Goal: Task Accomplishment & Management: Manage account settings

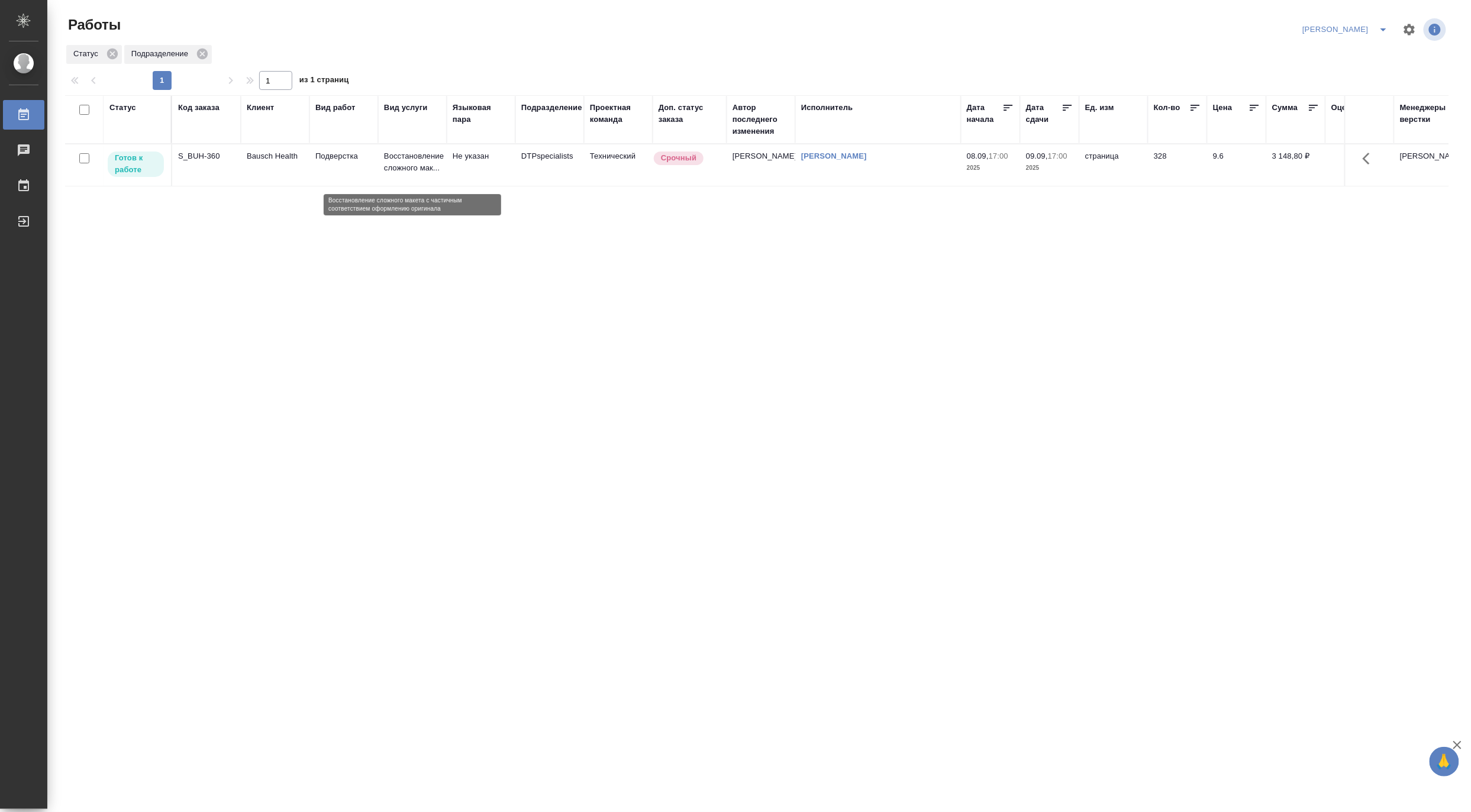
click at [403, 173] on p "Восстановление сложного мак..." at bounding box center [413, 162] width 57 height 23
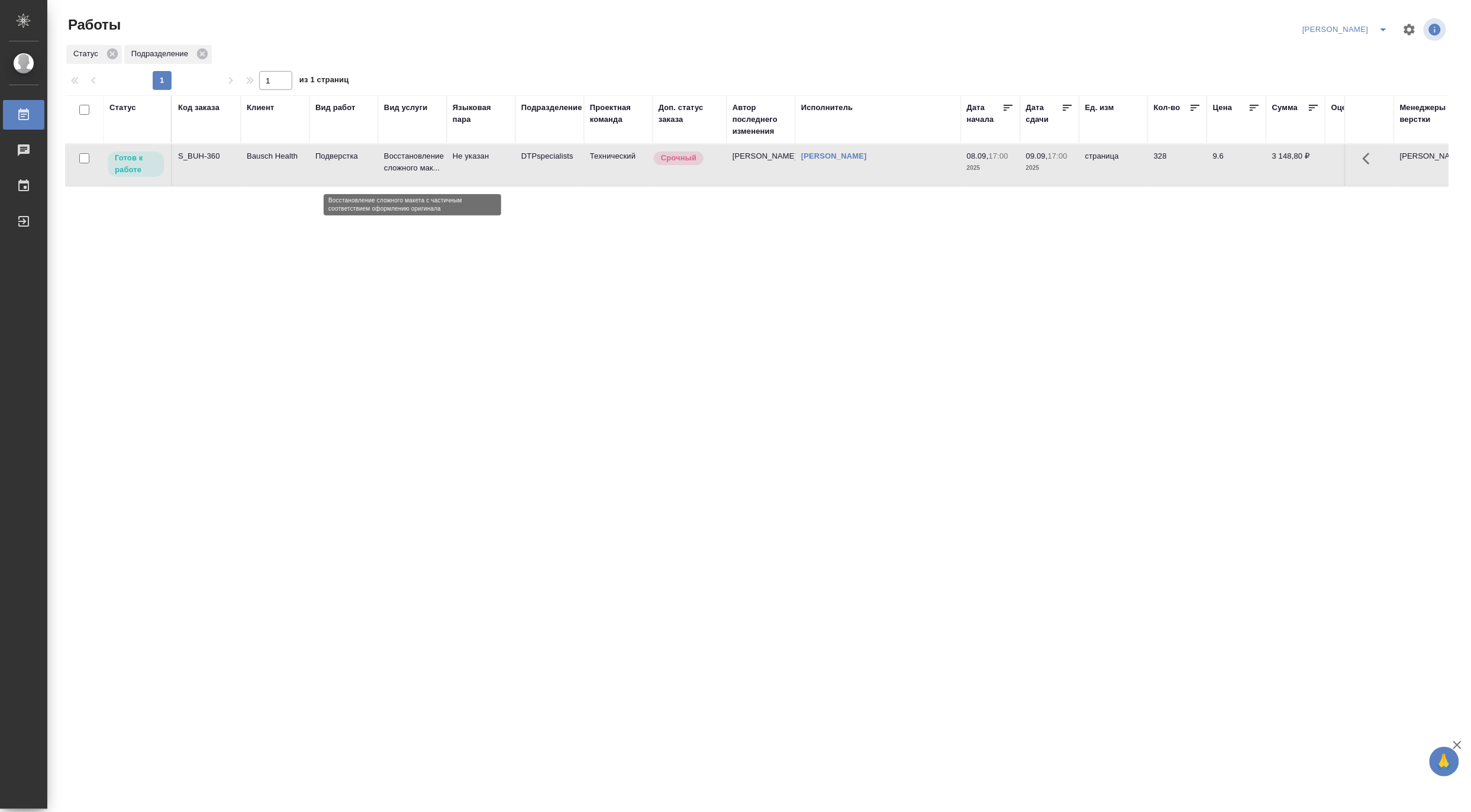
click at [403, 173] on p "Восстановление сложного мак..." at bounding box center [413, 162] width 57 height 23
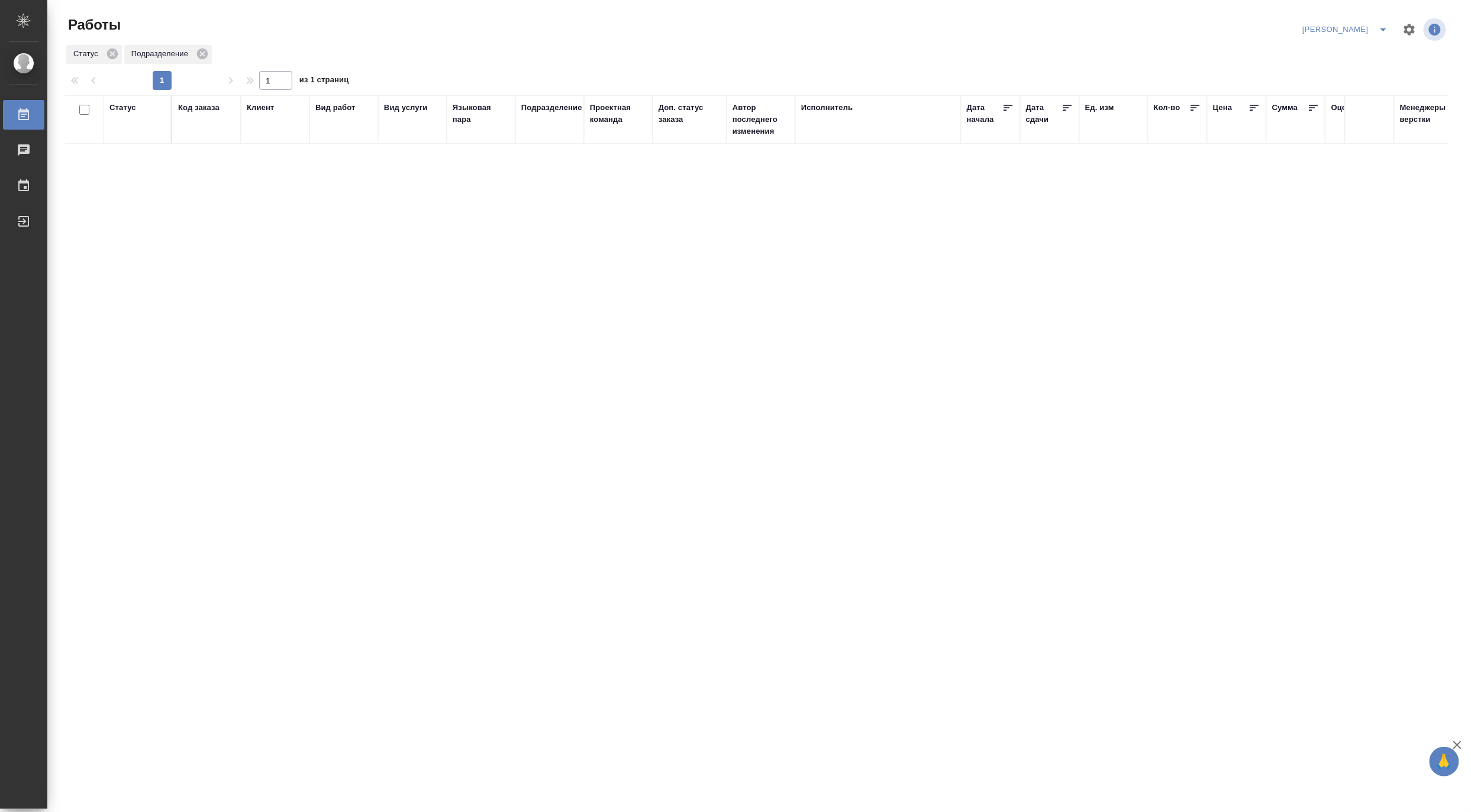
click at [1385, 27] on icon "split button" at bounding box center [1383, 30] width 15 height 15
click at [1343, 60] on li "Матвеева_В работе" at bounding box center [1339, 53] width 113 height 19
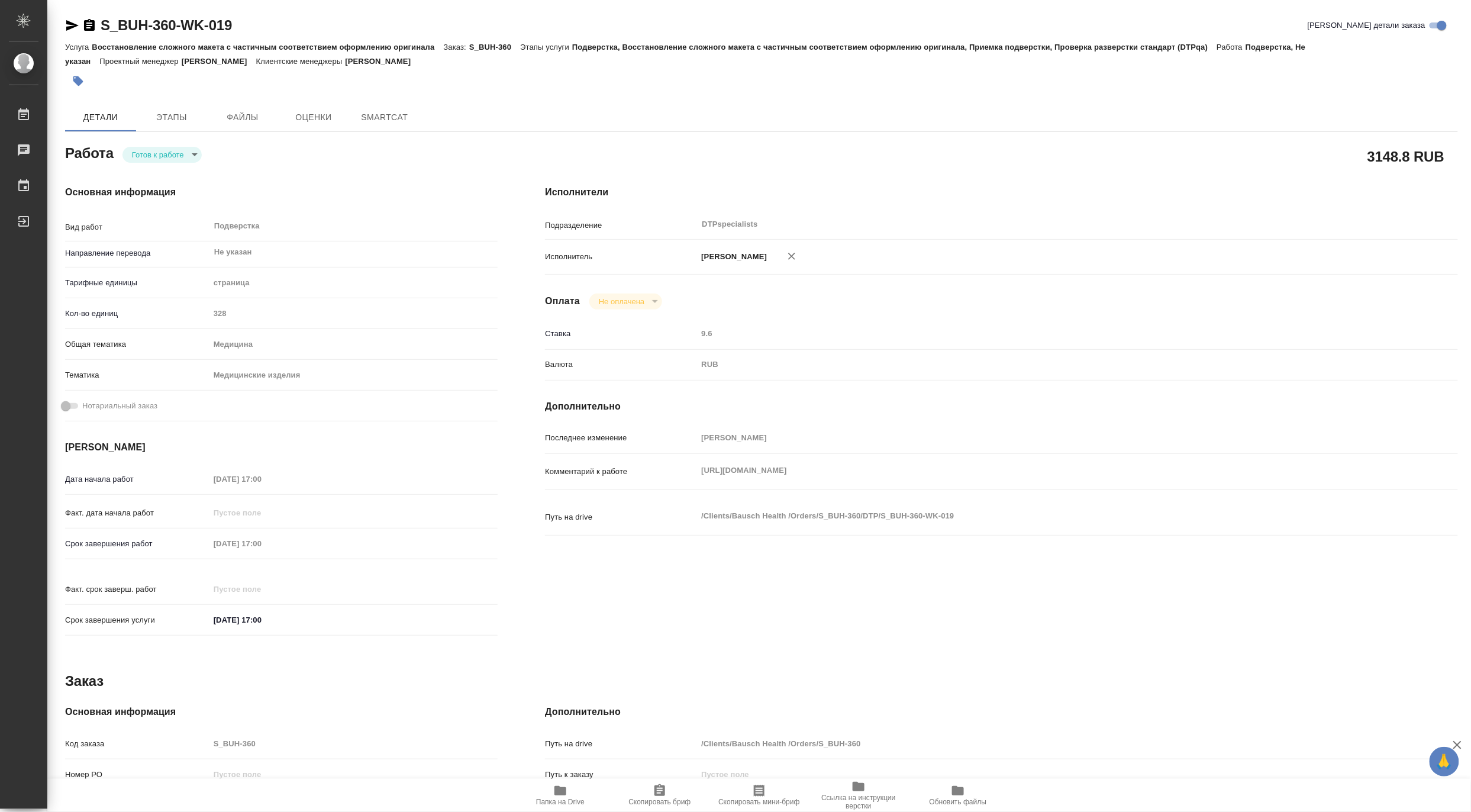
type textarea "x"
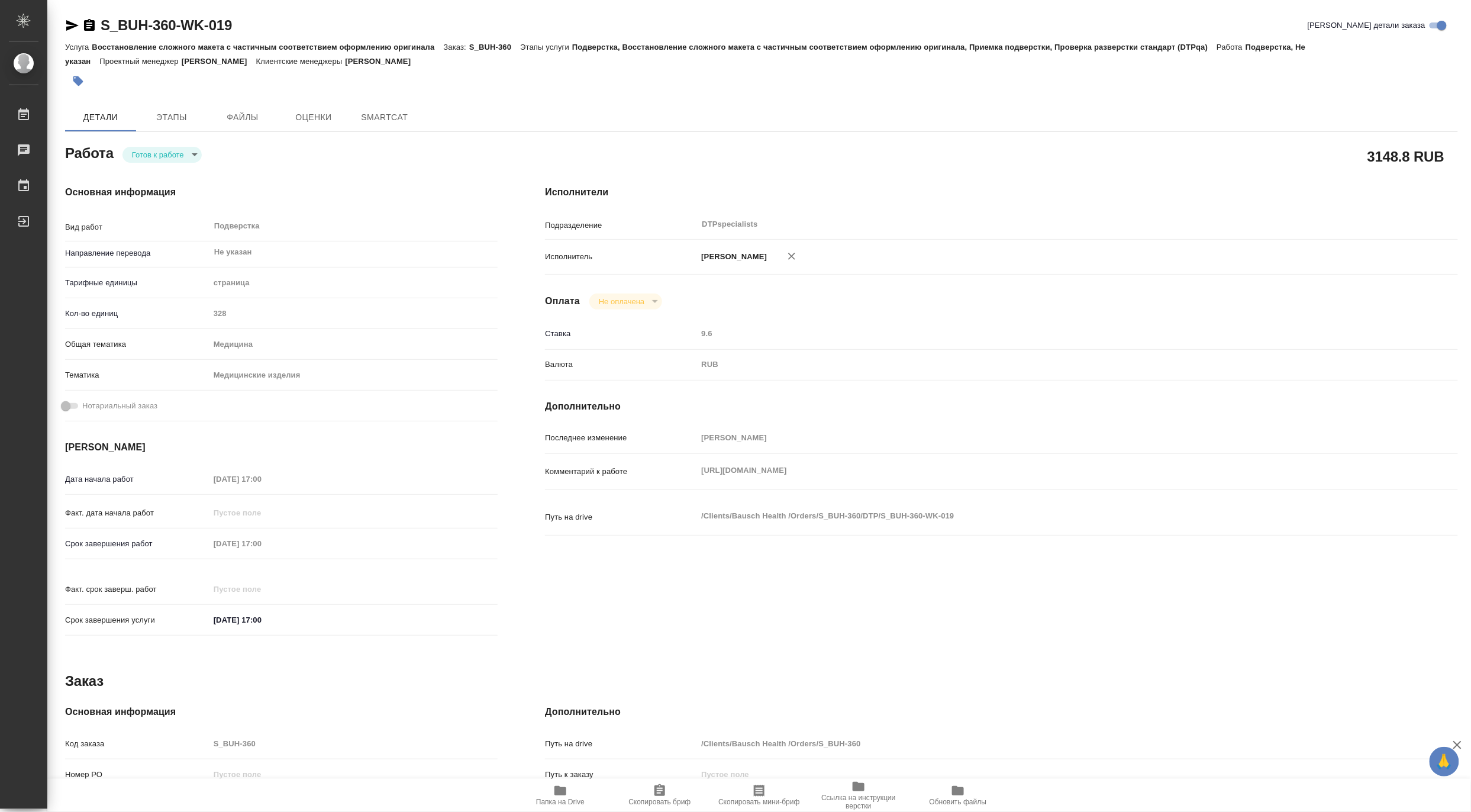
type textarea "x"
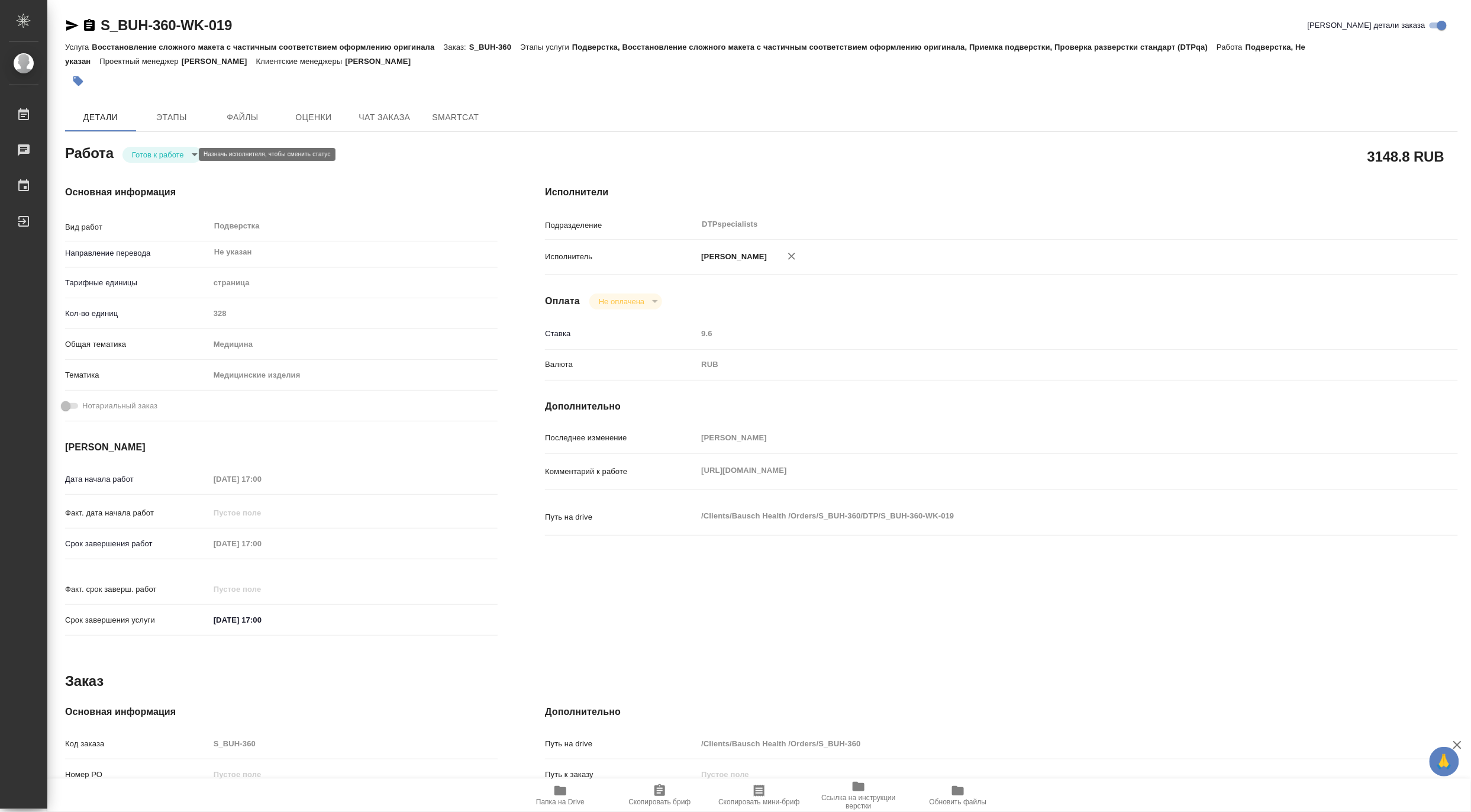
click at [149, 151] on body "🙏 .cls-1 fill:#fff; AWATERA Matveeva Maria Работы Чаты График Выйти S_BUH-360-W…" at bounding box center [736, 406] width 1471 height 812
click at [142, 155] on button "В работе" at bounding box center [151, 154] width 39 height 13
type textarea "x"
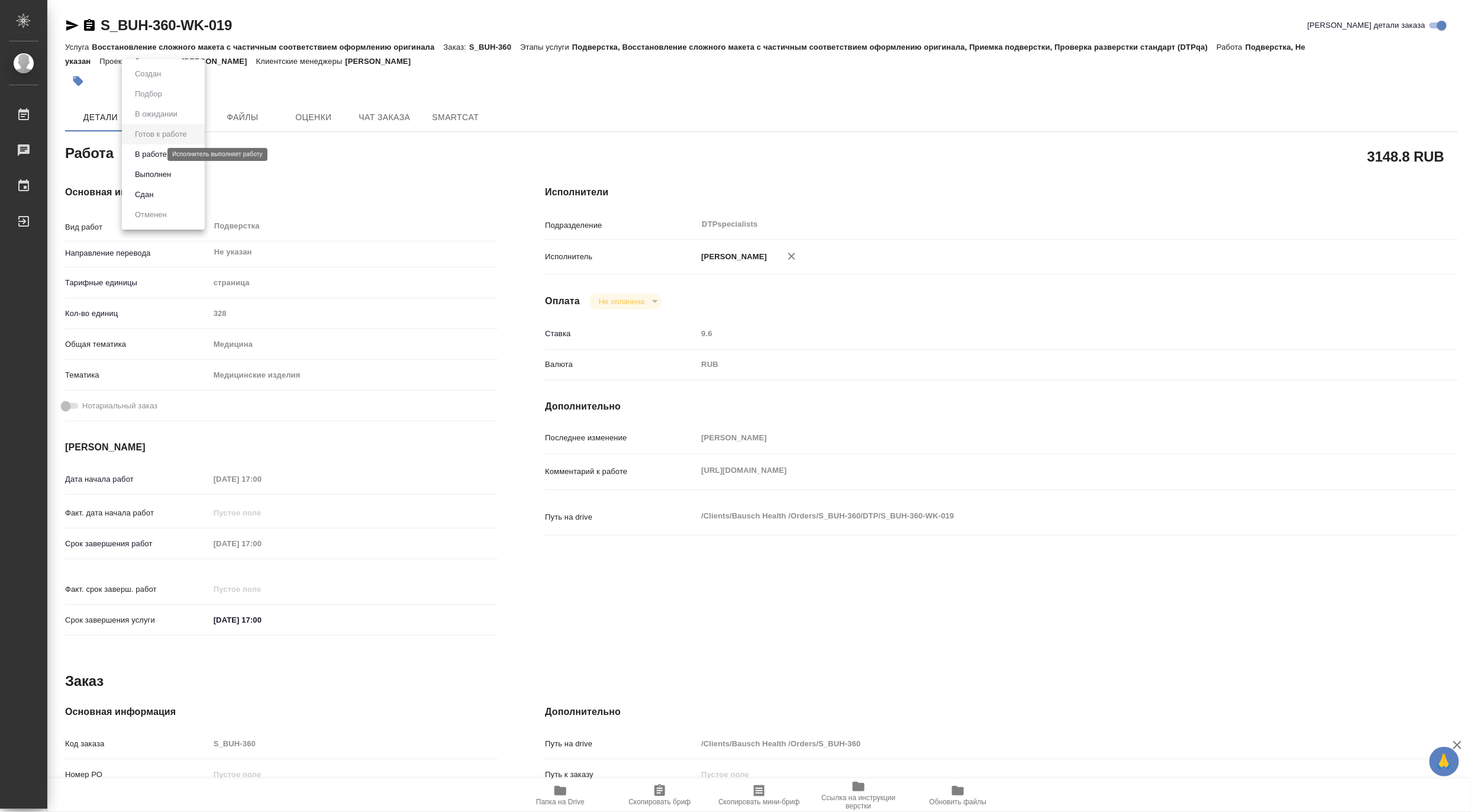
type textarea "x"
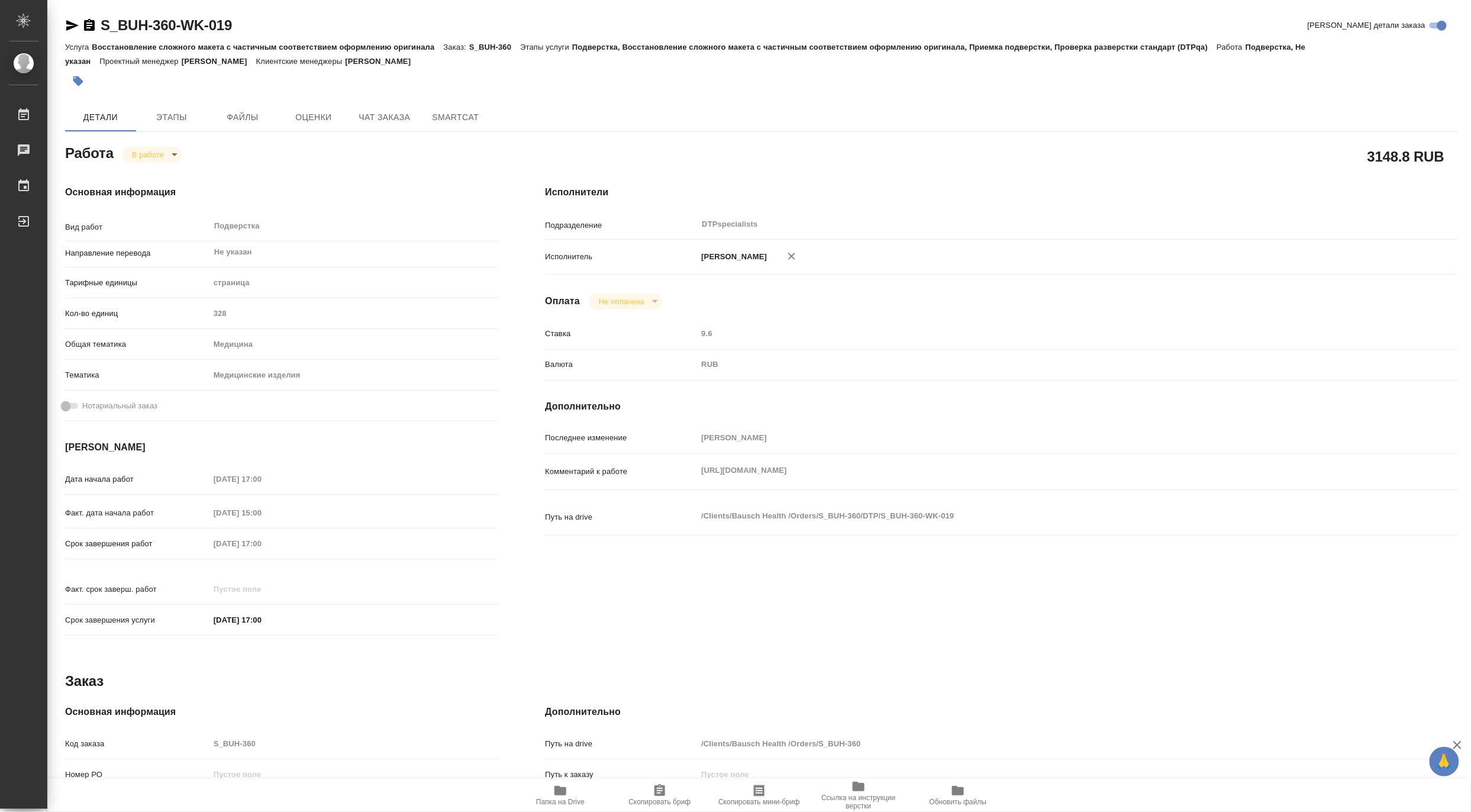
type textarea "x"
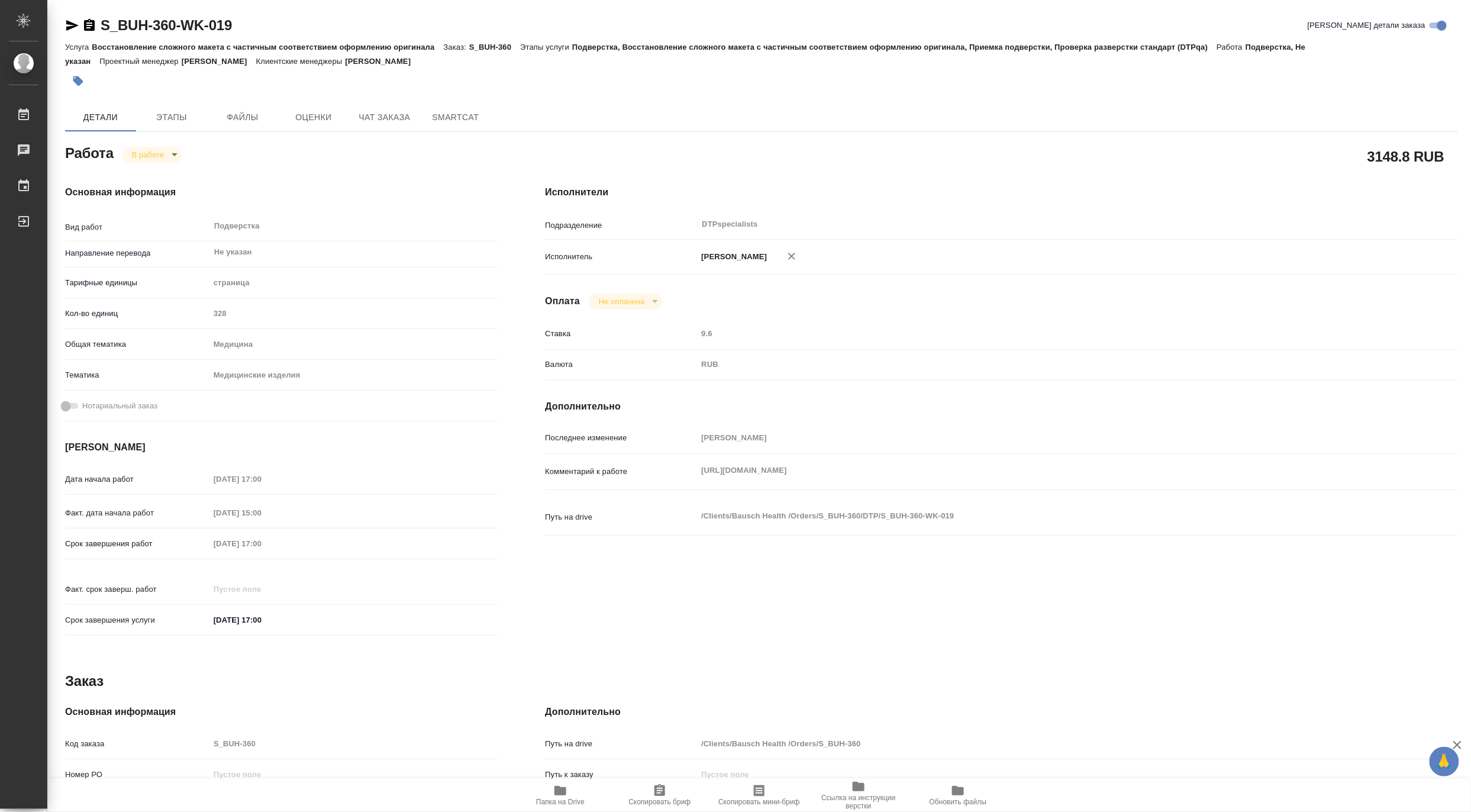
type textarea "x"
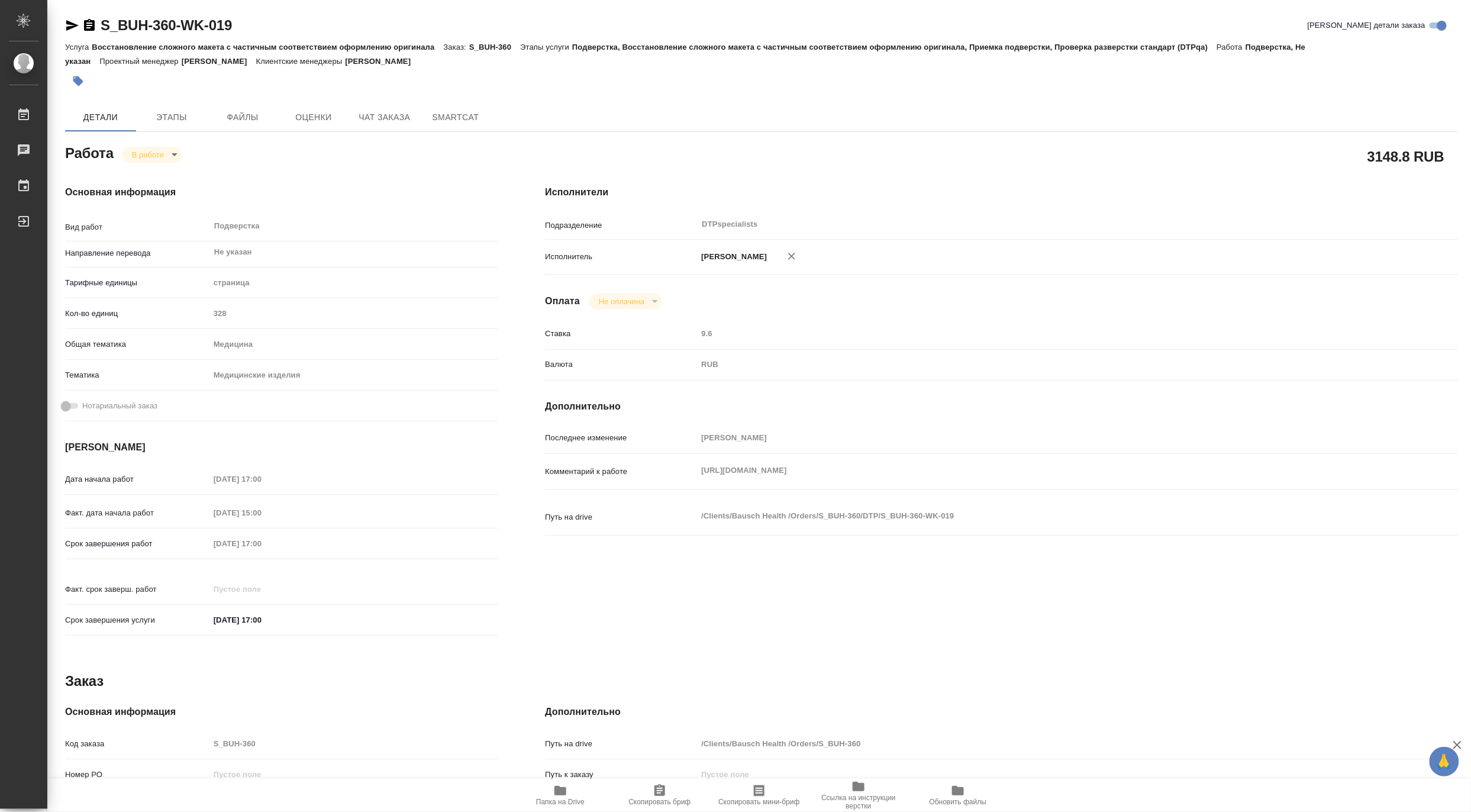
type textarea "x"
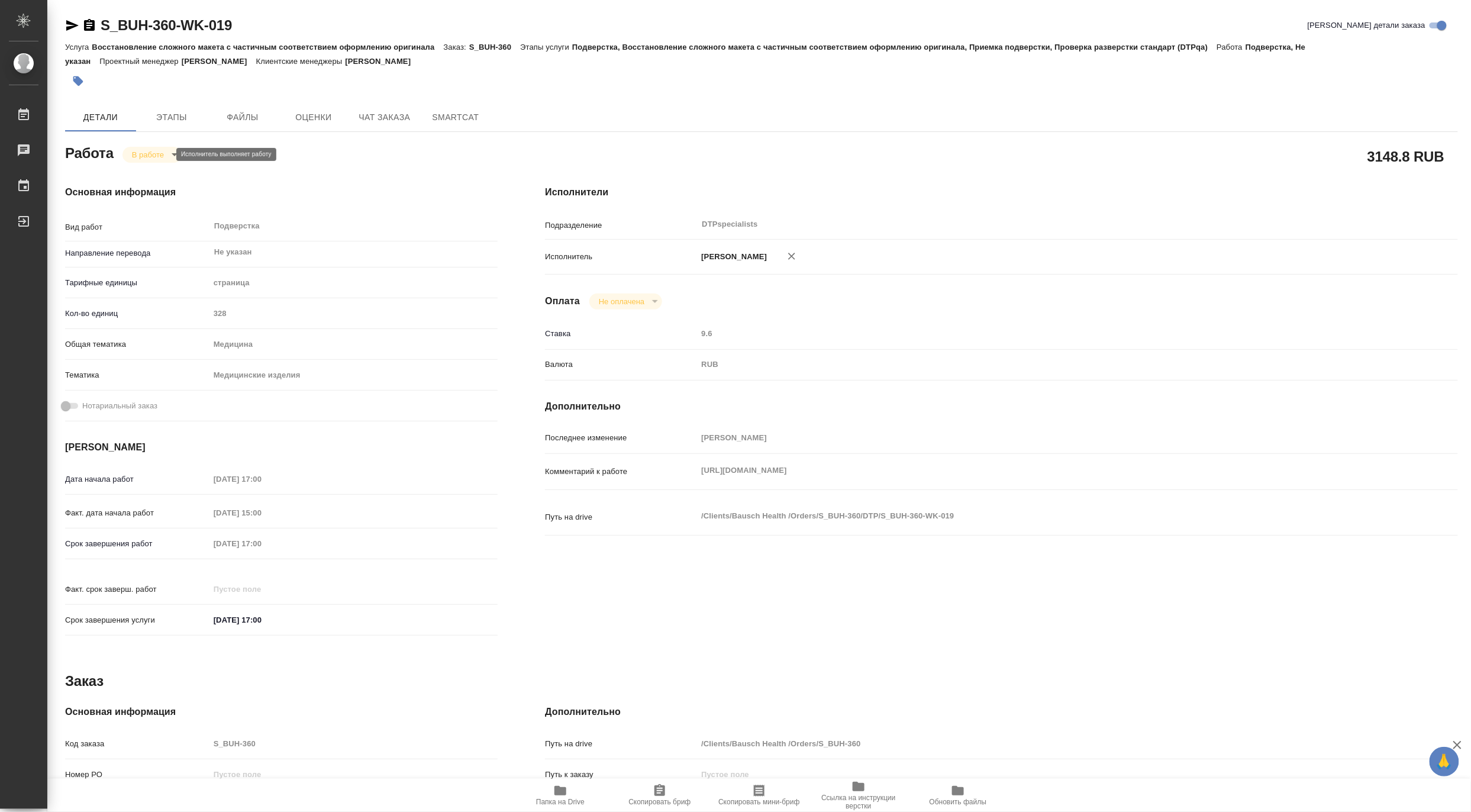
type textarea "x"
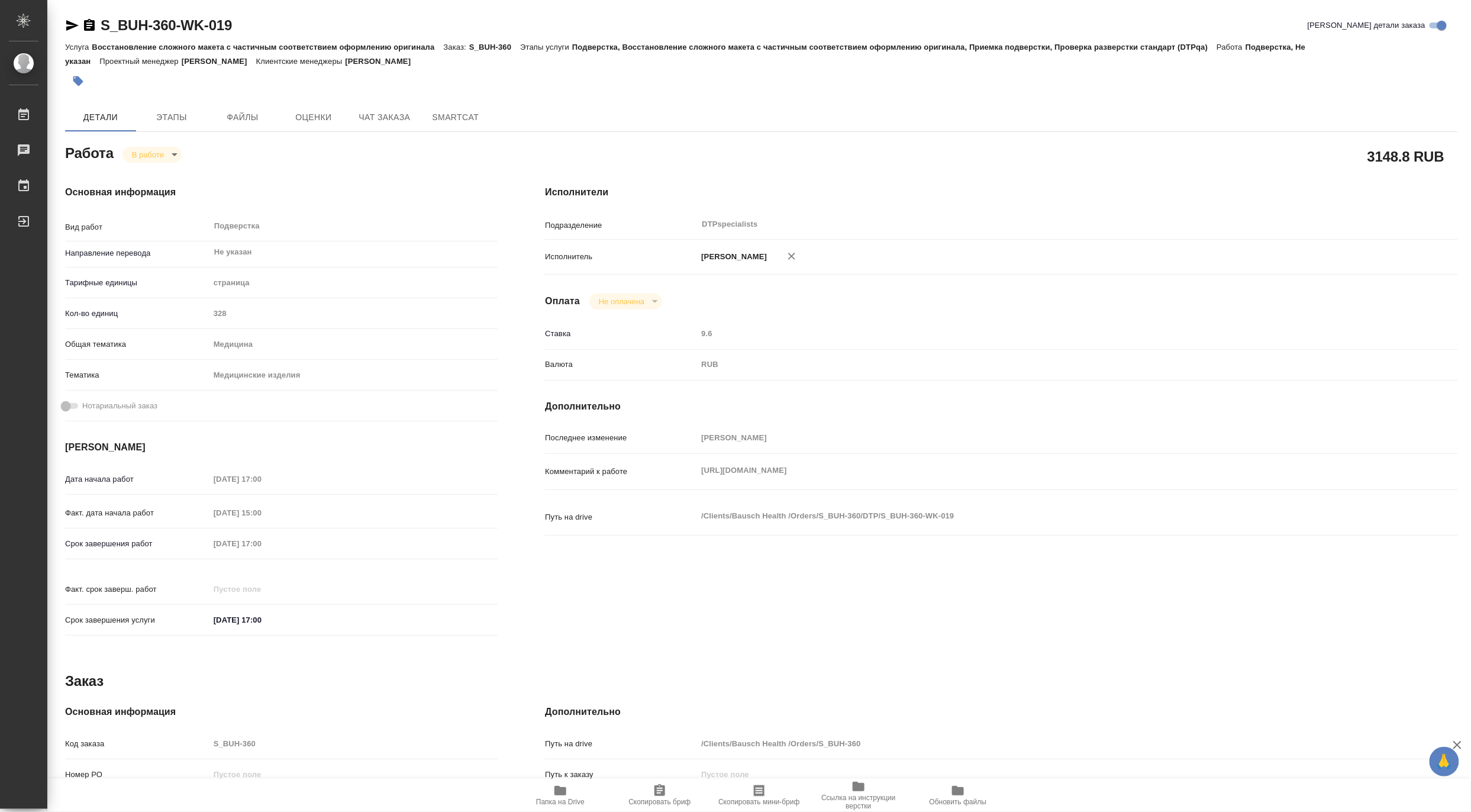
type textarea "x"
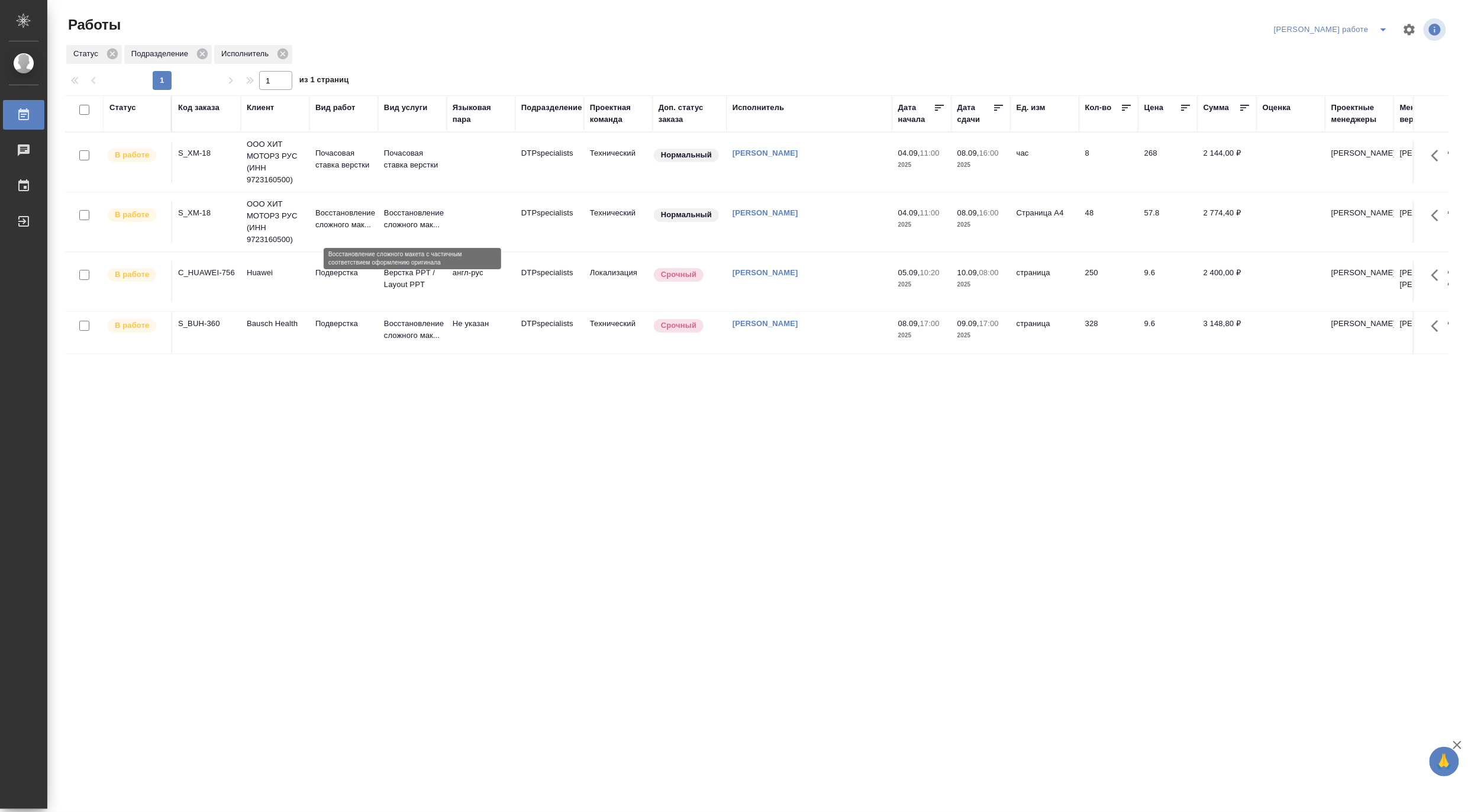
click at [409, 226] on p "Восстановление сложного мак..." at bounding box center [413, 219] width 57 height 23
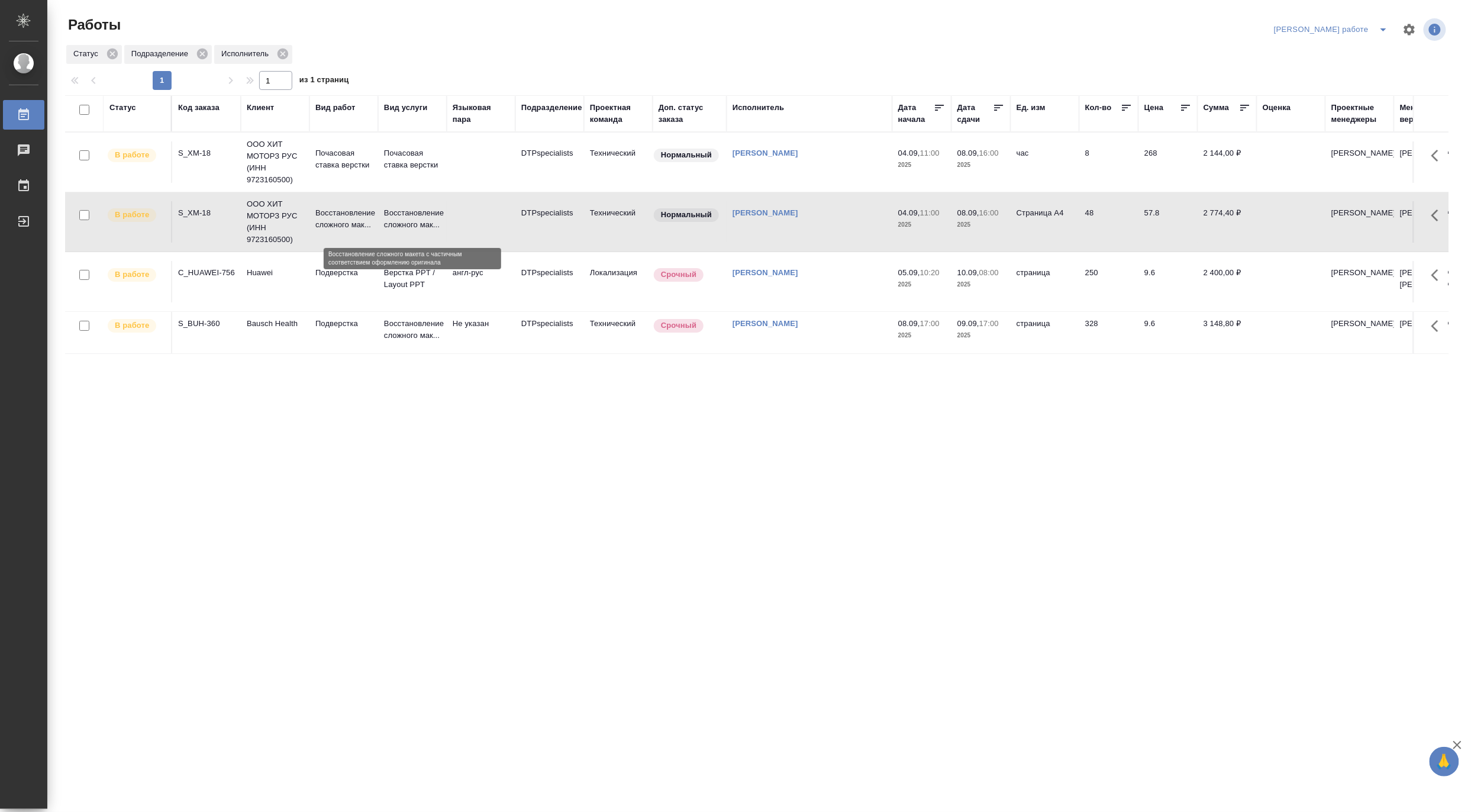
click at [409, 226] on p "Восстановление сложного мак..." at bounding box center [413, 219] width 57 height 23
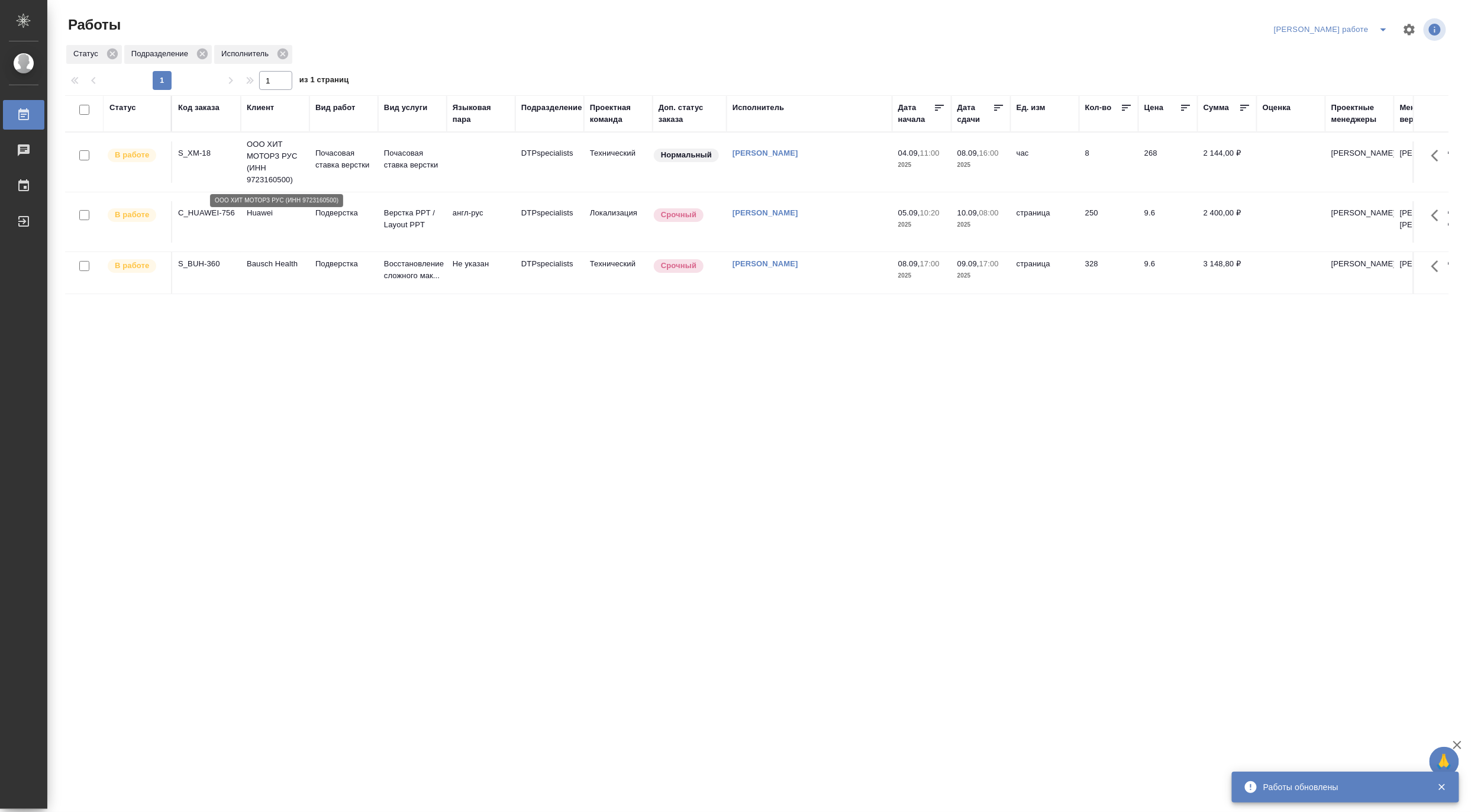
click at [284, 163] on p "ООО ХИТ МОТОРЗ РУС (ИНН 9723160500)" at bounding box center [275, 162] width 57 height 47
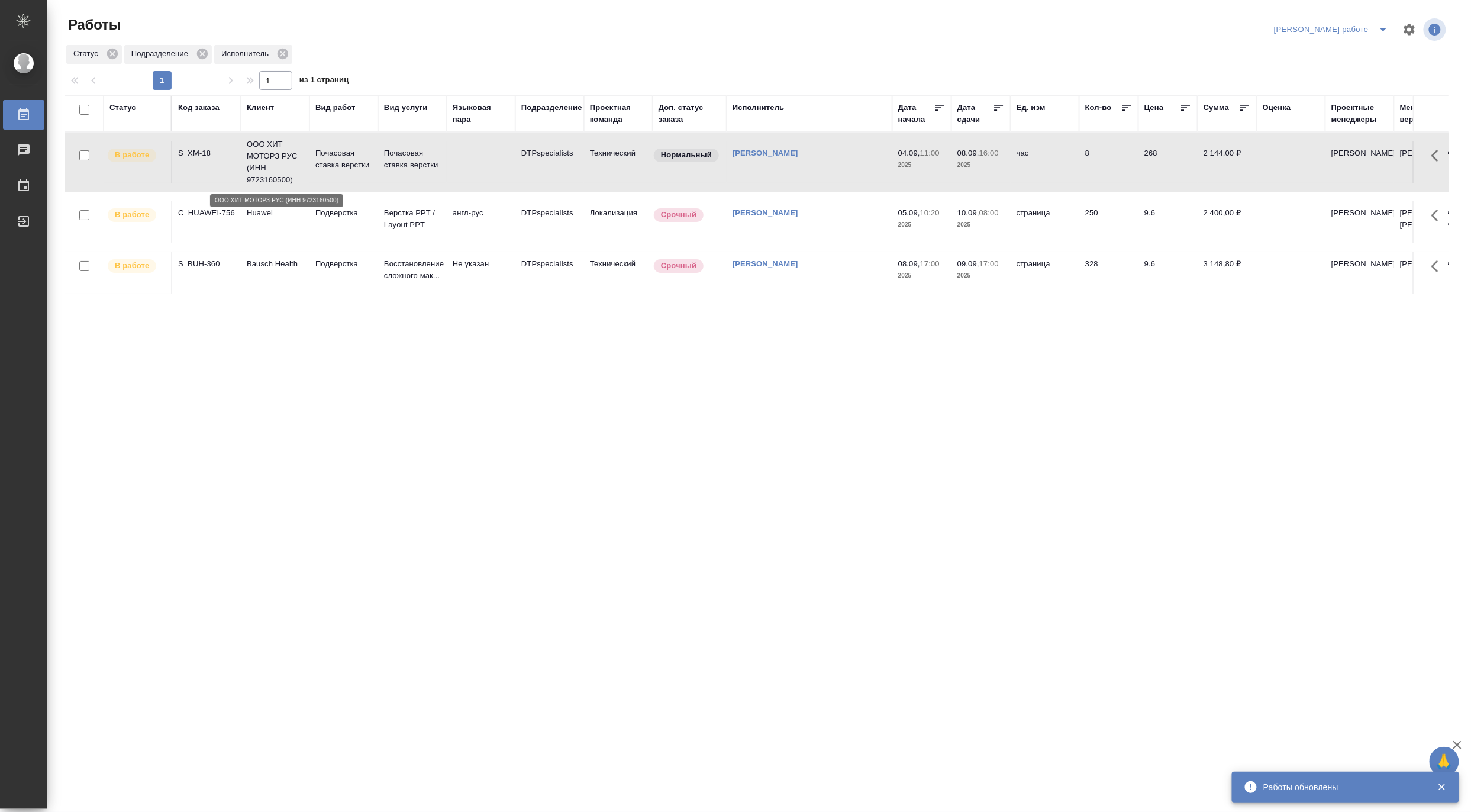
click at [284, 163] on p "ООО ХИТ МОТОРЗ РУС (ИНН 9723160500)" at bounding box center [275, 162] width 57 height 47
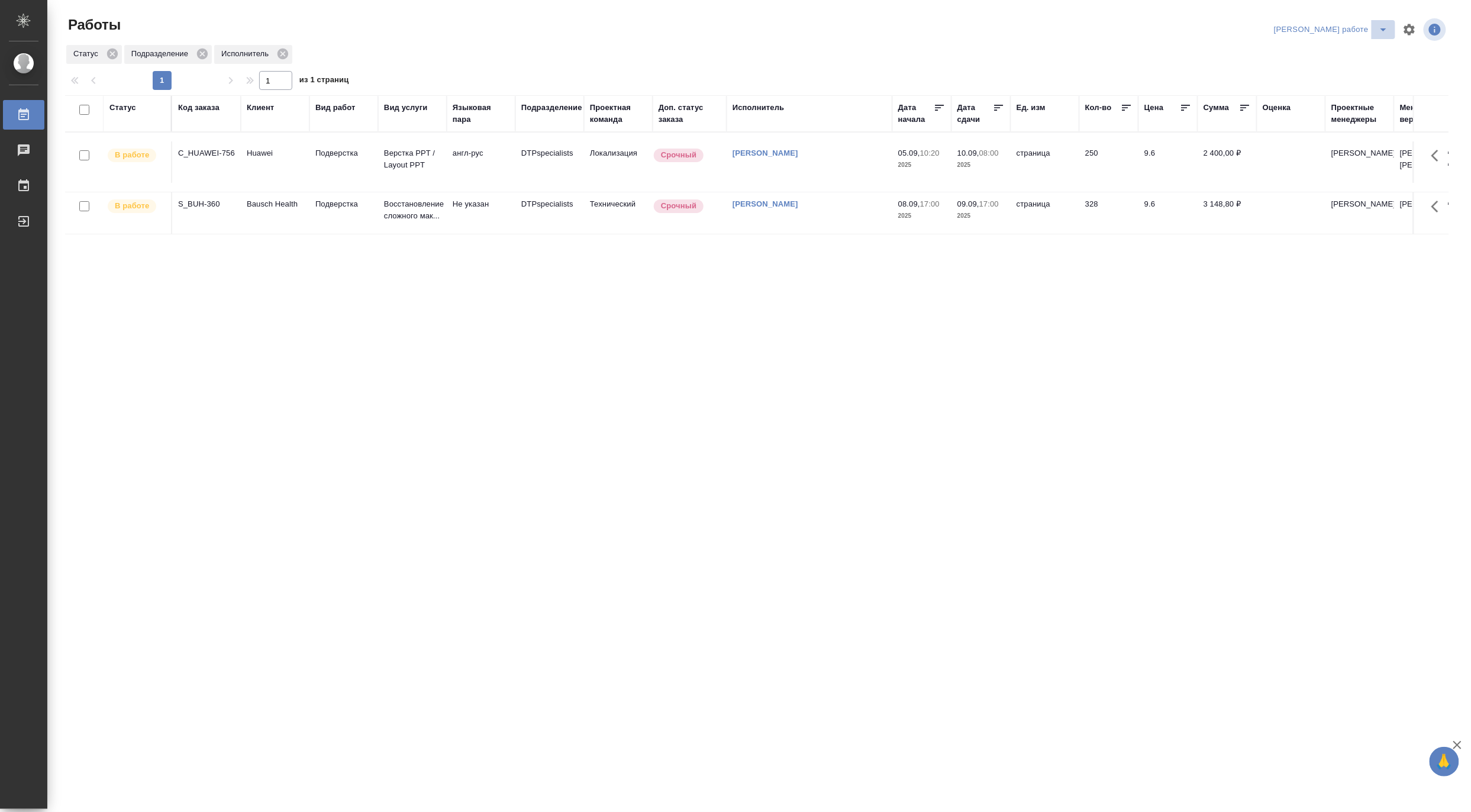
click at [1385, 28] on icon "split button" at bounding box center [1383, 30] width 15 height 15
click at [1362, 66] on li "Матвеева_назначено" at bounding box center [1342, 72] width 107 height 19
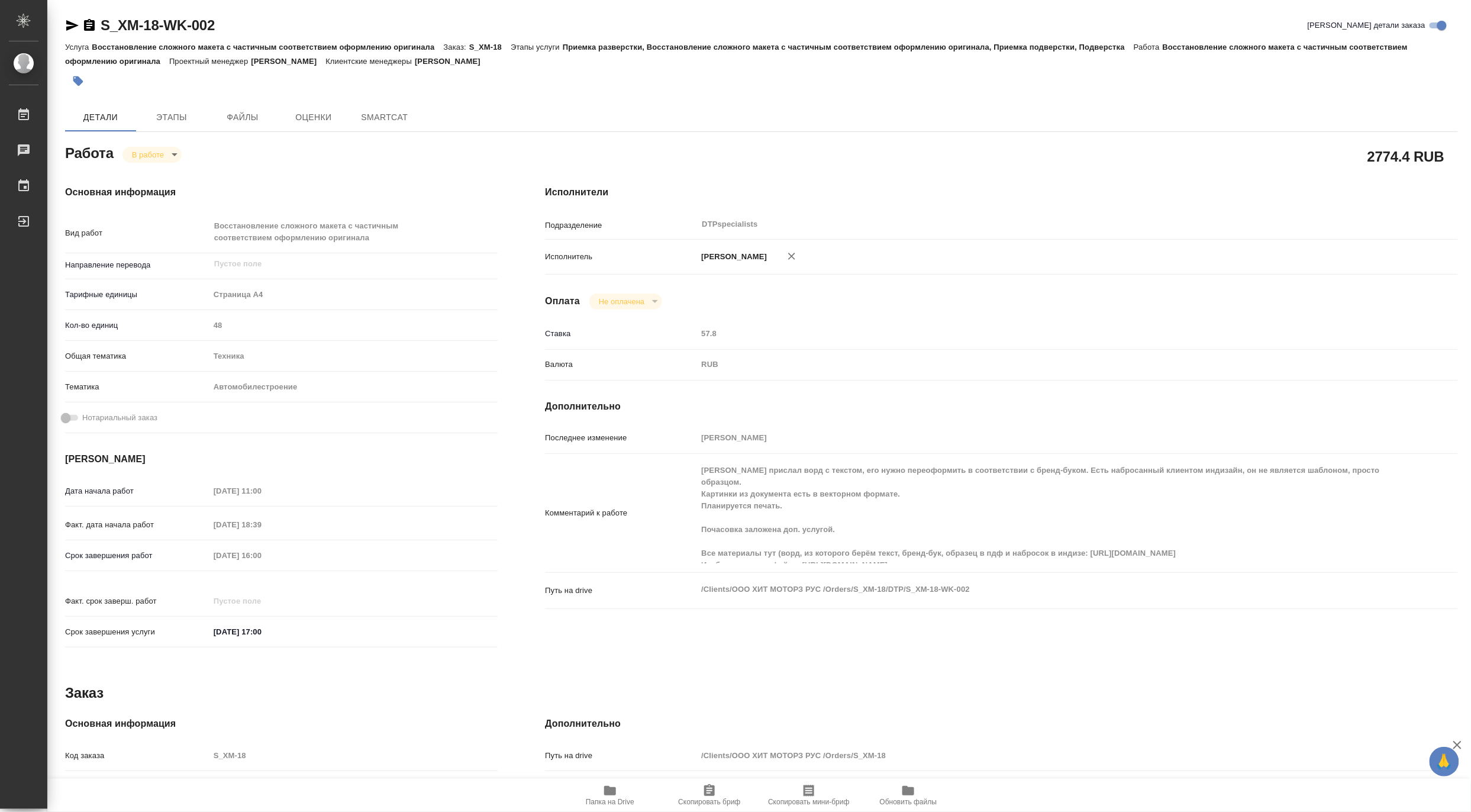
type textarea "x"
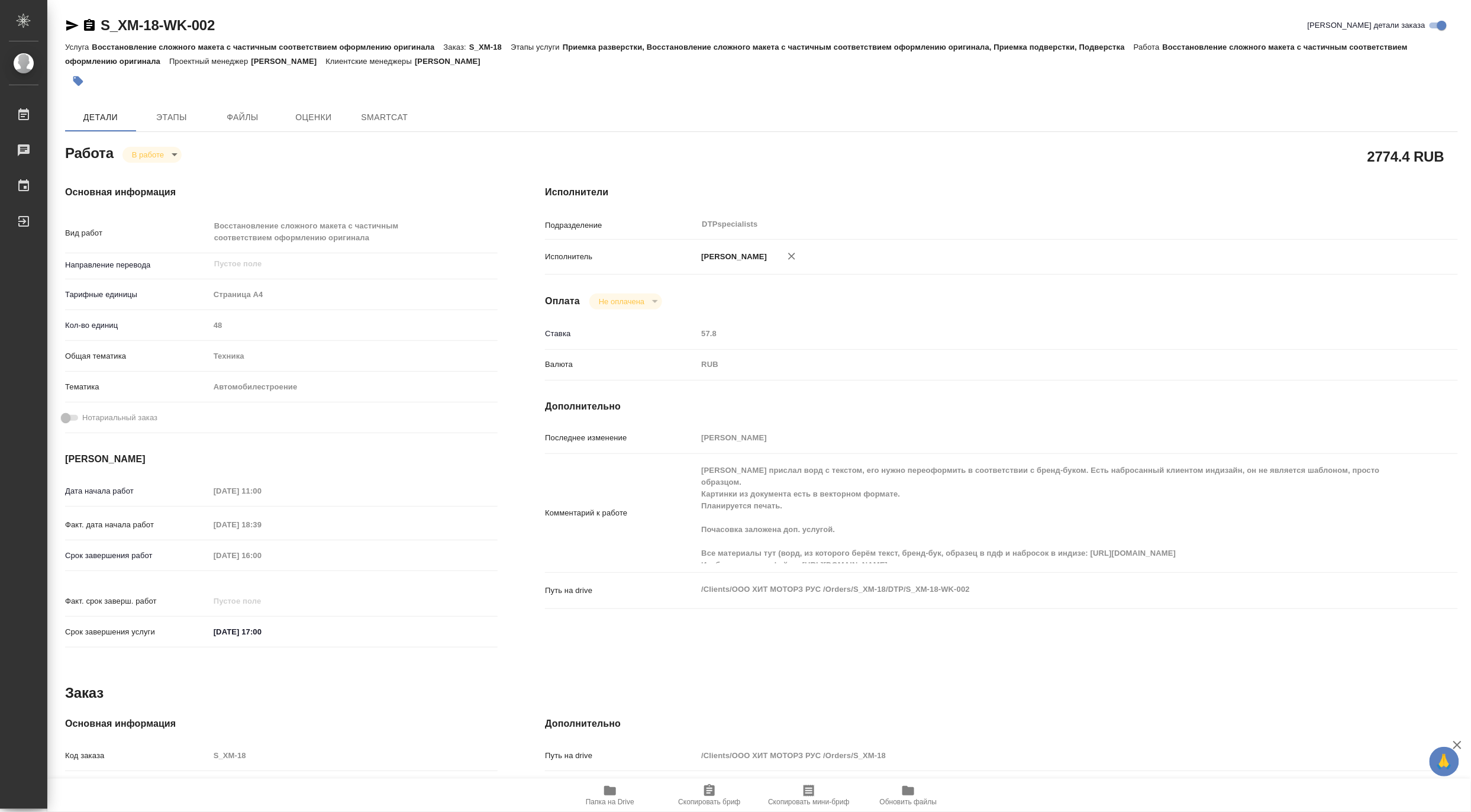
type textarea "x"
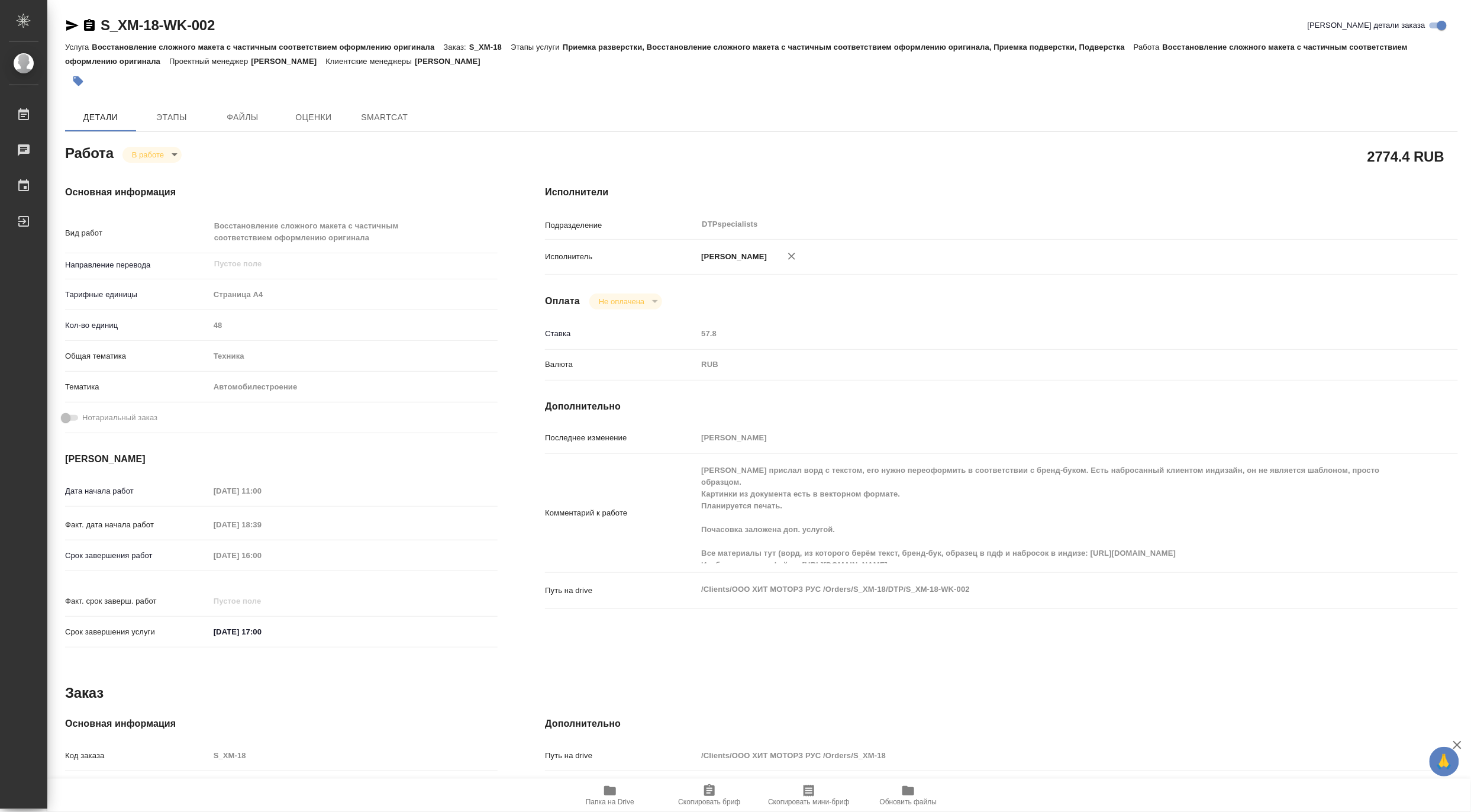
type textarea "x"
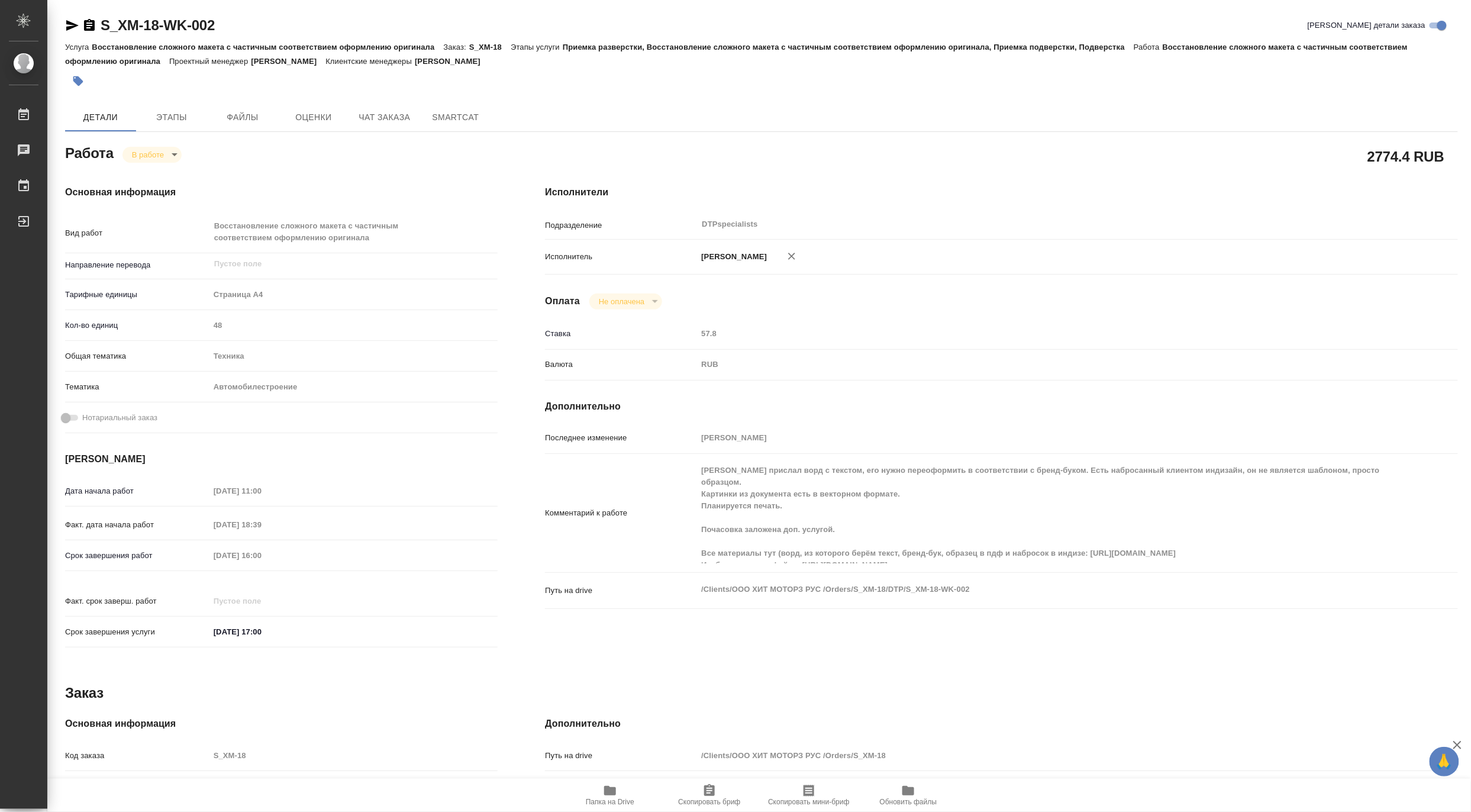
type textarea "x"
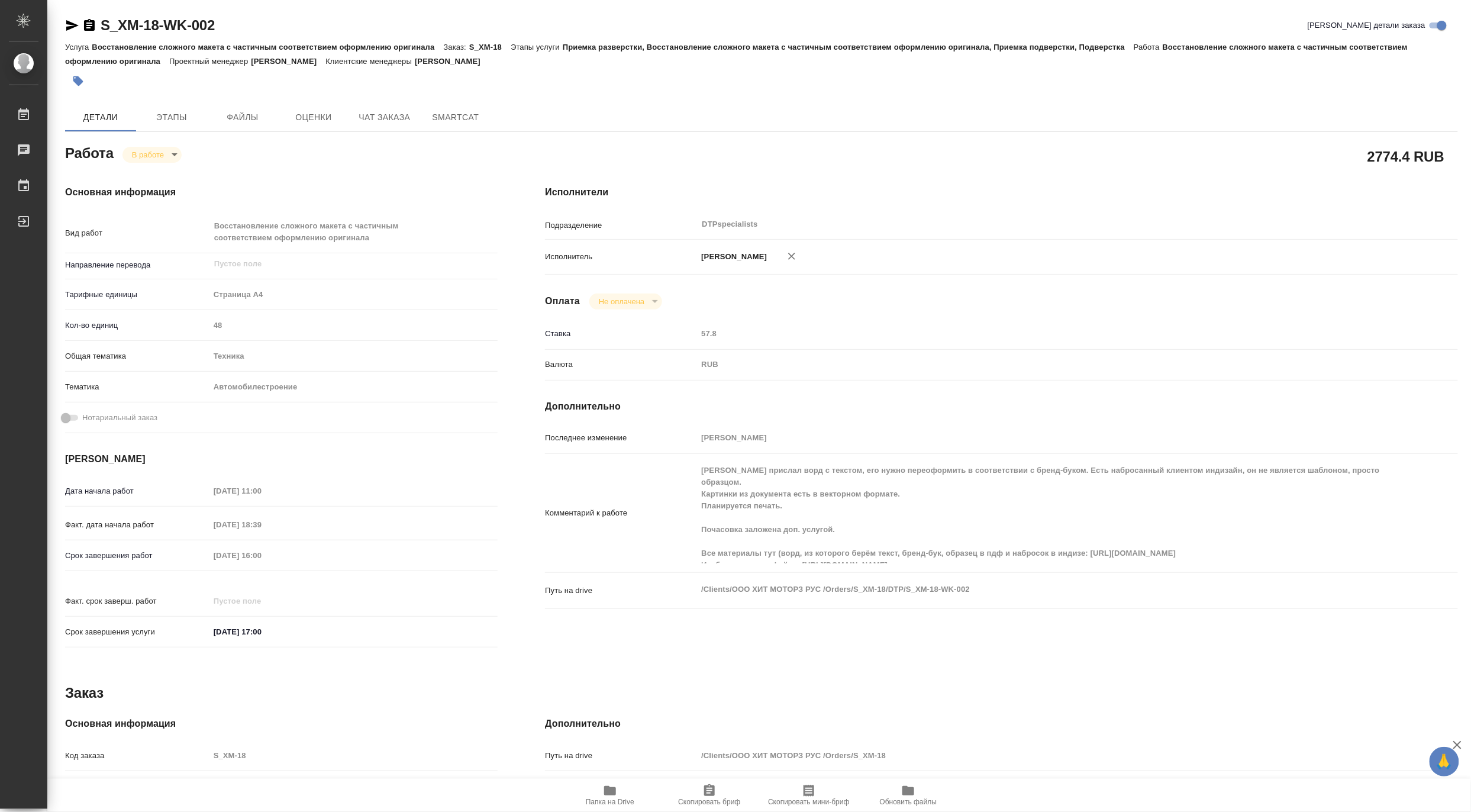
type textarea "x"
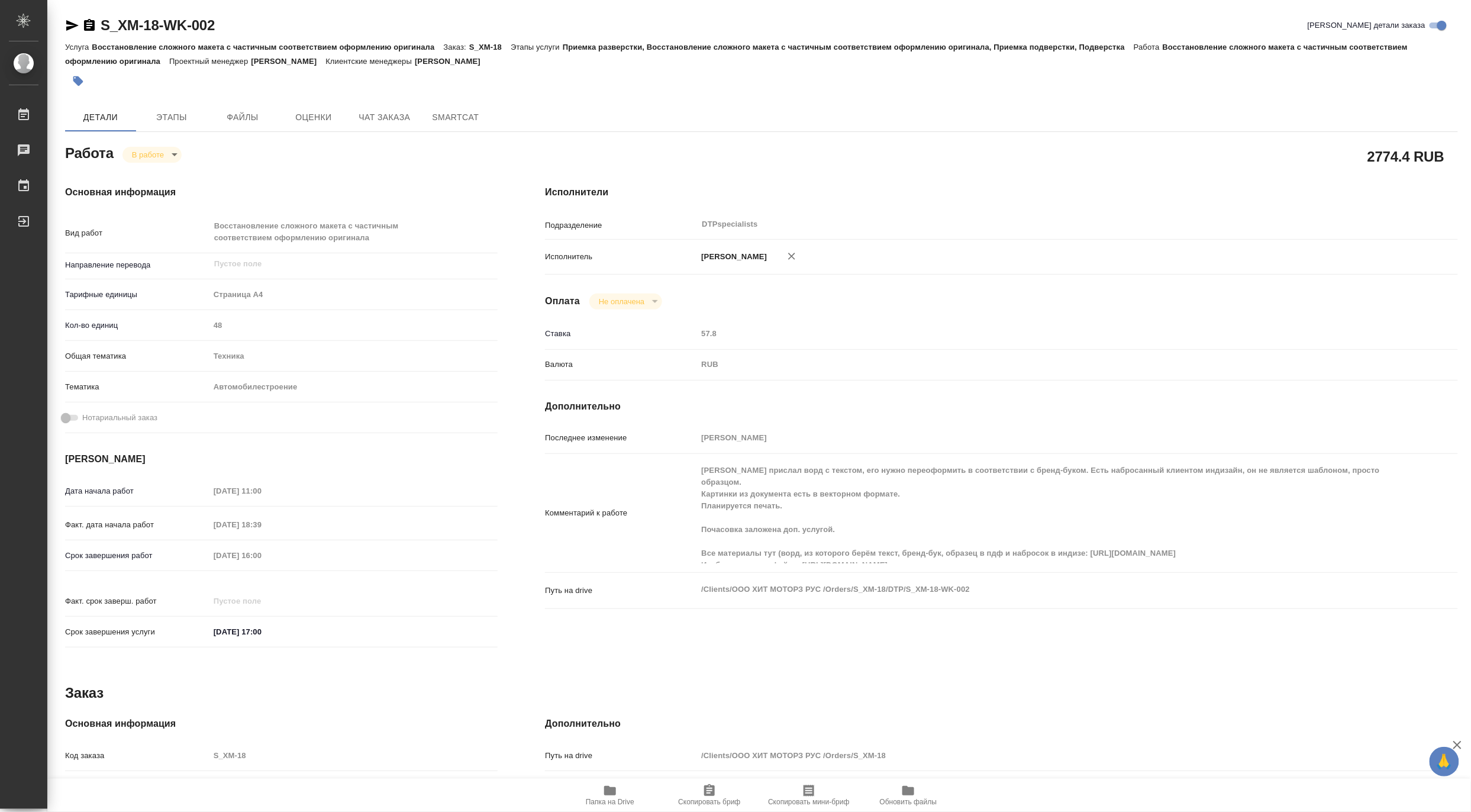
click at [615, 803] on span "Папка на Drive" at bounding box center [610, 802] width 48 height 8
click at [144, 154] on body "🙏 .cls-1 fill:#fff; AWATERA Matveeva Maria Работы 0 Чаты График Выйти S_XM-18-W…" at bounding box center [736, 406] width 1471 height 812
drag, startPoint x: 142, startPoint y: 167, endPoint x: 150, endPoint y: 173, distance: 10.0
click at [142, 168] on button "Выполнен" at bounding box center [153, 174] width 43 height 13
type textarea "x"
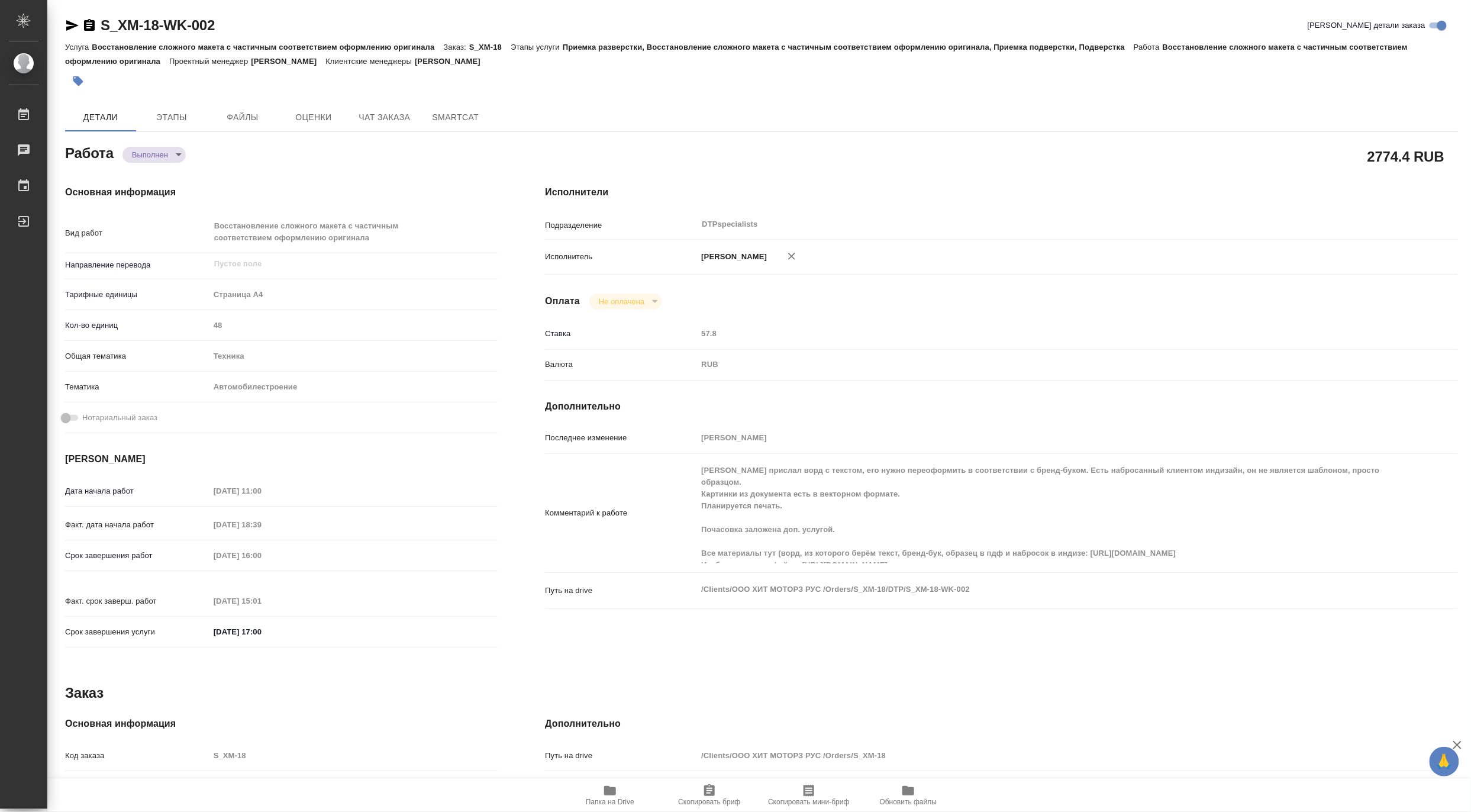
type textarea "x"
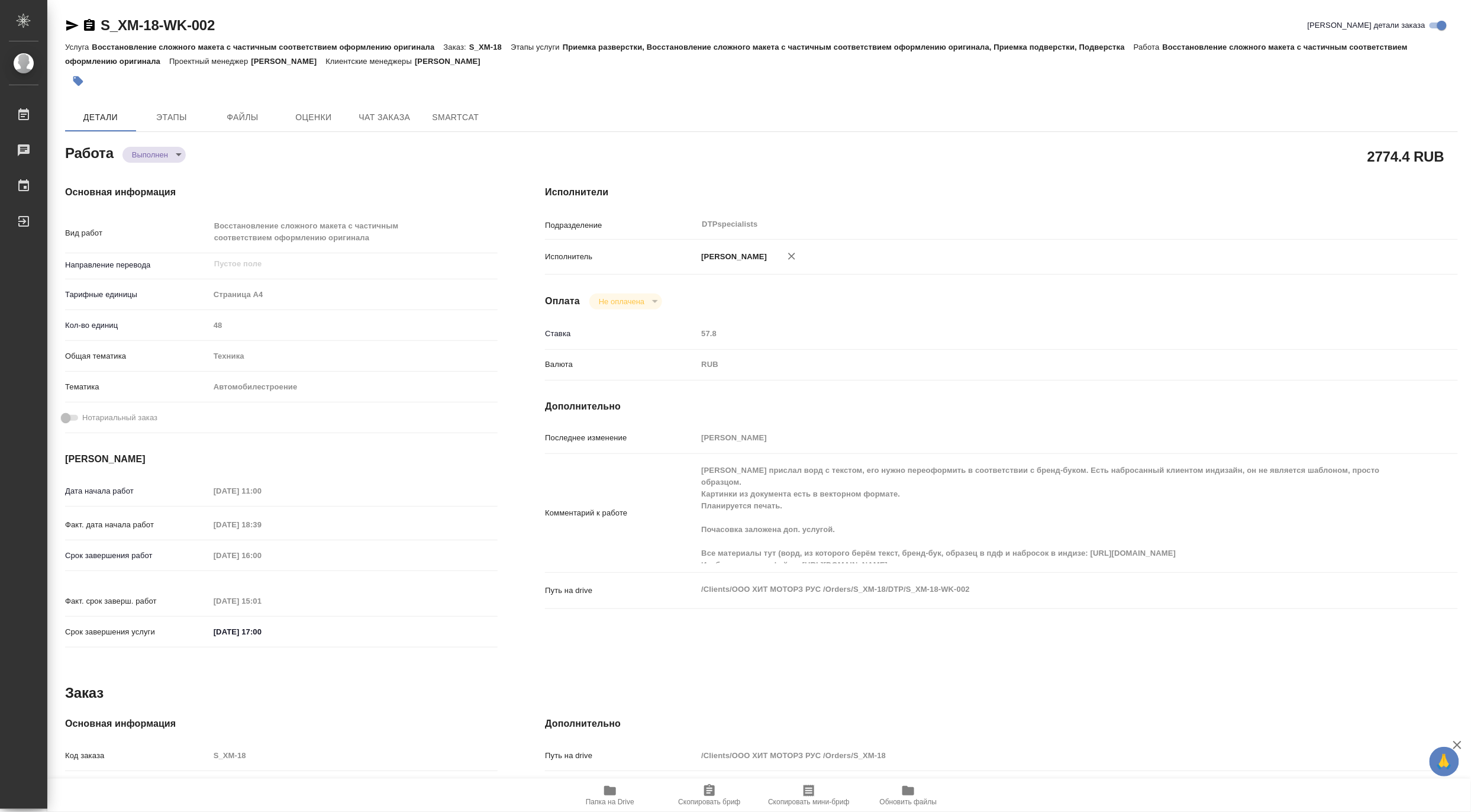
type textarea "x"
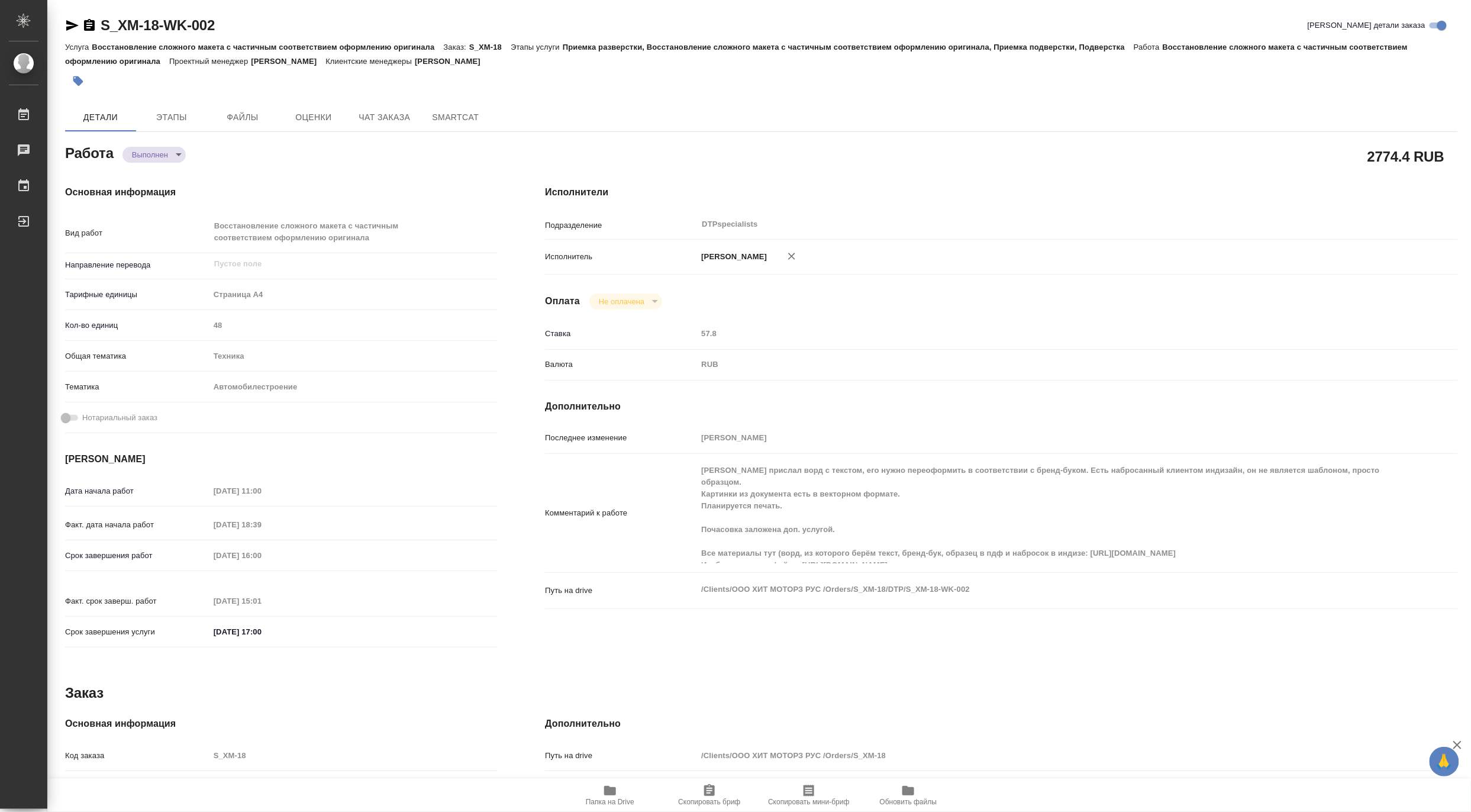
type textarea "x"
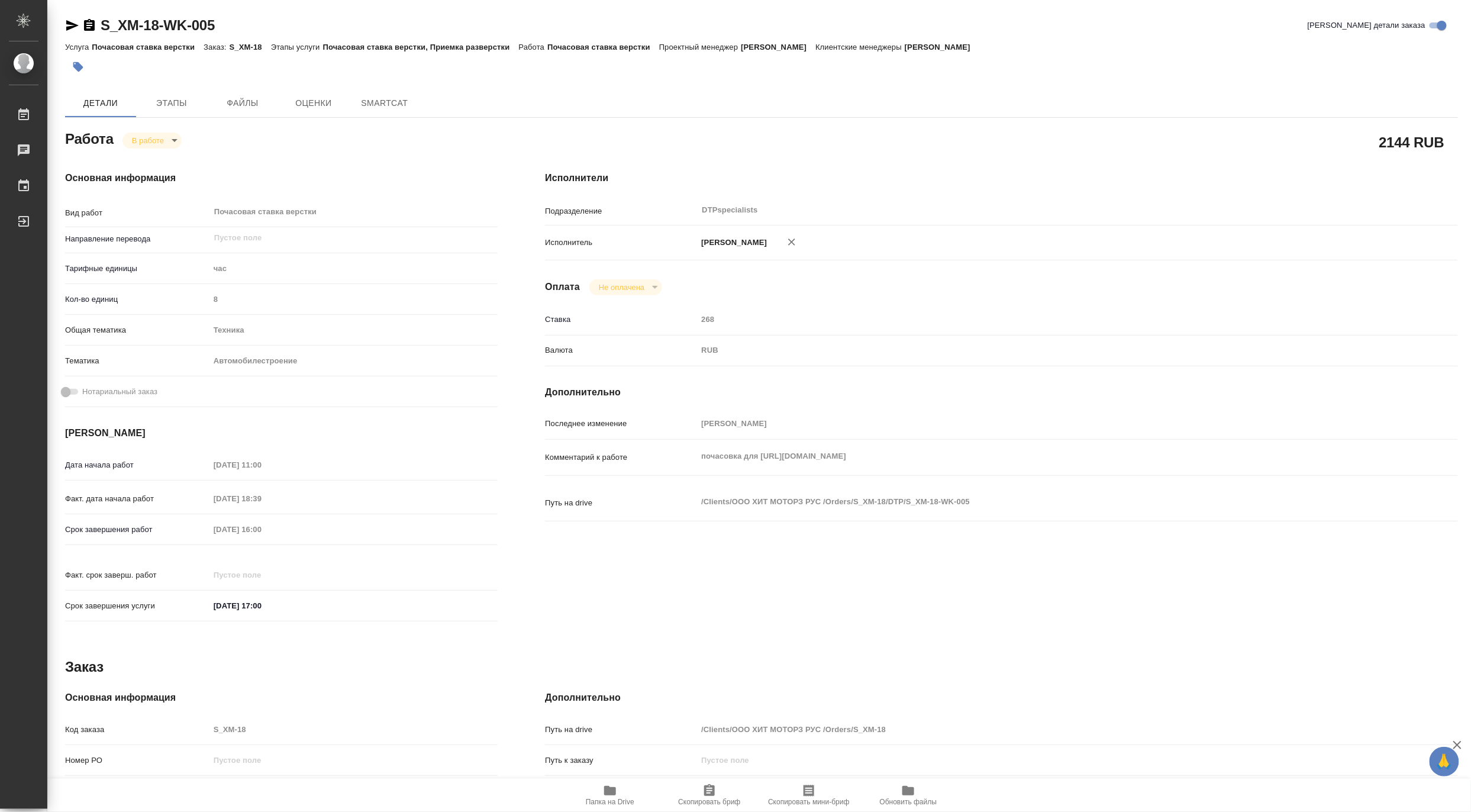
type textarea "x"
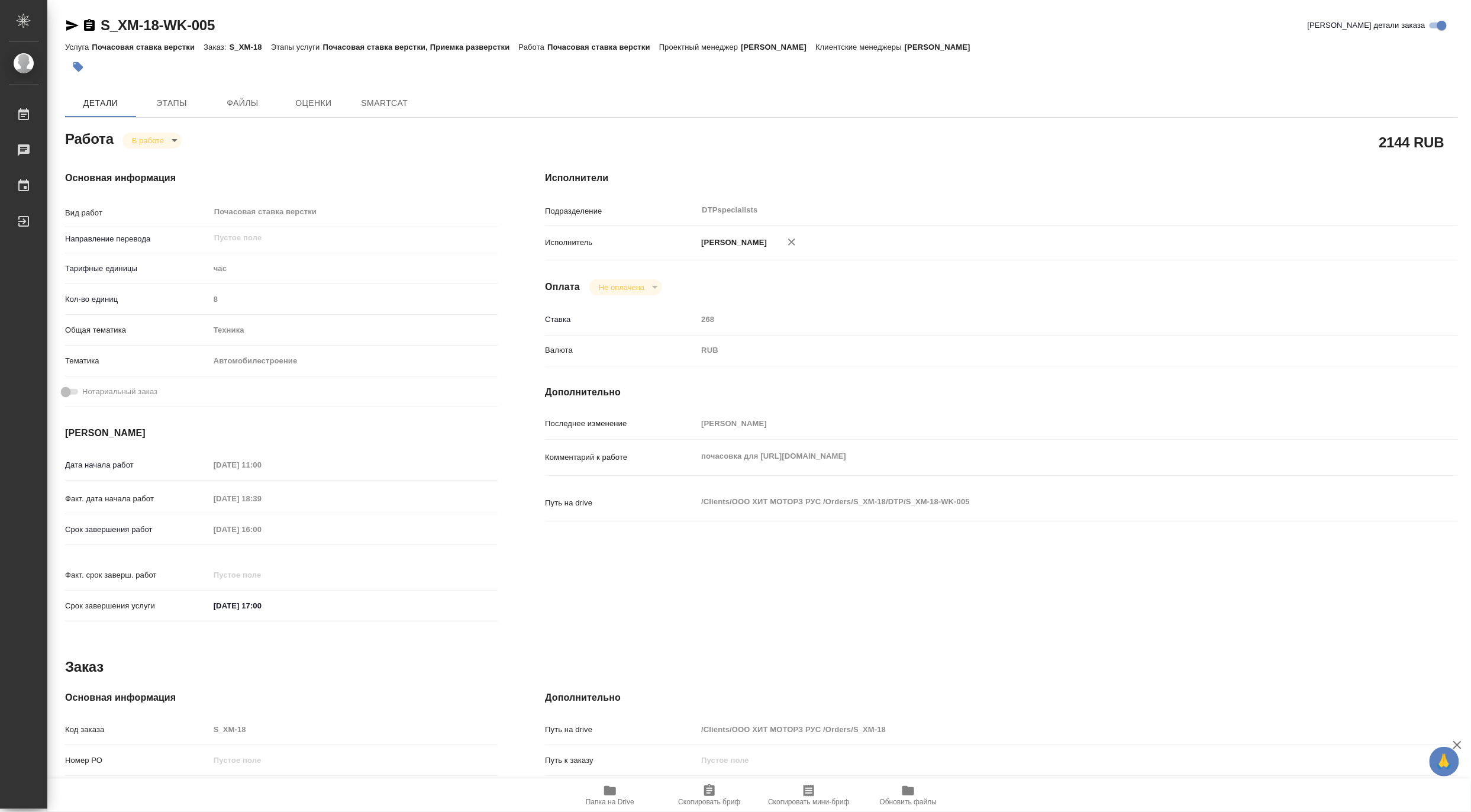
type textarea "x"
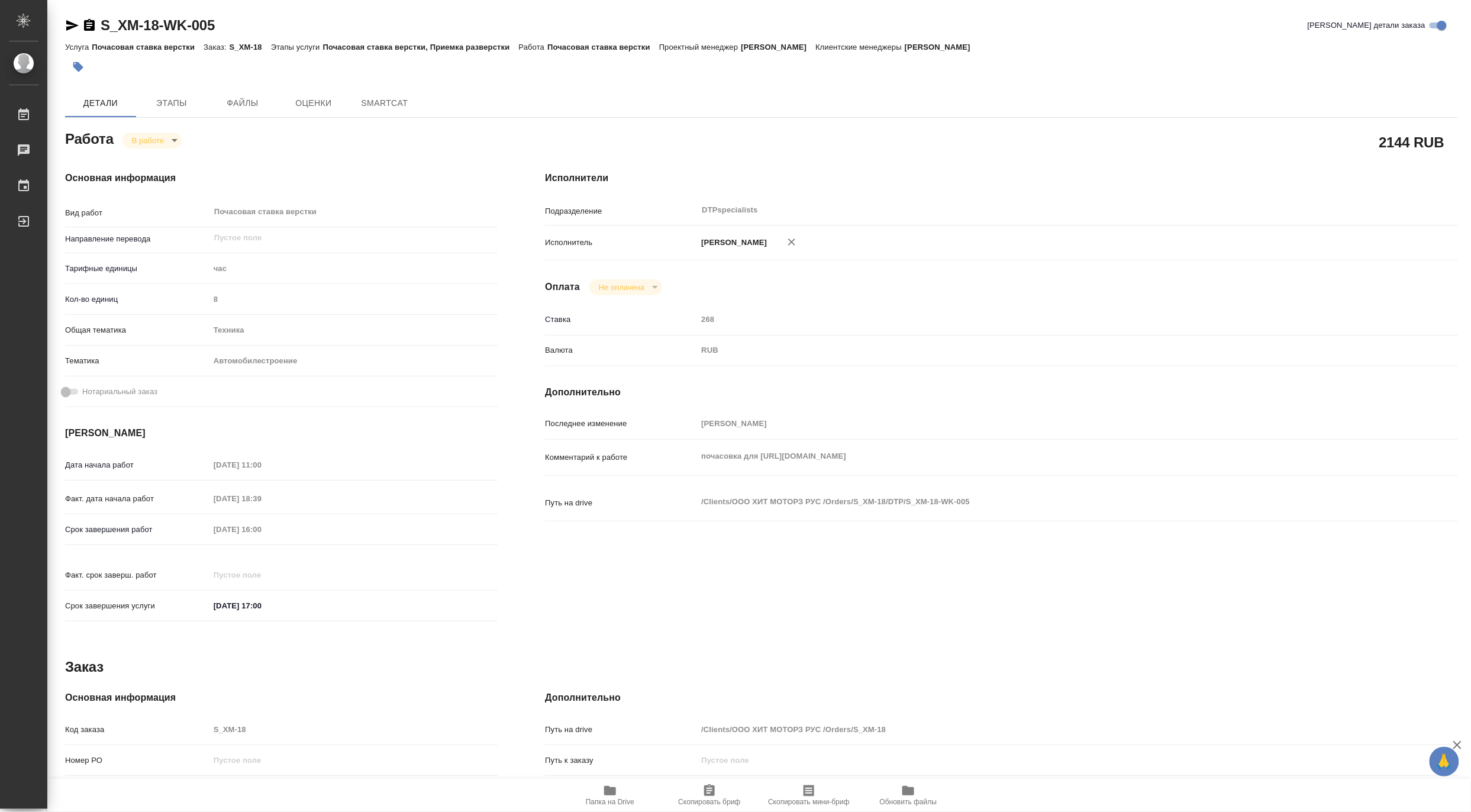
type textarea "x"
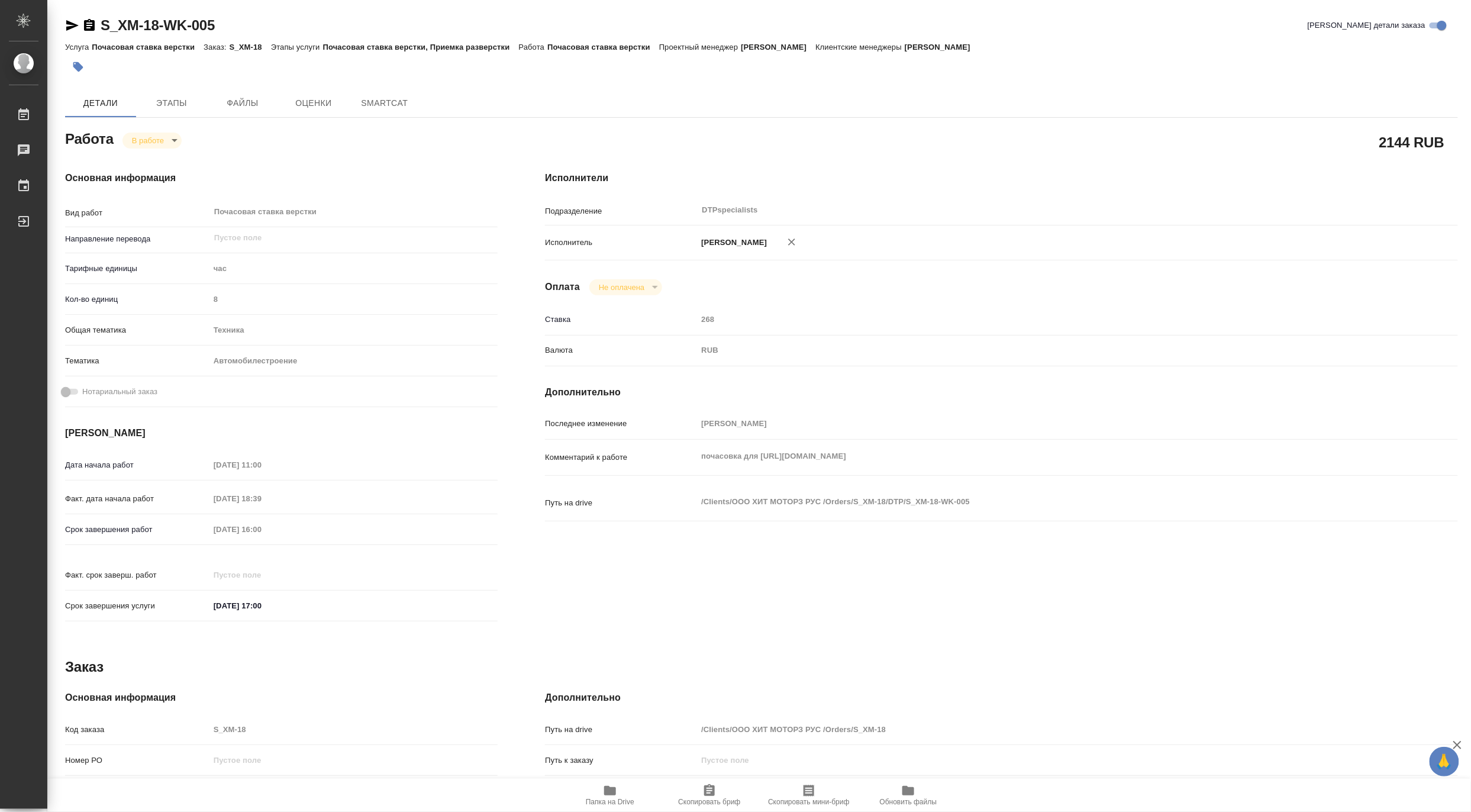
type textarea "x"
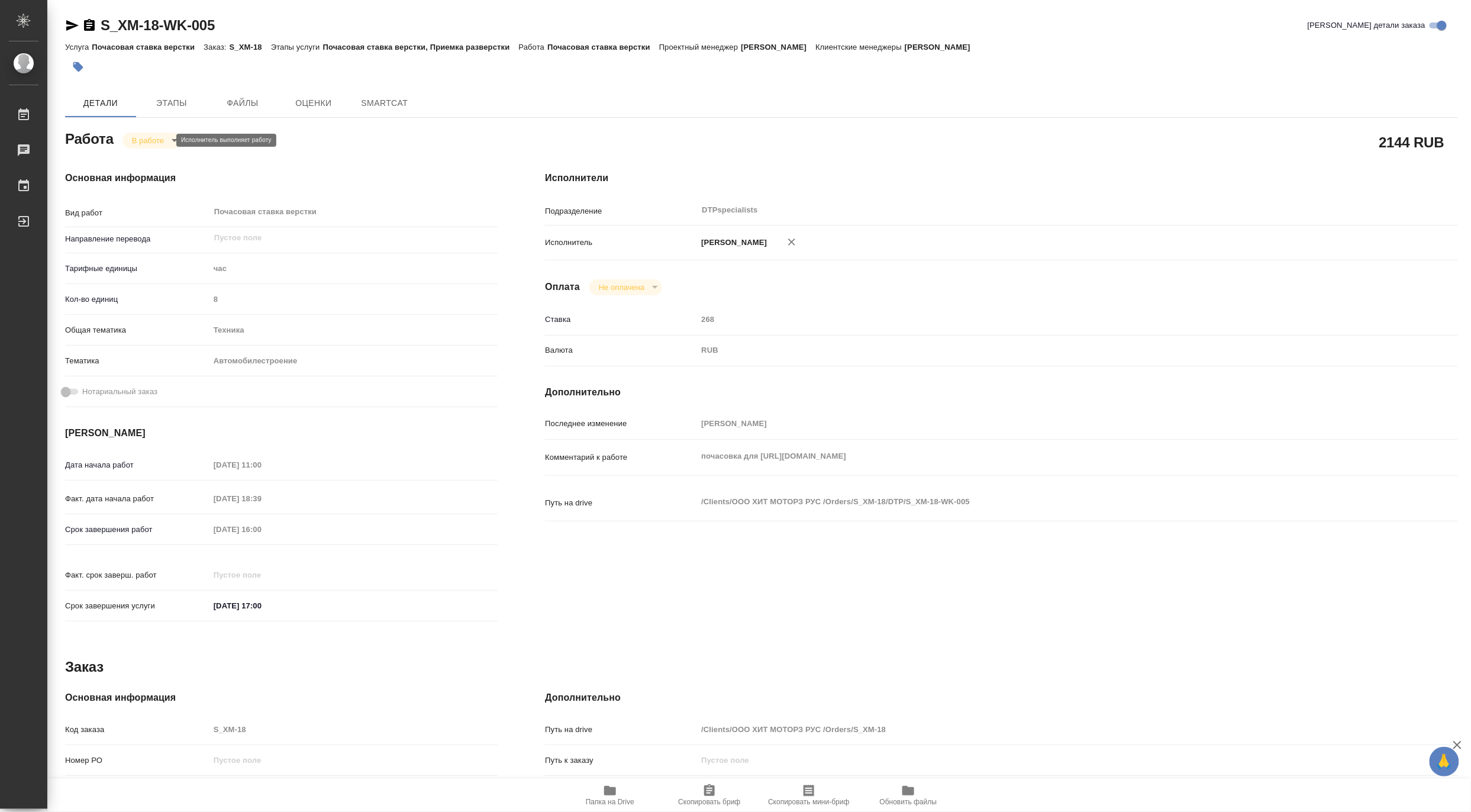
type textarea "x"
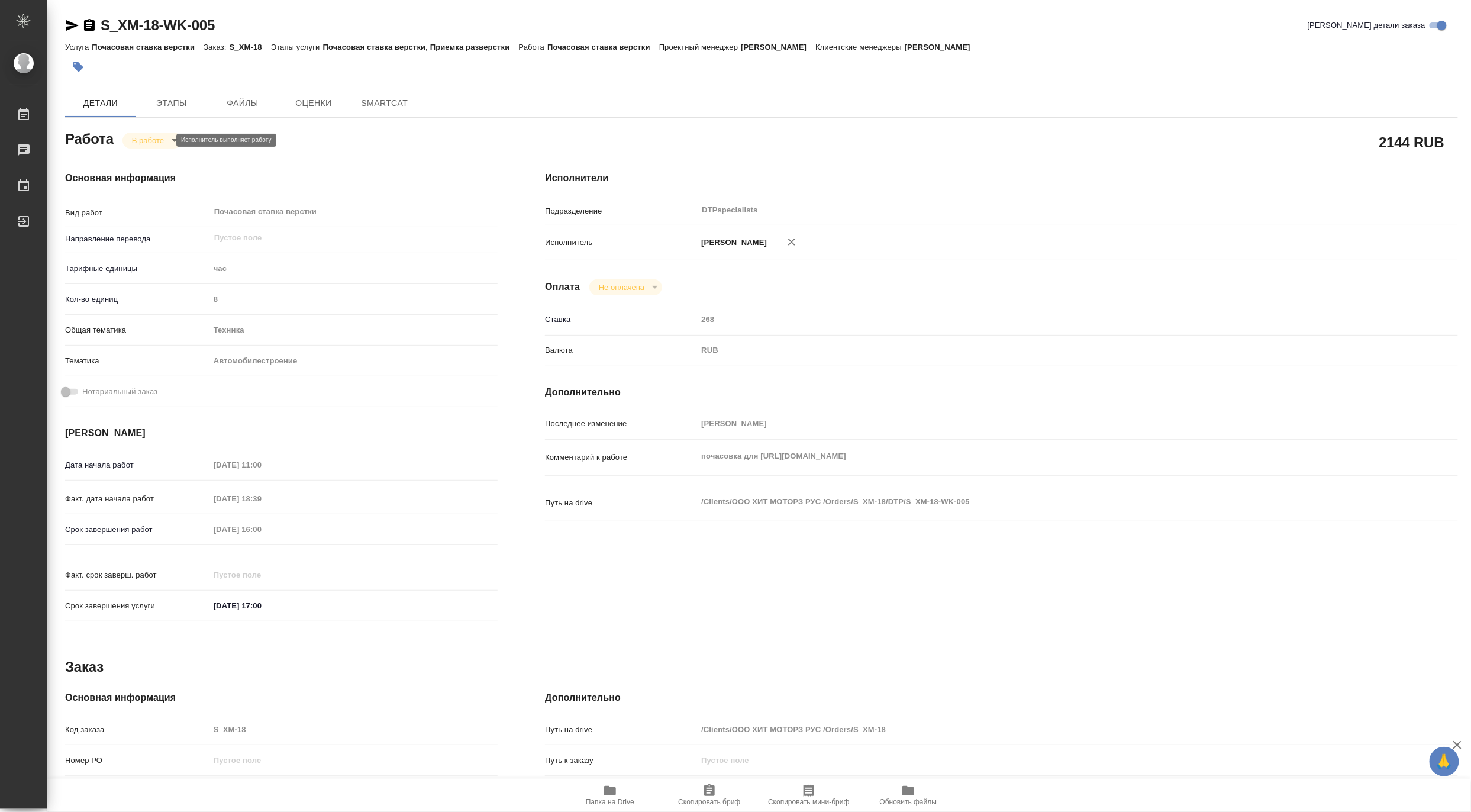
click at [138, 138] on body "🙏 .cls-1 fill:#fff; AWATERA Matveeva Maria Работы Чаты График Выйти S_XM-18-WK-…" at bounding box center [736, 406] width 1471 height 812
click at [137, 158] on button "Выполнен" at bounding box center [153, 160] width 43 height 13
type textarea "x"
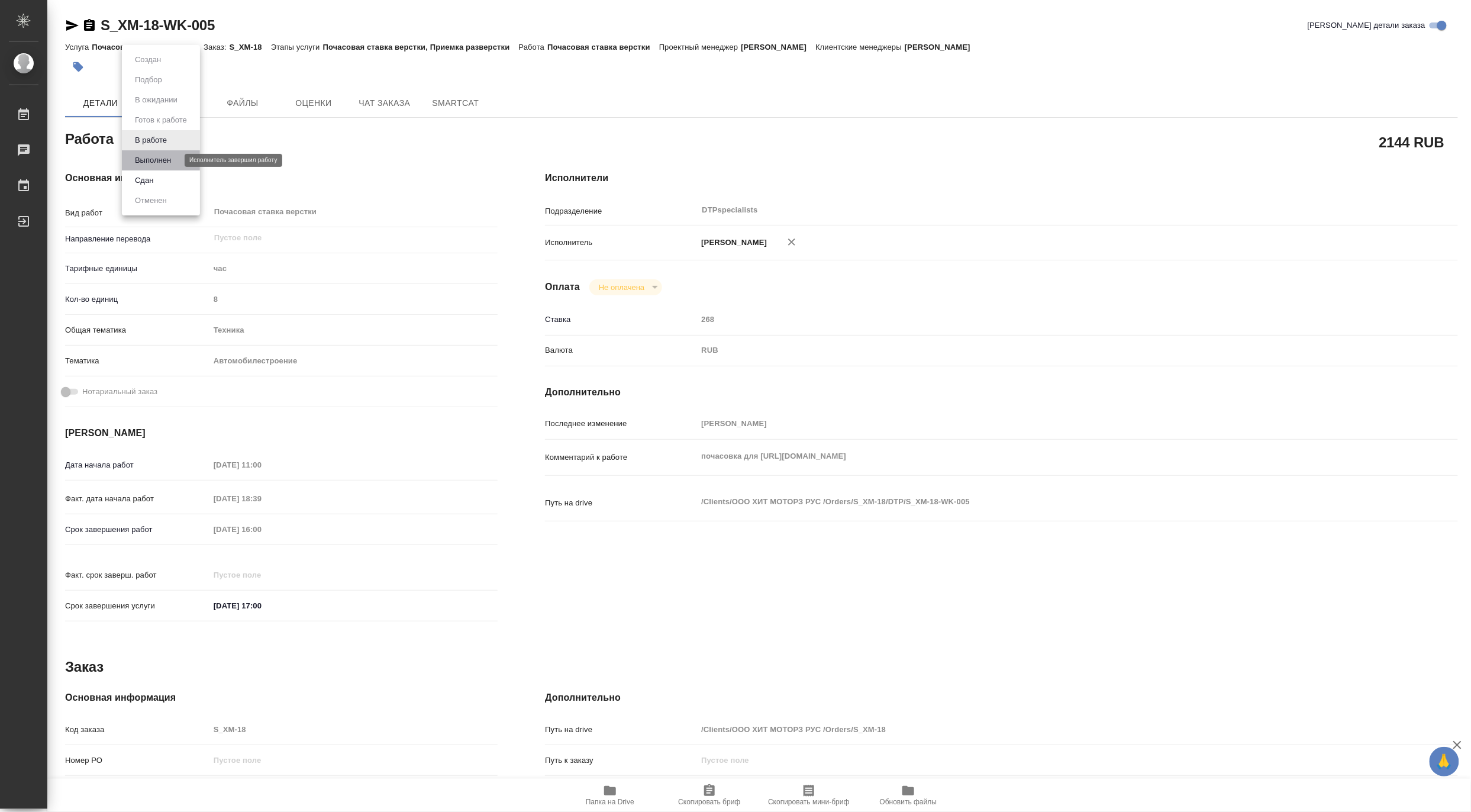
type textarea "x"
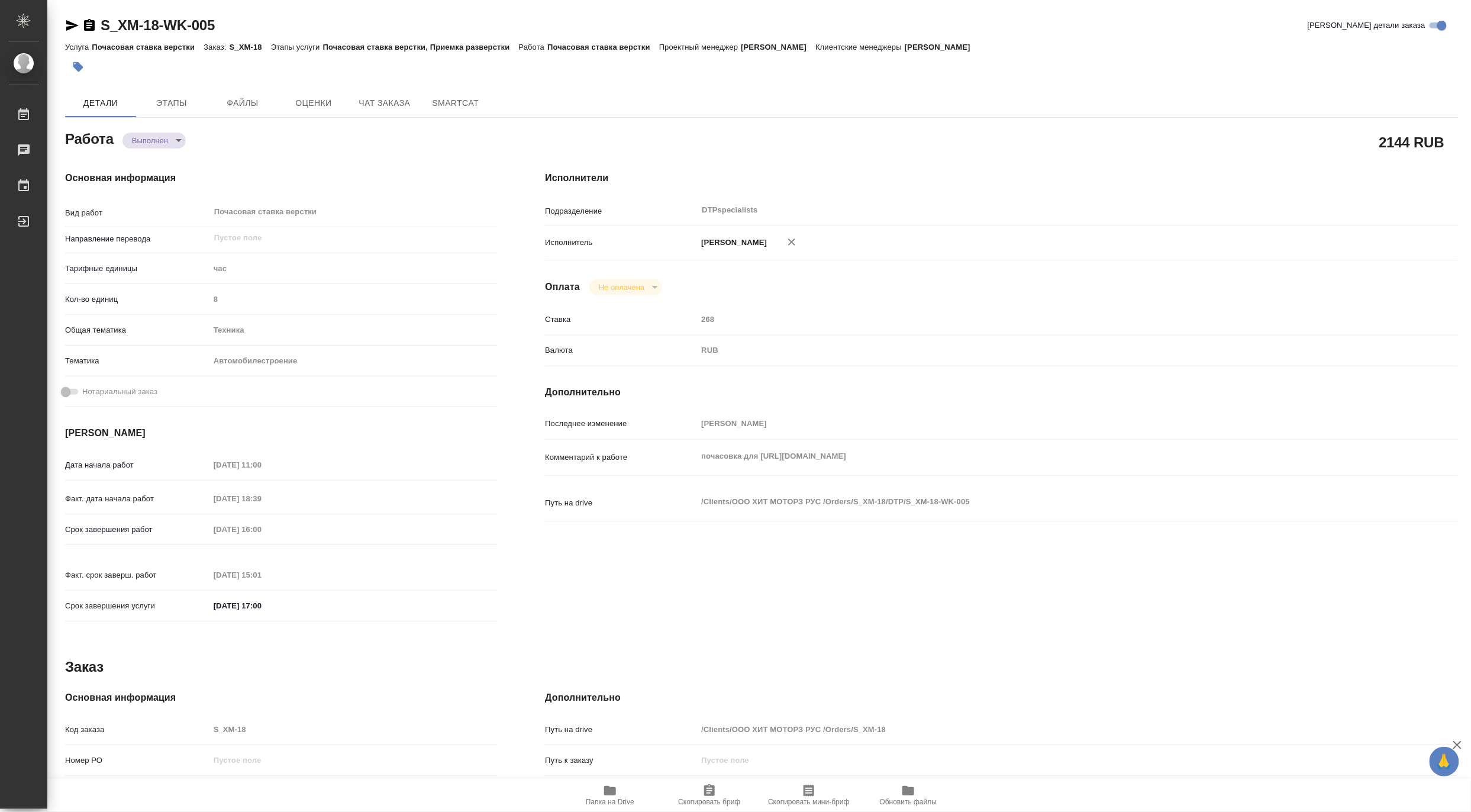
type textarea "x"
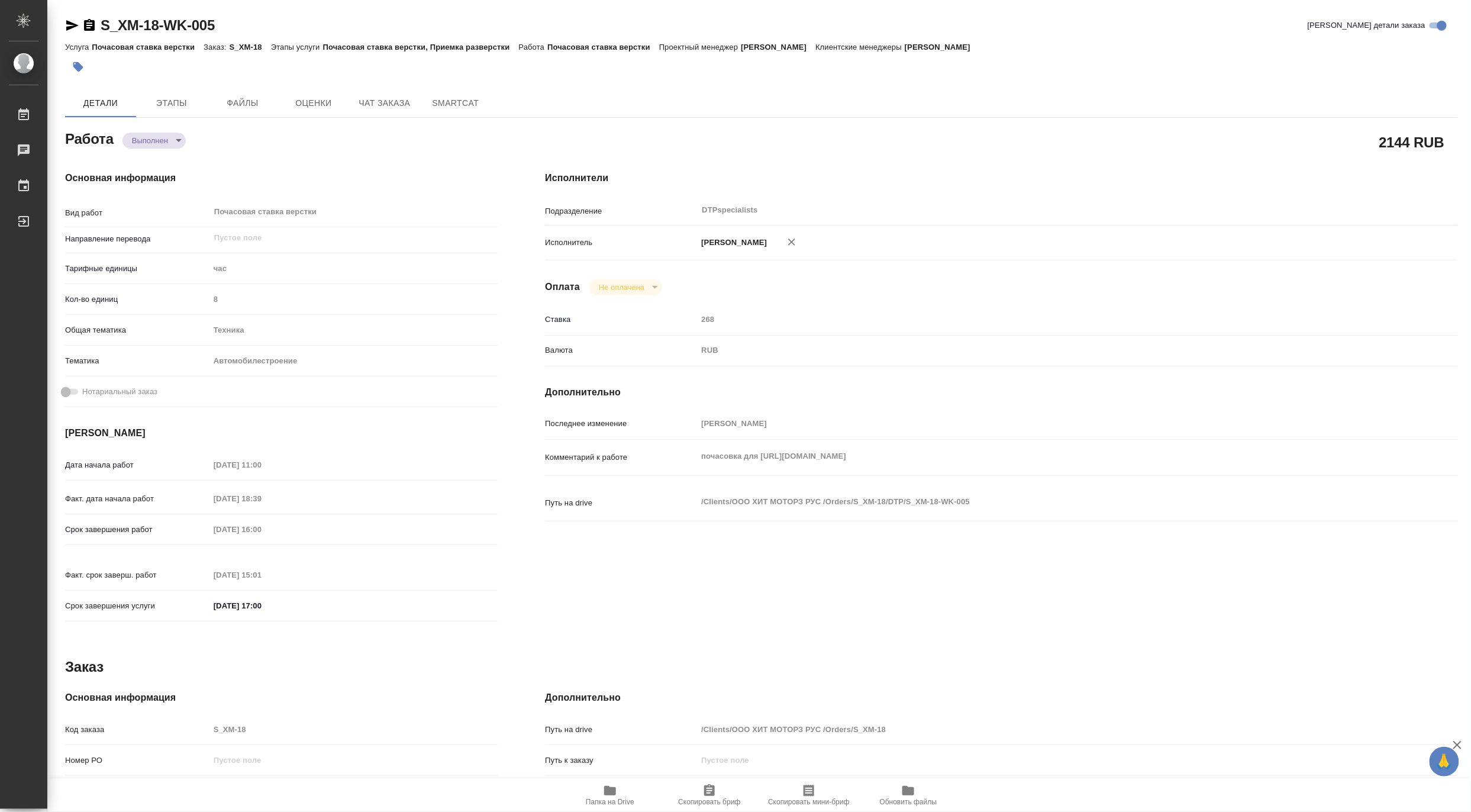
type textarea "x"
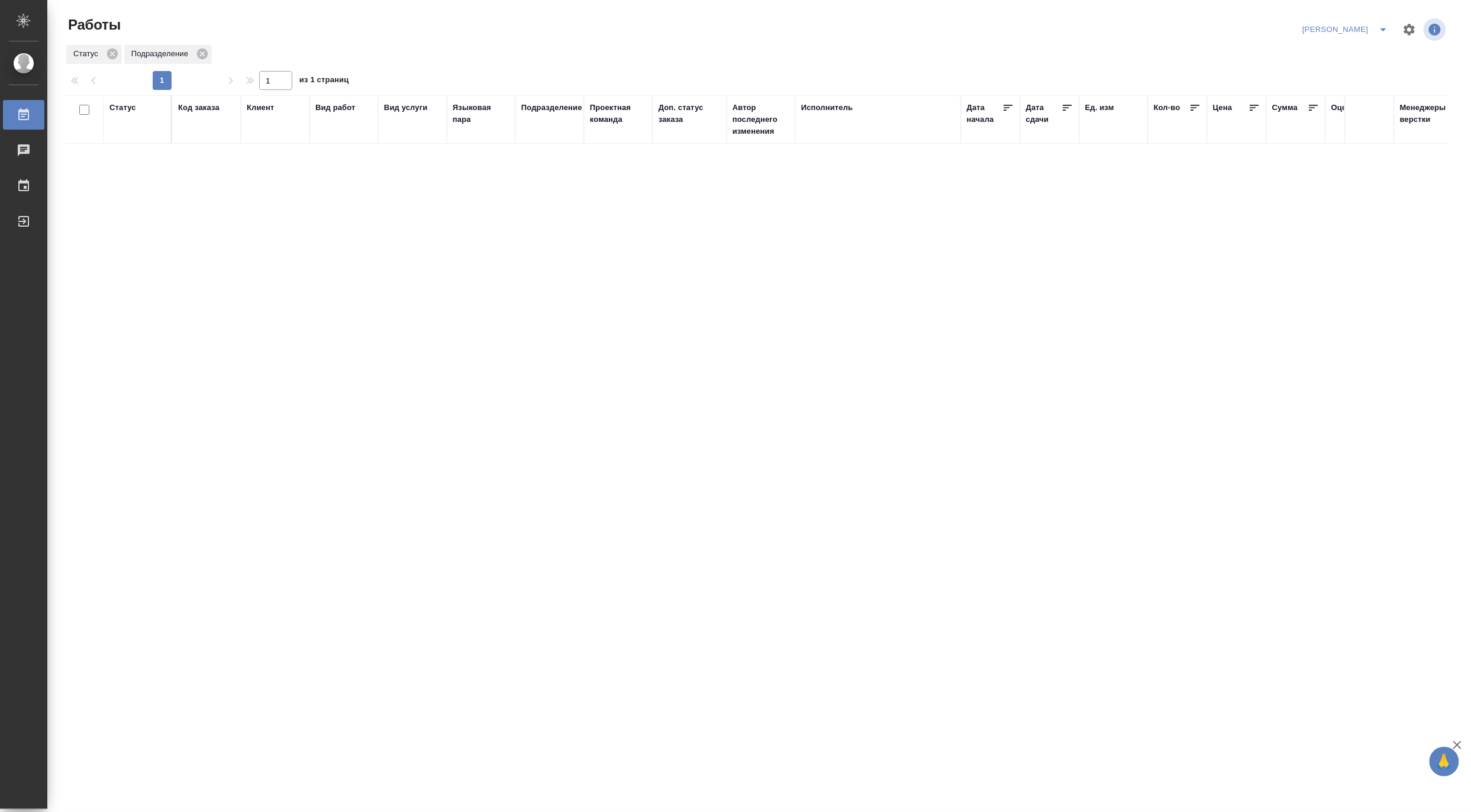
click at [203, 108] on div "Код заказа" at bounding box center [199, 107] width 41 height 12
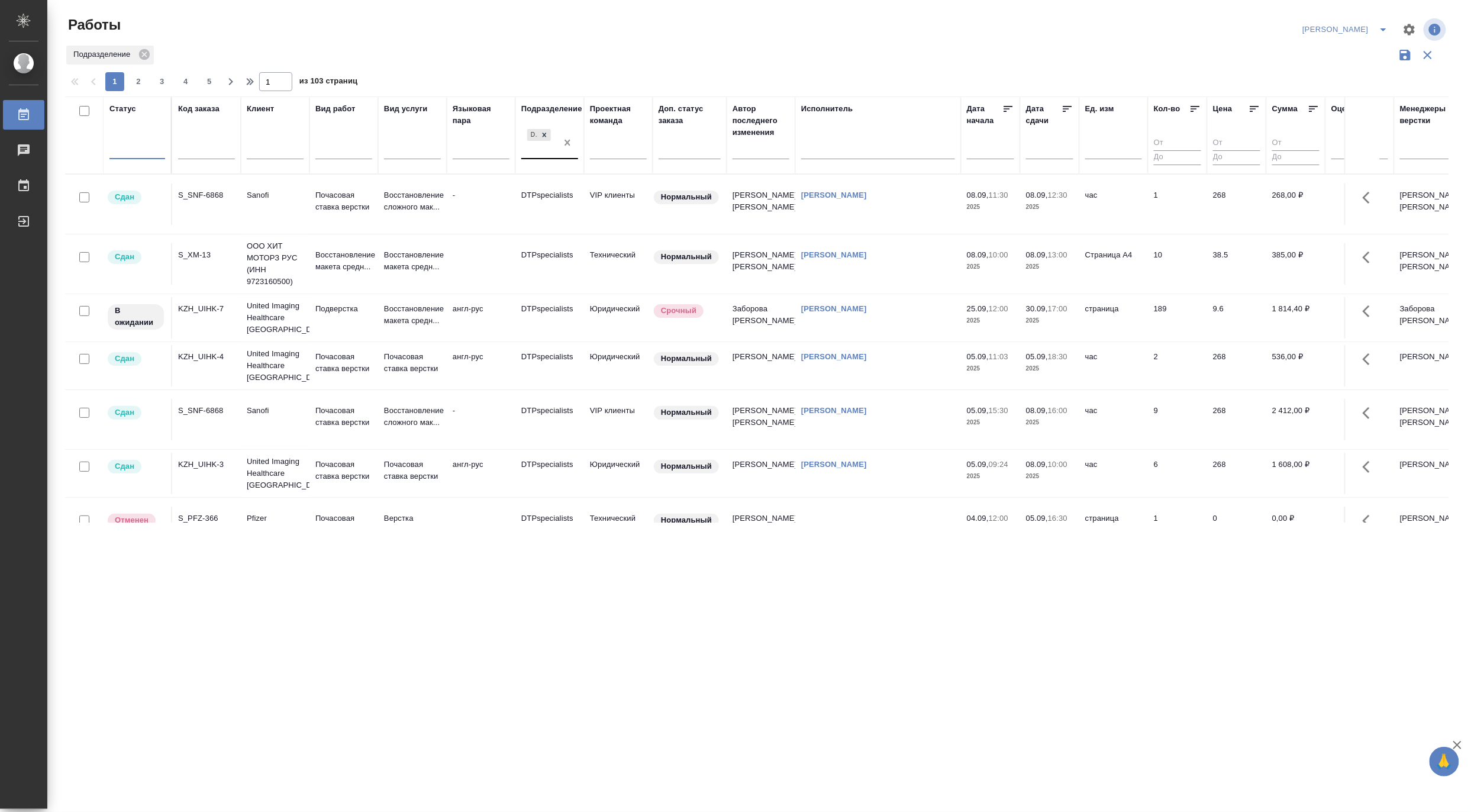
drag, startPoint x: 567, startPoint y: 143, endPoint x: 453, endPoint y: 140, distance: 114.0
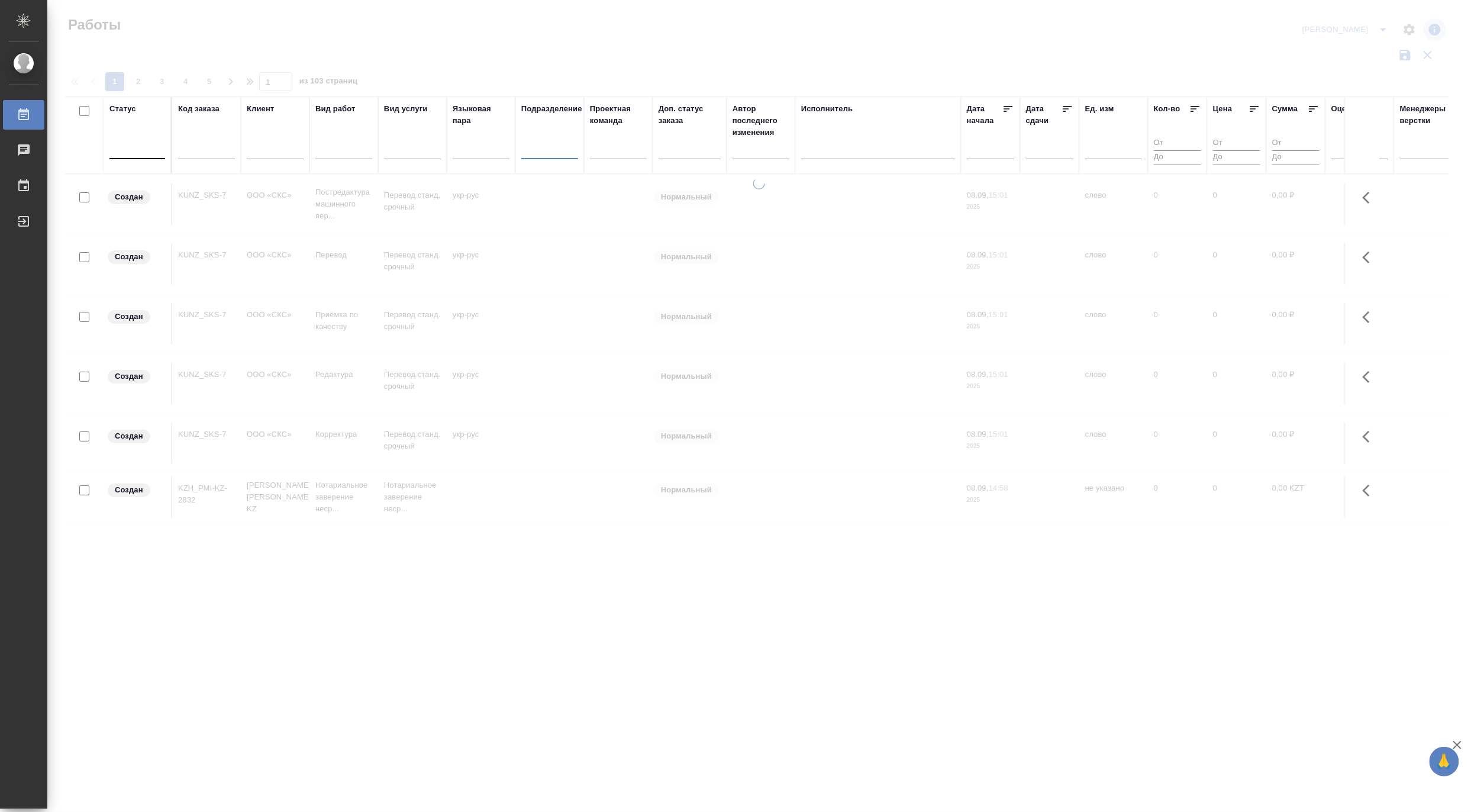
click at [194, 150] on input "text" at bounding box center [207, 151] width 57 height 15
paste input "S_inDriver-1349"
click at [304, 227] on div "Статус Код заказа S_inDriver-1349 Клиент Вид работ Вид услуги Языковая пара Под…" at bounding box center [757, 310] width 1384 height 426
click at [199, 150] on input "S_inDriver-1349" at bounding box center [207, 151] width 57 height 15
paste input "KZH_Novonordisk-KZ-425"
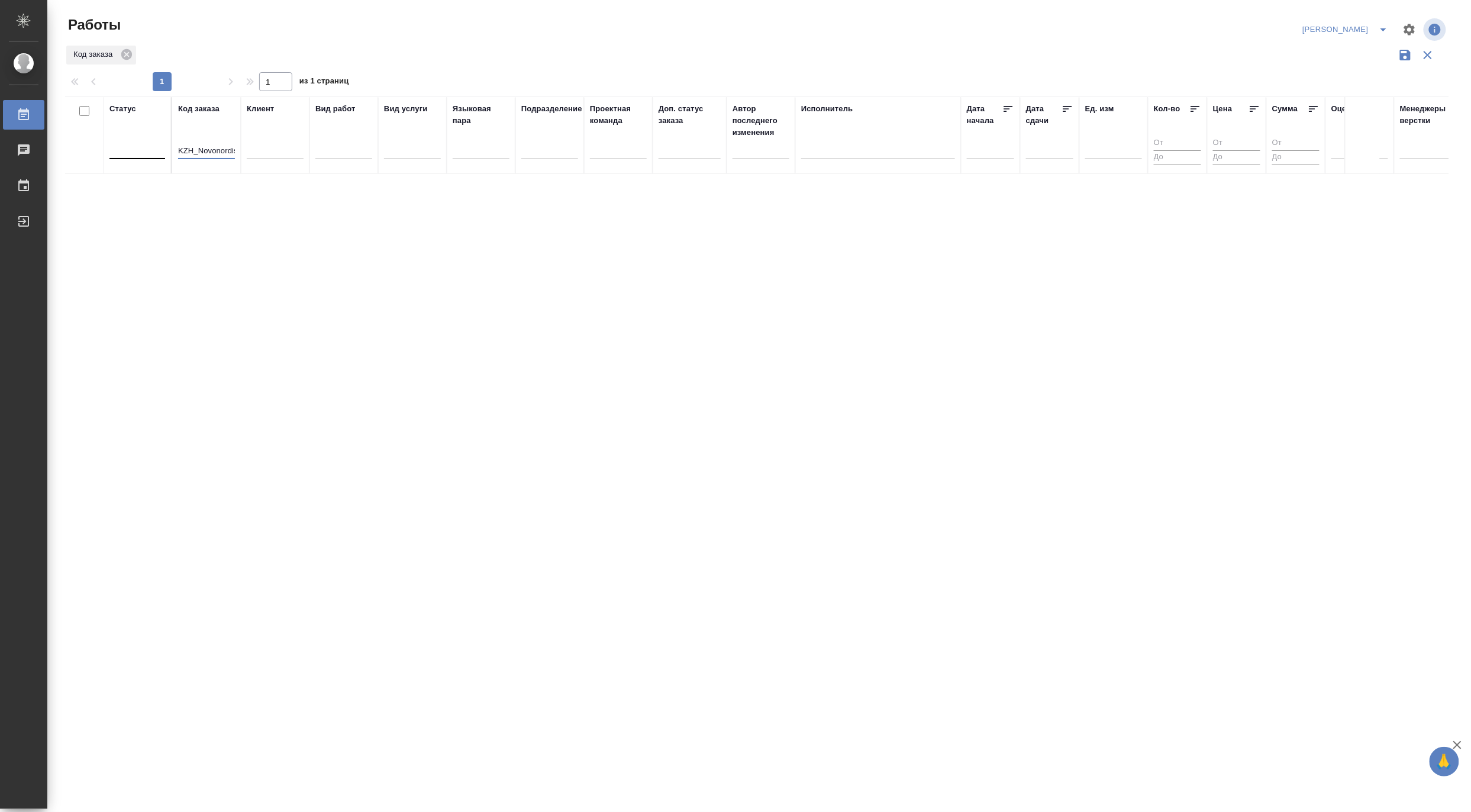
drag, startPoint x: 199, startPoint y: 150, endPoint x: 136, endPoint y: 147, distance: 63.1
click at [136, 147] on tr "Статус Код заказа KZH_Novonordisk-KZ-425 Клиент Вид работ Вид услуги Языковая п…" at bounding box center [1024, 135] width 1918 height 77
paste input "S_GNRM-1352"
paste input "text"
click at [208, 149] on input "S_GNRM-1352" at bounding box center [207, 151] width 57 height 15
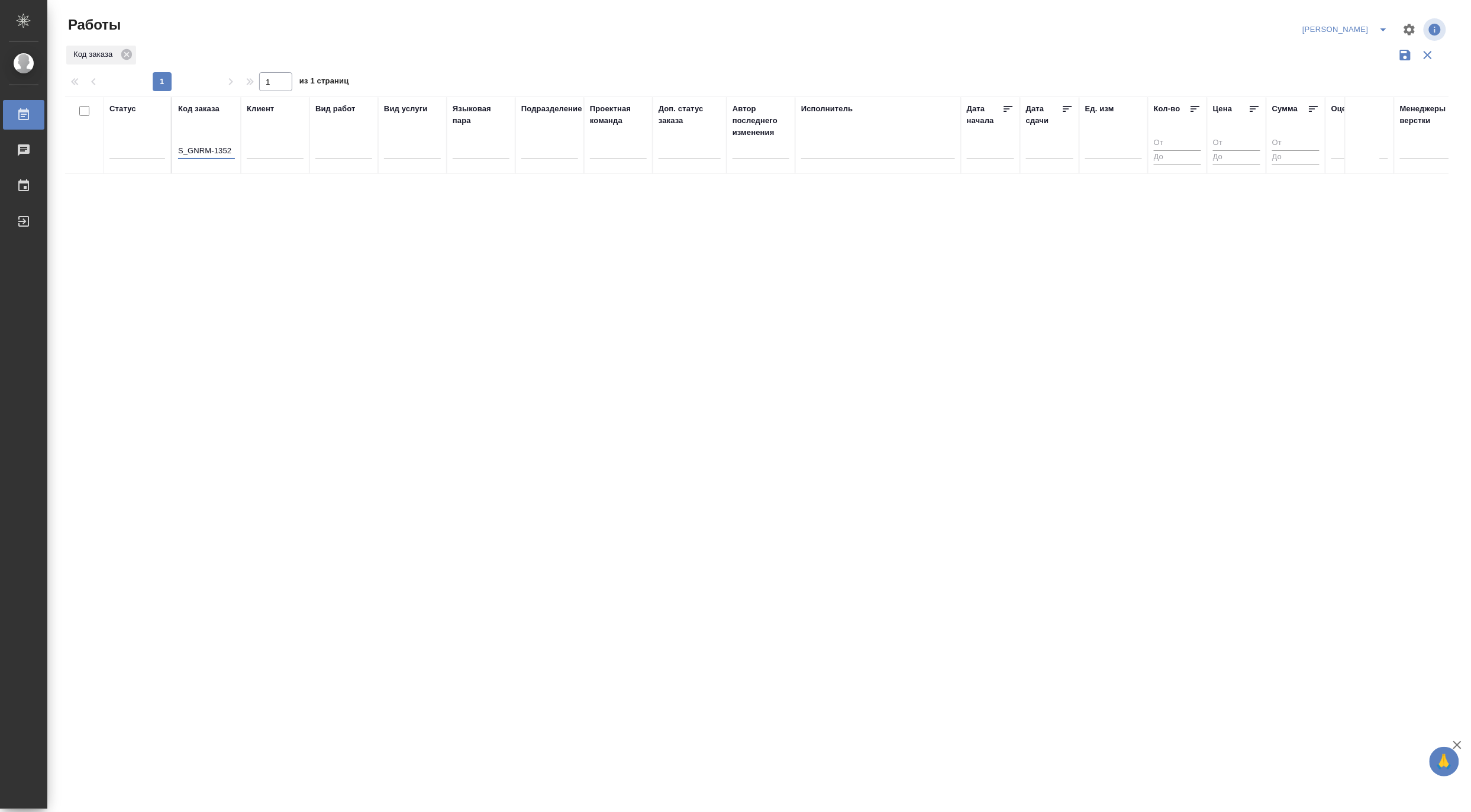
paste input "Haier-826"
click at [200, 150] on input "S_Haier-826" at bounding box center [207, 151] width 57 height 15
paste input "C_HUAWEI-755"
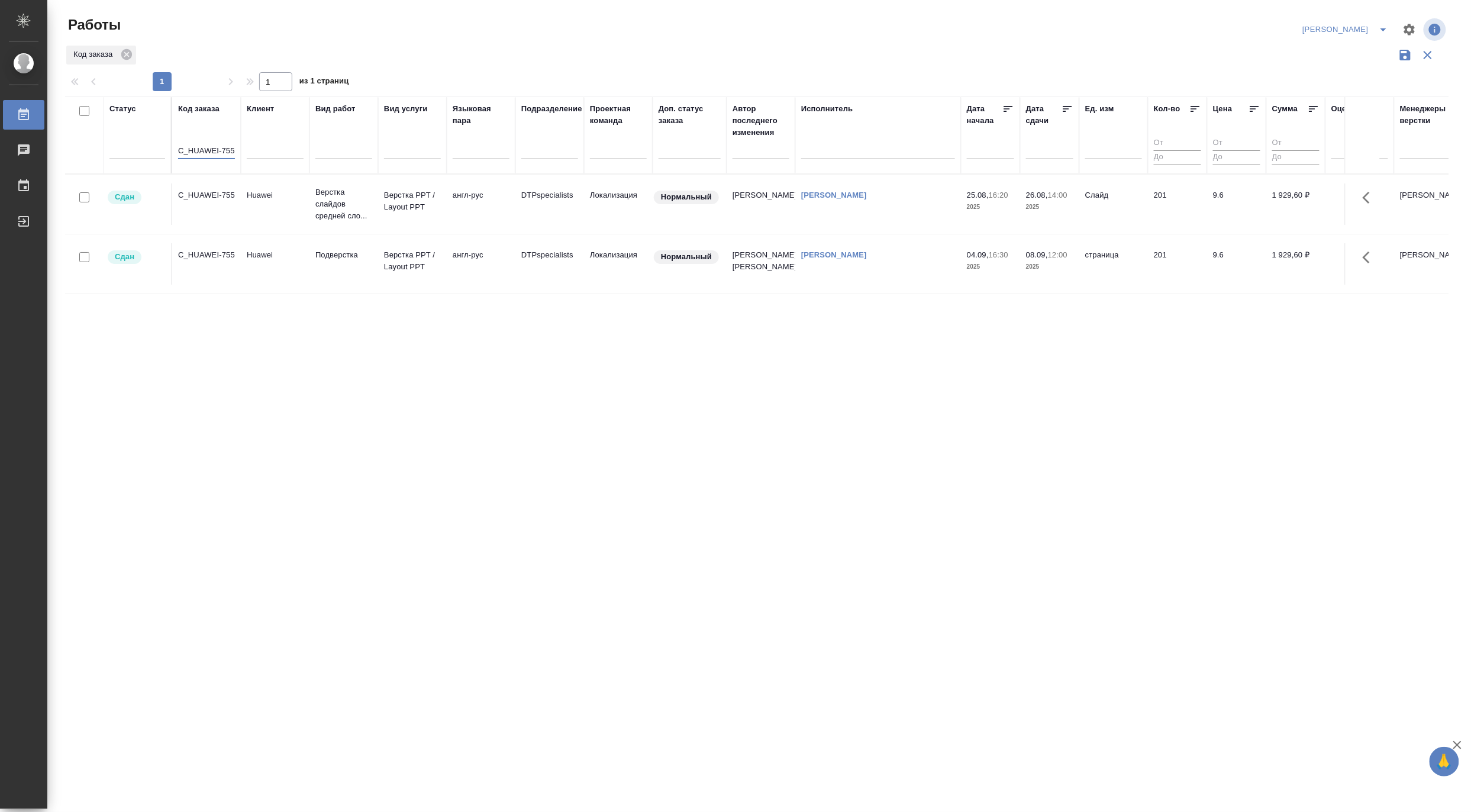
type input "C_HUAWEI-755"
click at [1383, 27] on icon "split button" at bounding box center [1383, 30] width 15 height 15
click at [1331, 113] on li "Верстка и Дизайн" at bounding box center [1339, 110] width 113 height 19
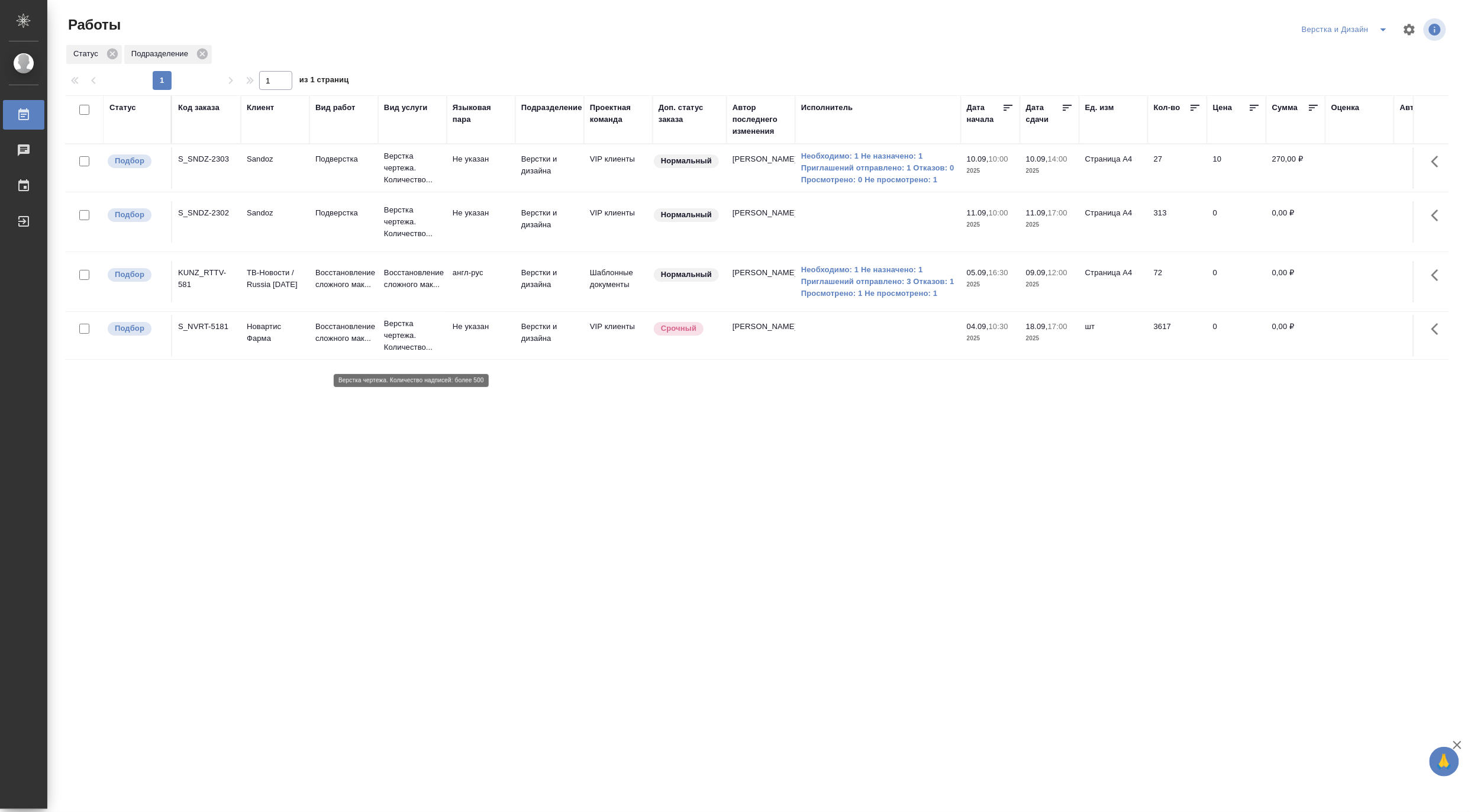
click at [399, 350] on p "Верстка чертежа. Количество..." at bounding box center [413, 335] width 57 height 35
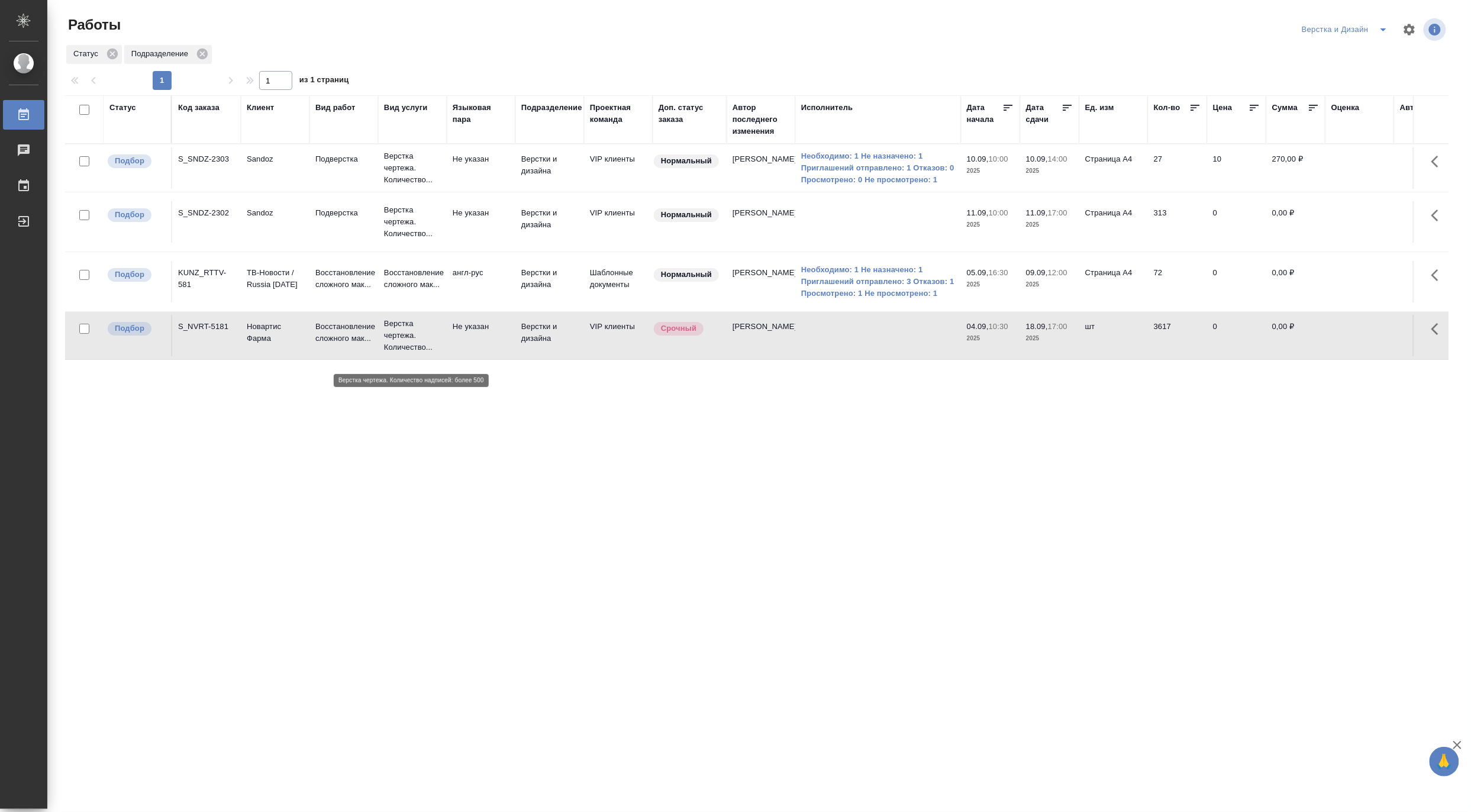
click at [399, 350] on p "Верстка чертежа. Количество..." at bounding box center [413, 335] width 57 height 35
click at [1387, 23] on icon "split button" at bounding box center [1383, 30] width 15 height 15
click at [1359, 86] on li "[PERSON_NAME]" at bounding box center [1352, 91] width 113 height 19
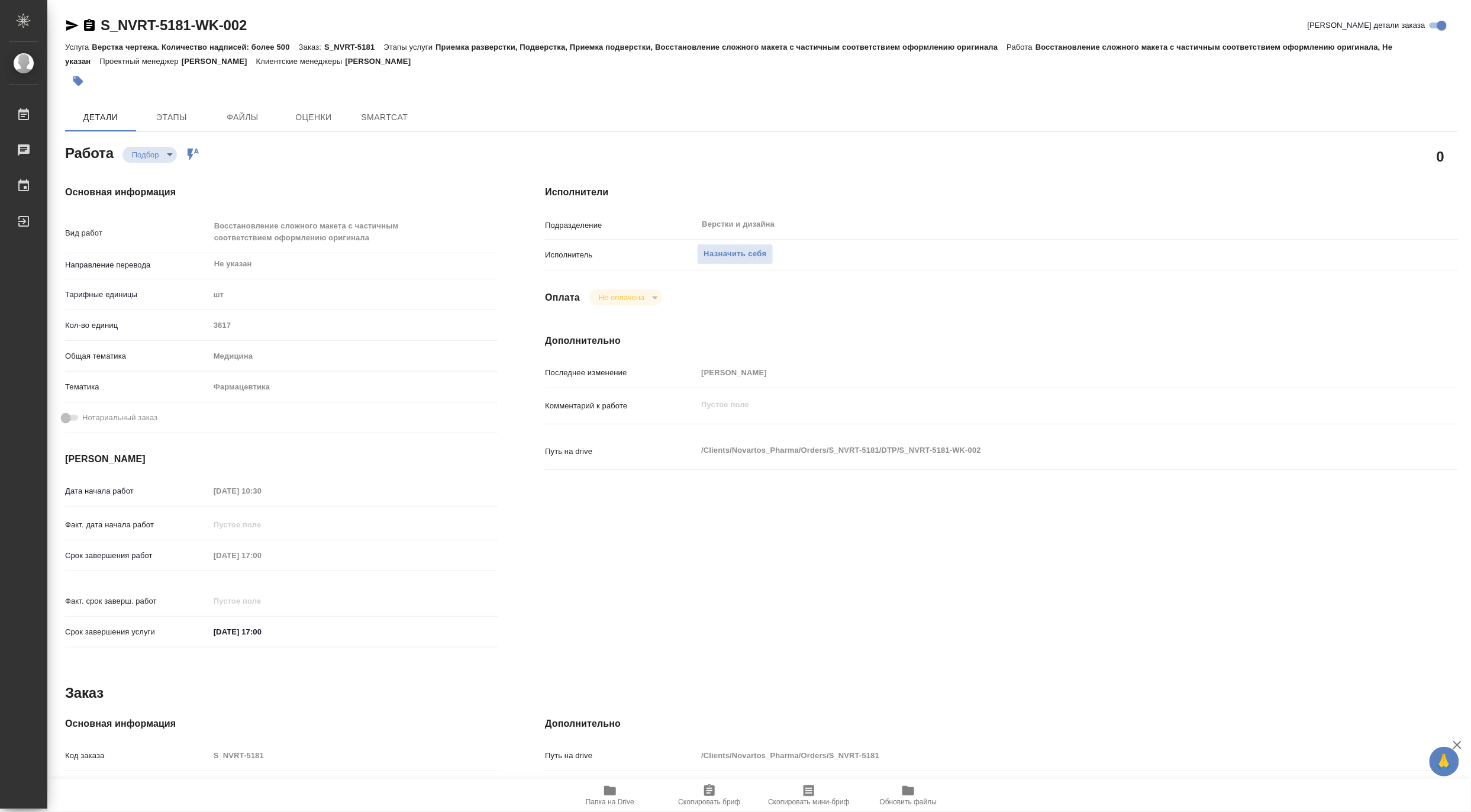
type textarea "x"
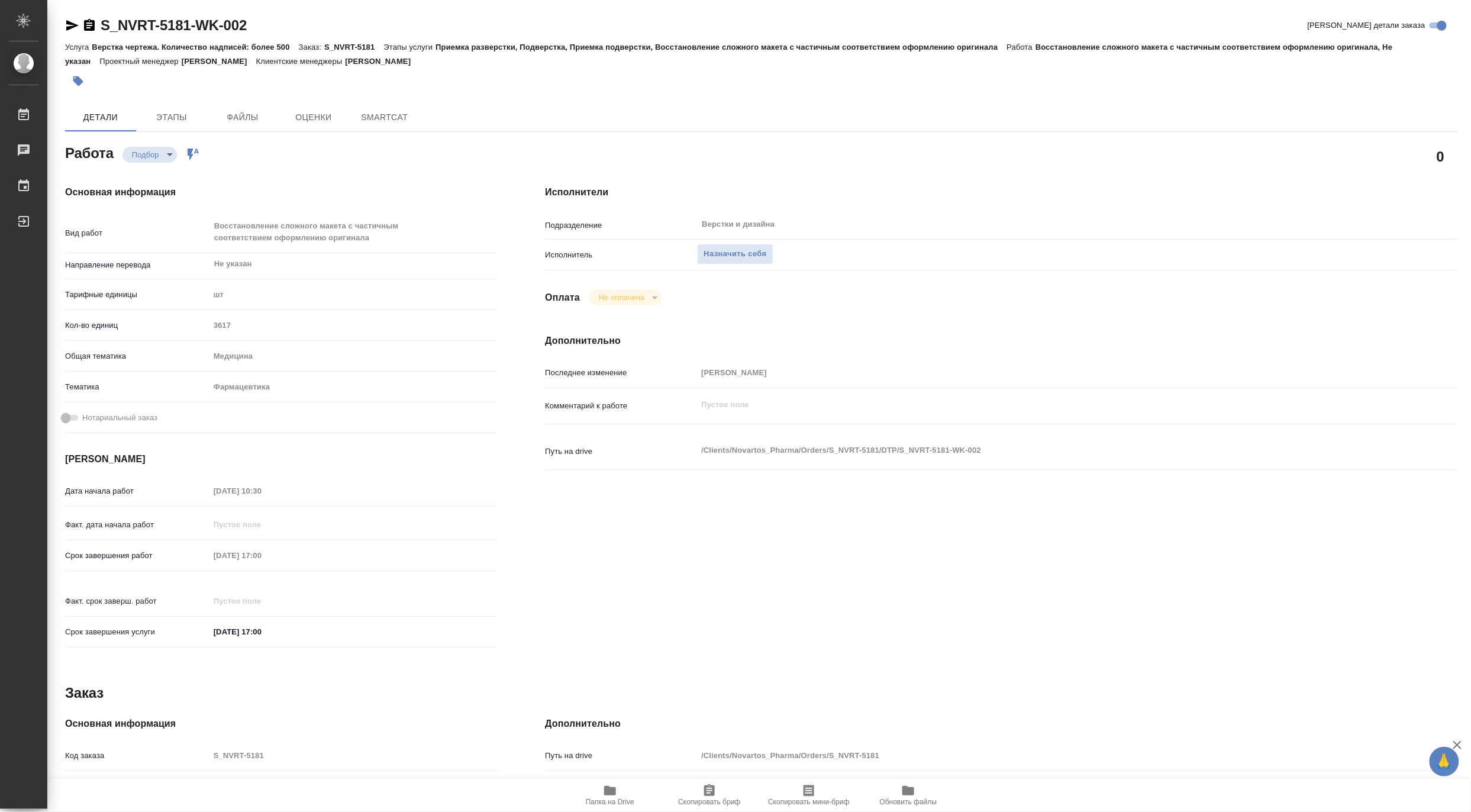
type textarea "x"
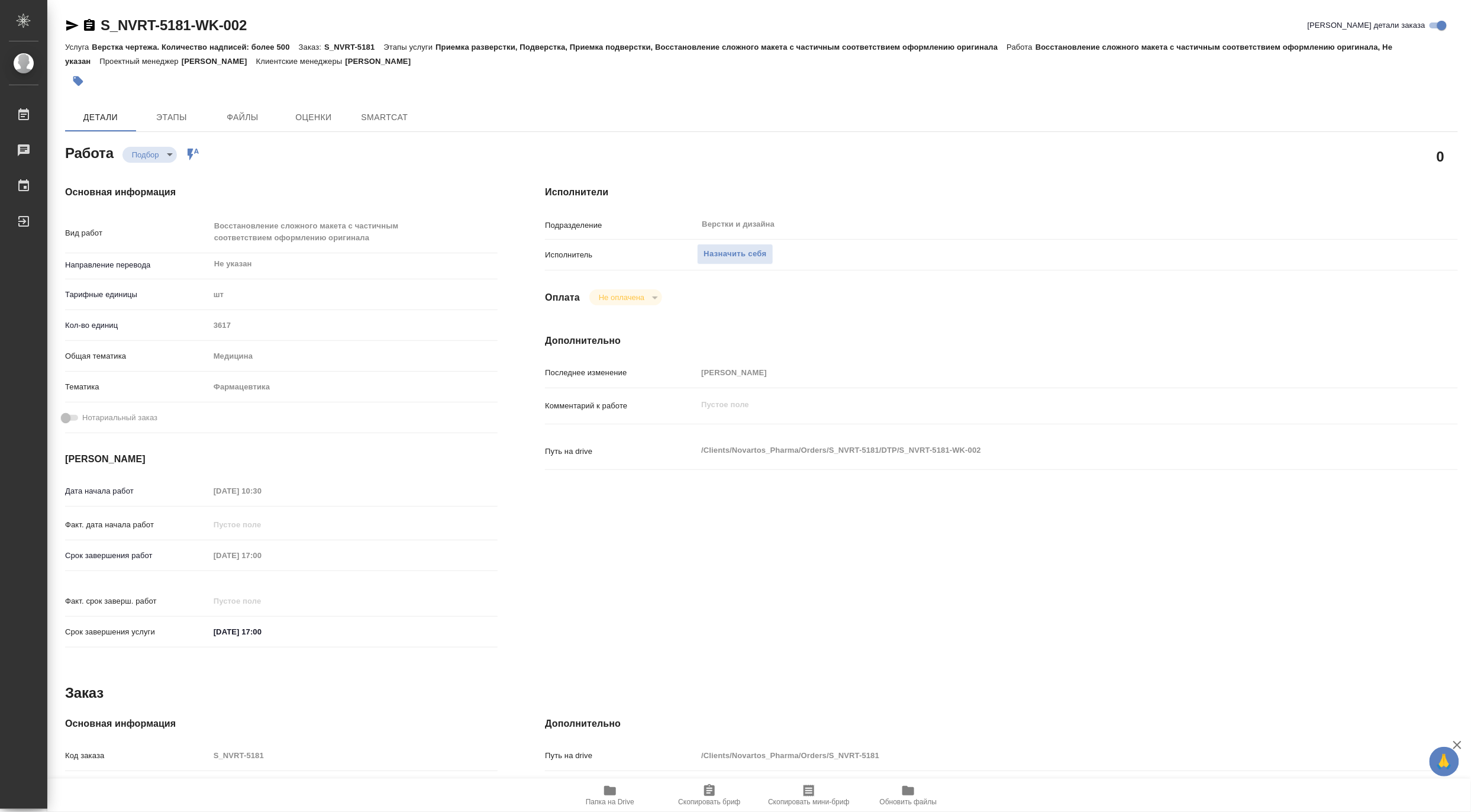
type textarea "x"
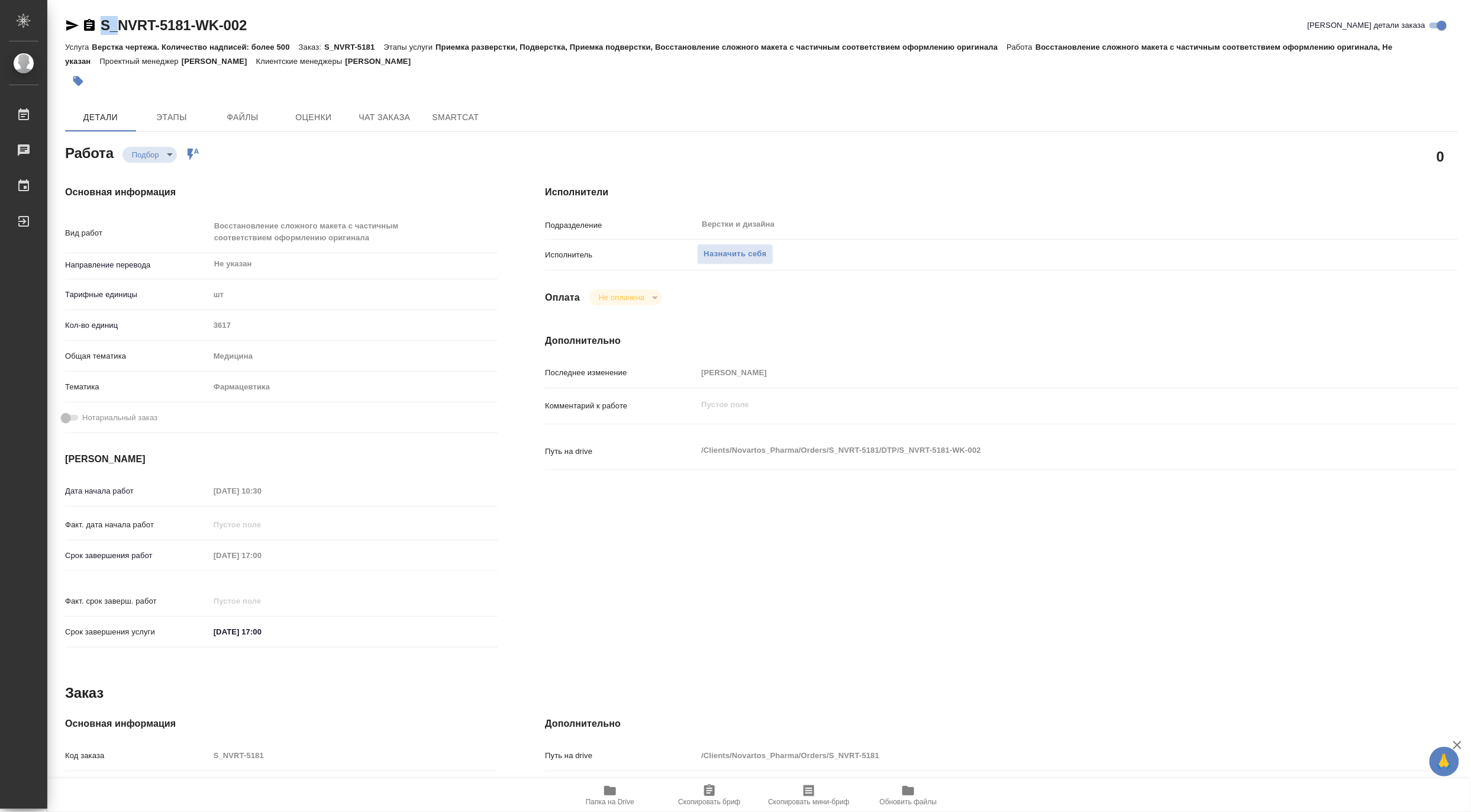
type textarea "x"
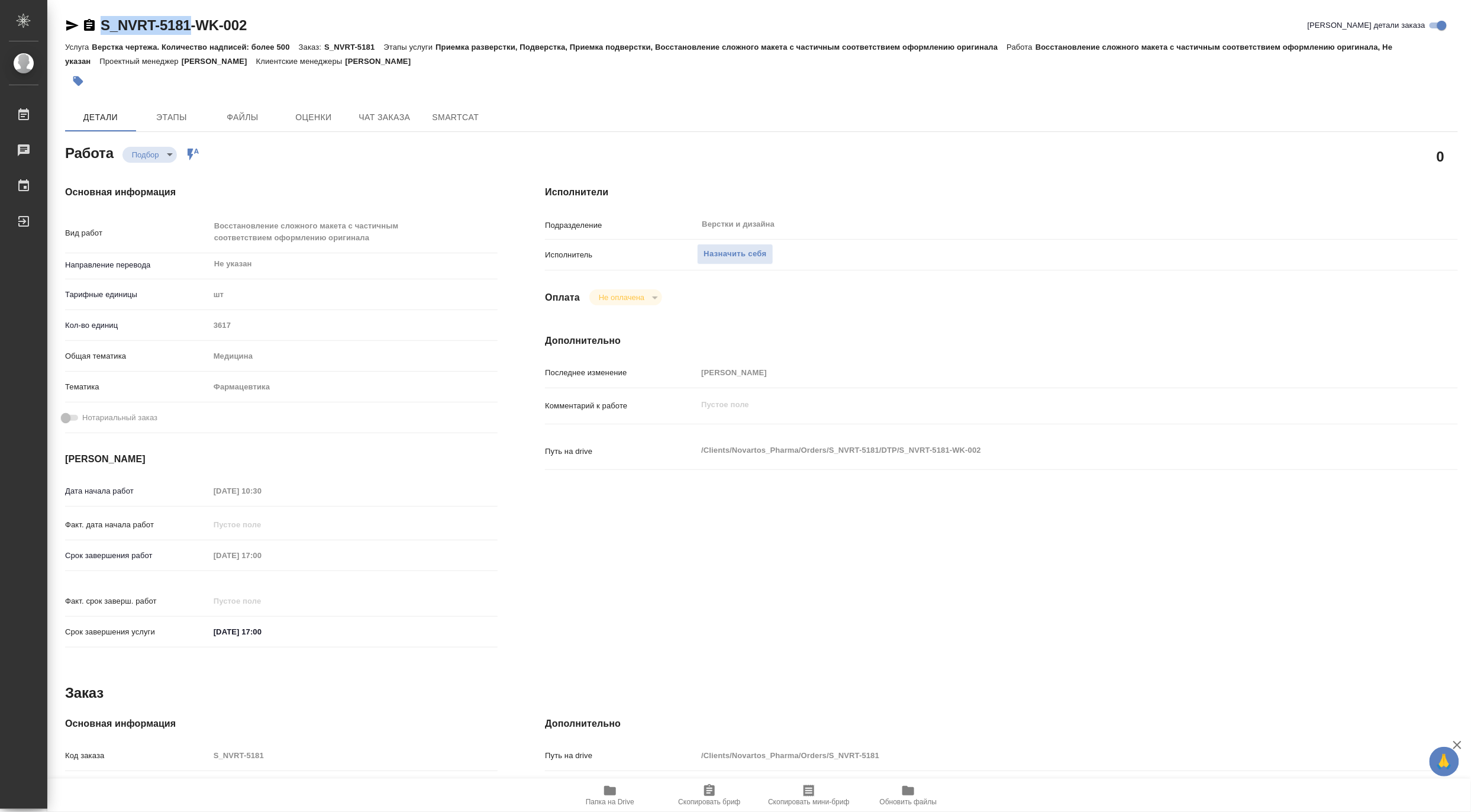
type textarea "x"
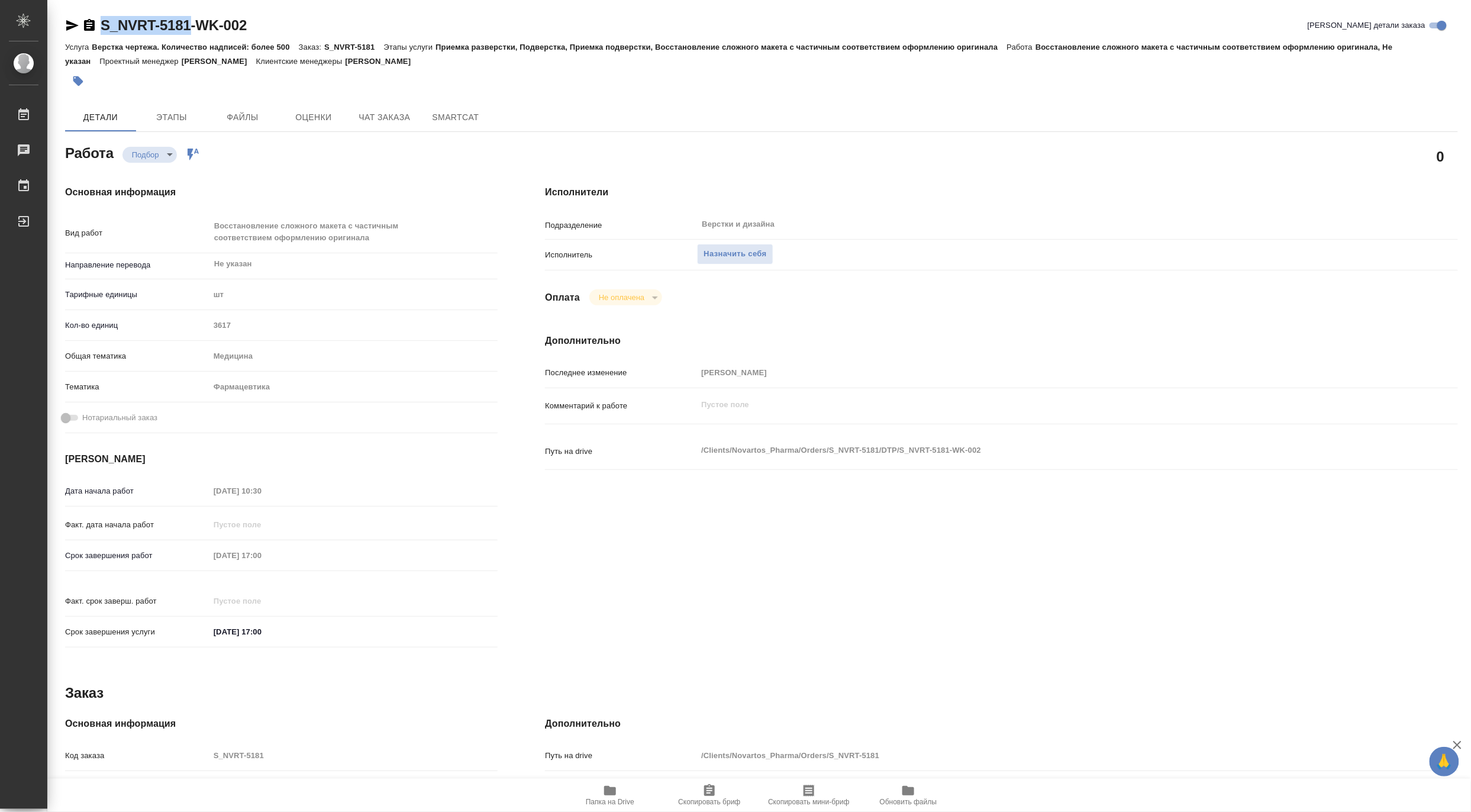
drag, startPoint x: 97, startPoint y: 24, endPoint x: 191, endPoint y: 21, distance: 94.0
click at [191, 21] on div "S_NVRT-5181-WK-002" at bounding box center [156, 25] width 182 height 19
copy link "S_NVRT-5181"
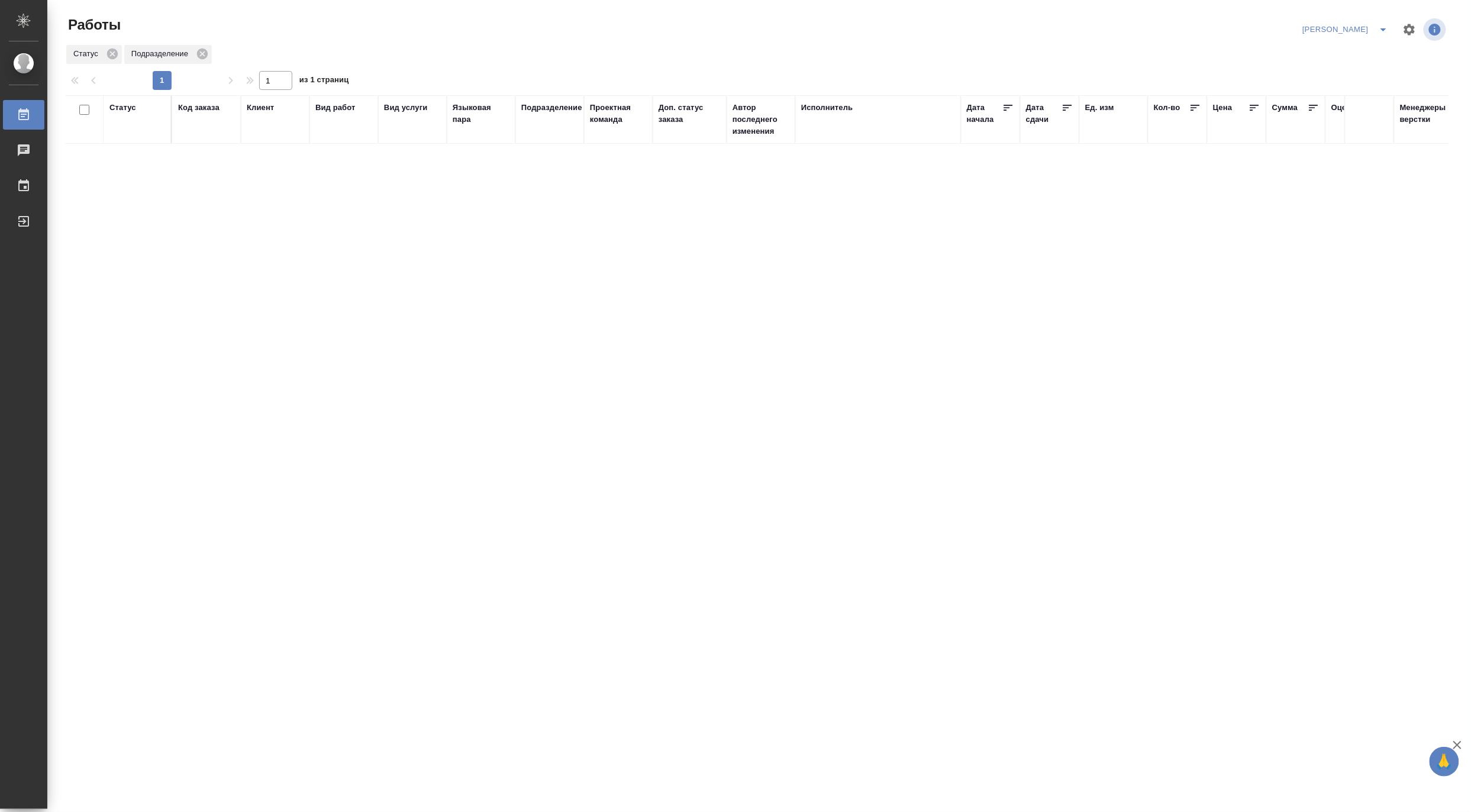
click at [191, 105] on div "Код заказа" at bounding box center [199, 107] width 41 height 12
click at [198, 141] on div at bounding box center [207, 155] width 57 height 29
click at [198, 151] on input "text" at bounding box center [207, 153] width 57 height 15
paste input "S_NVRT-5181"
type input "S_NVRT-5181"
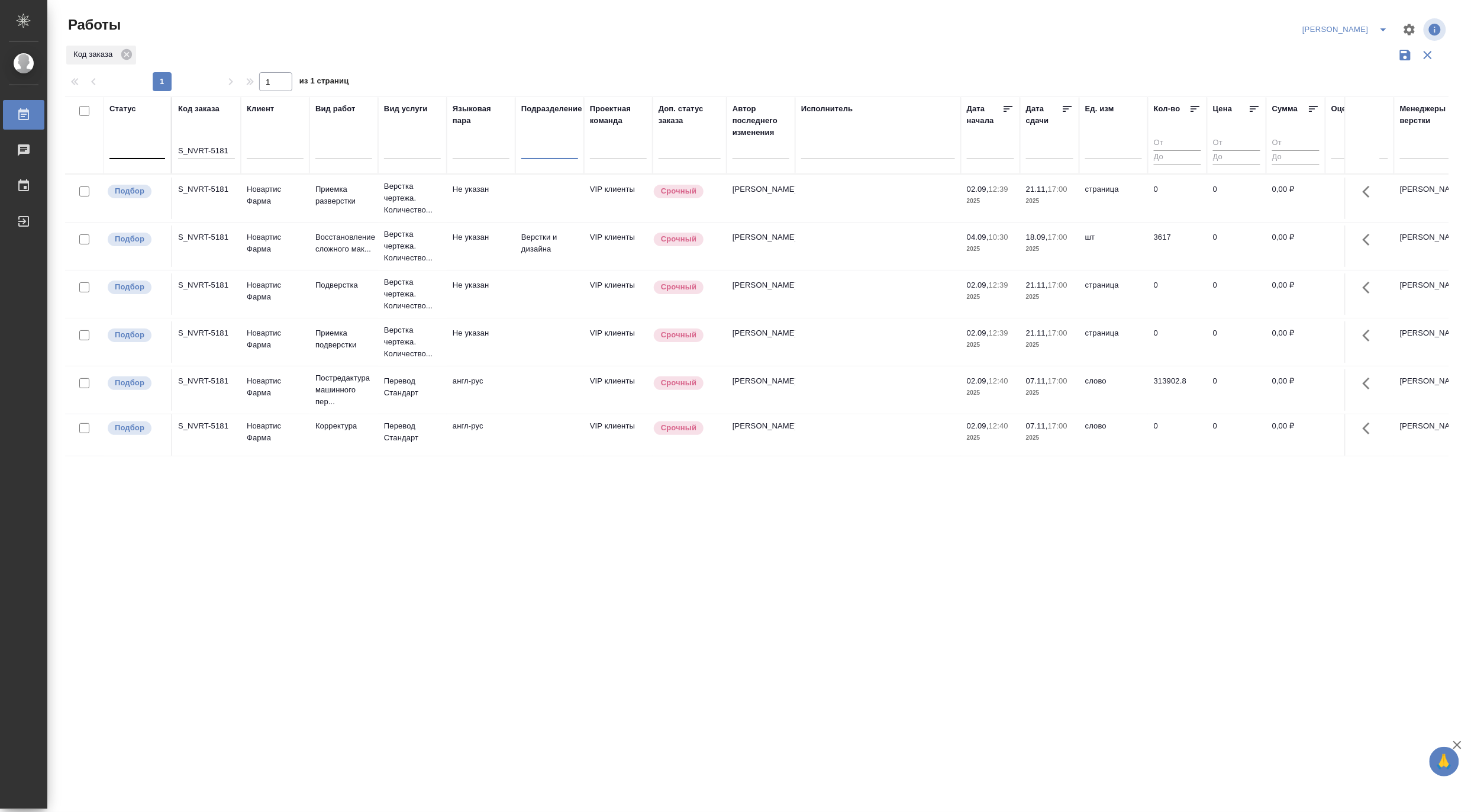
click at [1383, 28] on icon "split button" at bounding box center [1383, 30] width 15 height 15
click at [1347, 53] on li "[PERSON_NAME] работе" at bounding box center [1339, 53] width 113 height 19
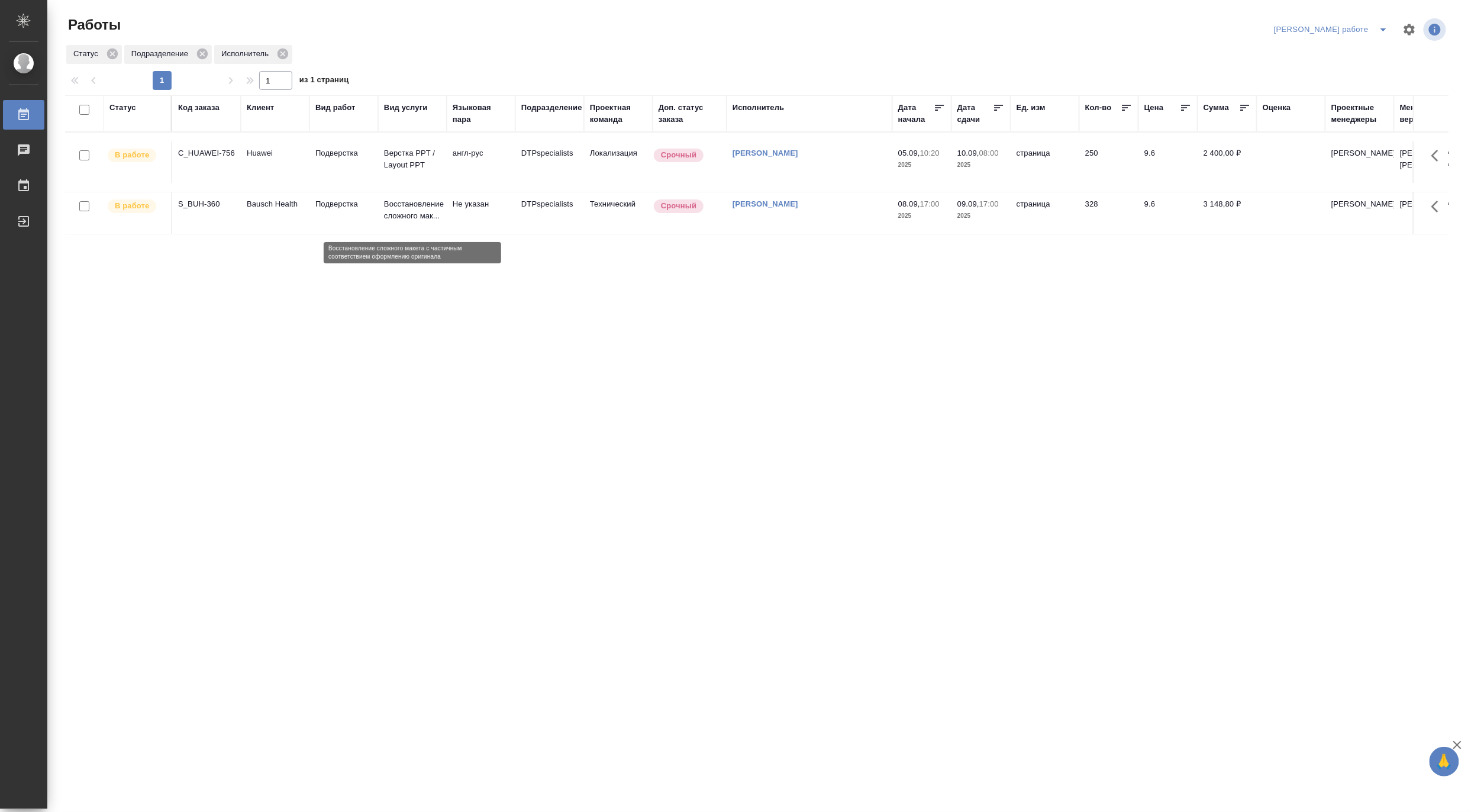
click at [388, 211] on p "Восстановление сложного мак..." at bounding box center [413, 210] width 57 height 23
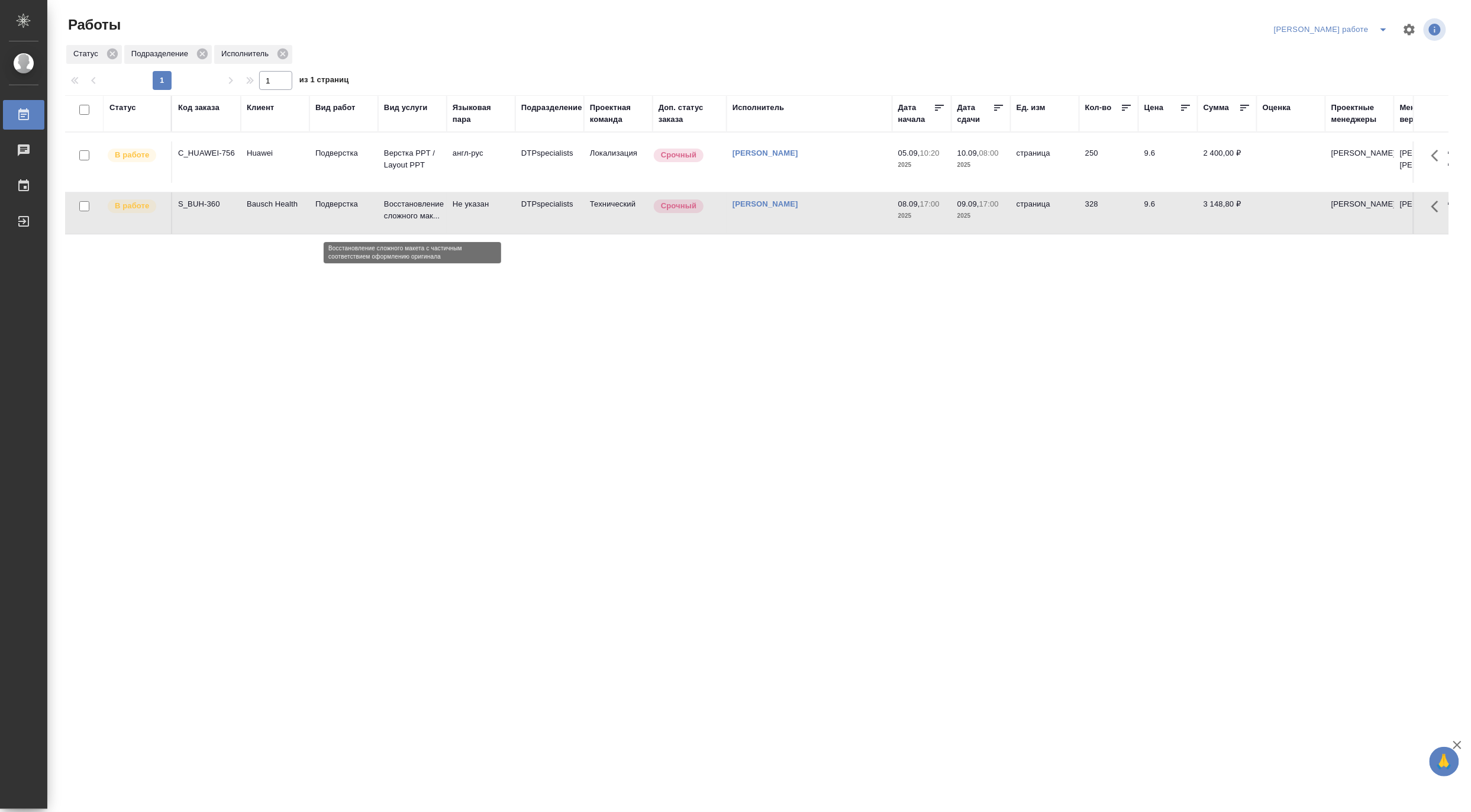
click at [388, 211] on p "Восстановление сложного мак..." at bounding box center [413, 210] width 57 height 23
click at [388, 214] on p "Восстановление сложного мак..." at bounding box center [413, 210] width 57 height 23
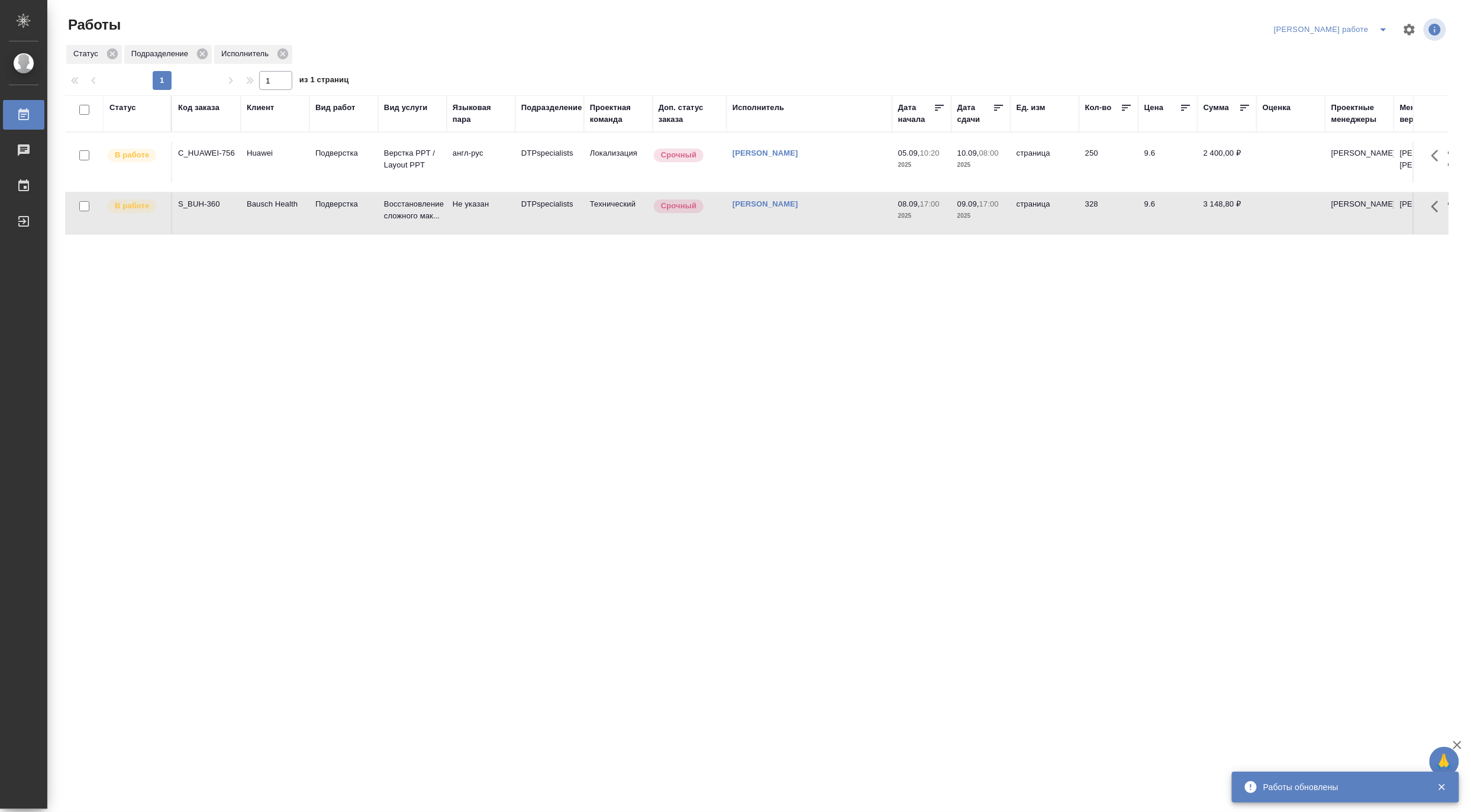
click at [1382, 26] on icon "split button" at bounding box center [1383, 30] width 15 height 15
click at [1353, 68] on li "Матвеева_назначено" at bounding box center [1342, 72] width 107 height 19
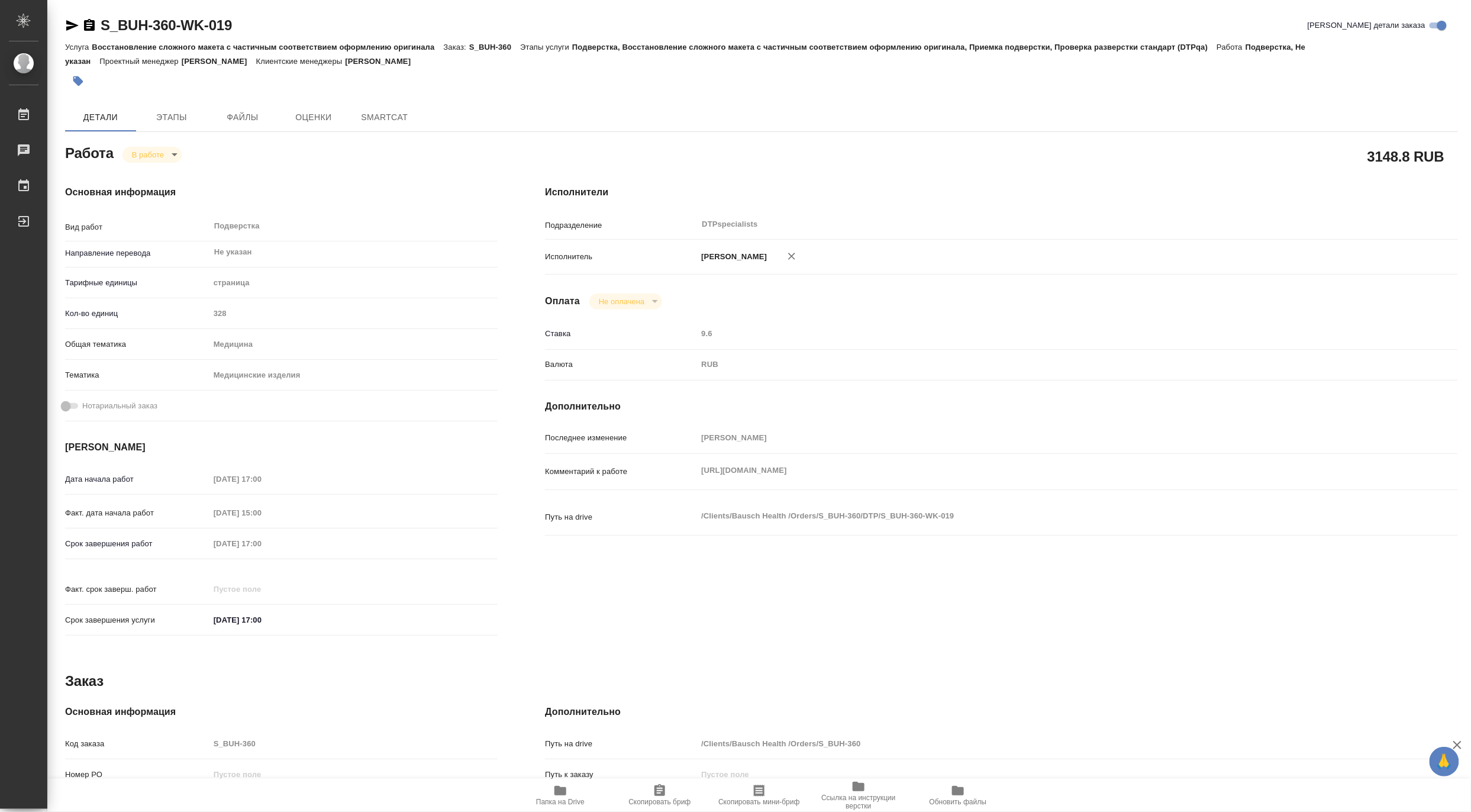
type textarea "x"
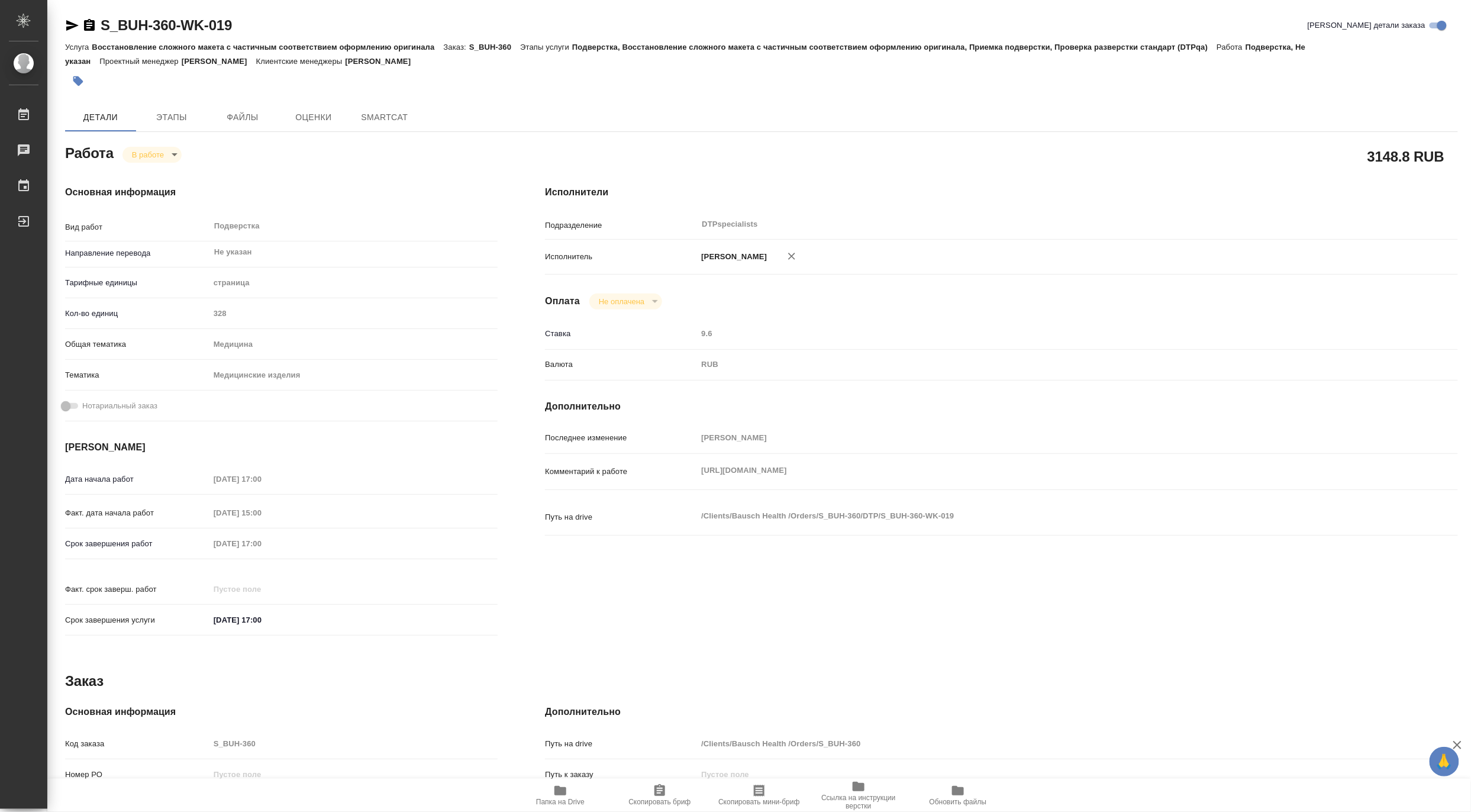
type textarea "x"
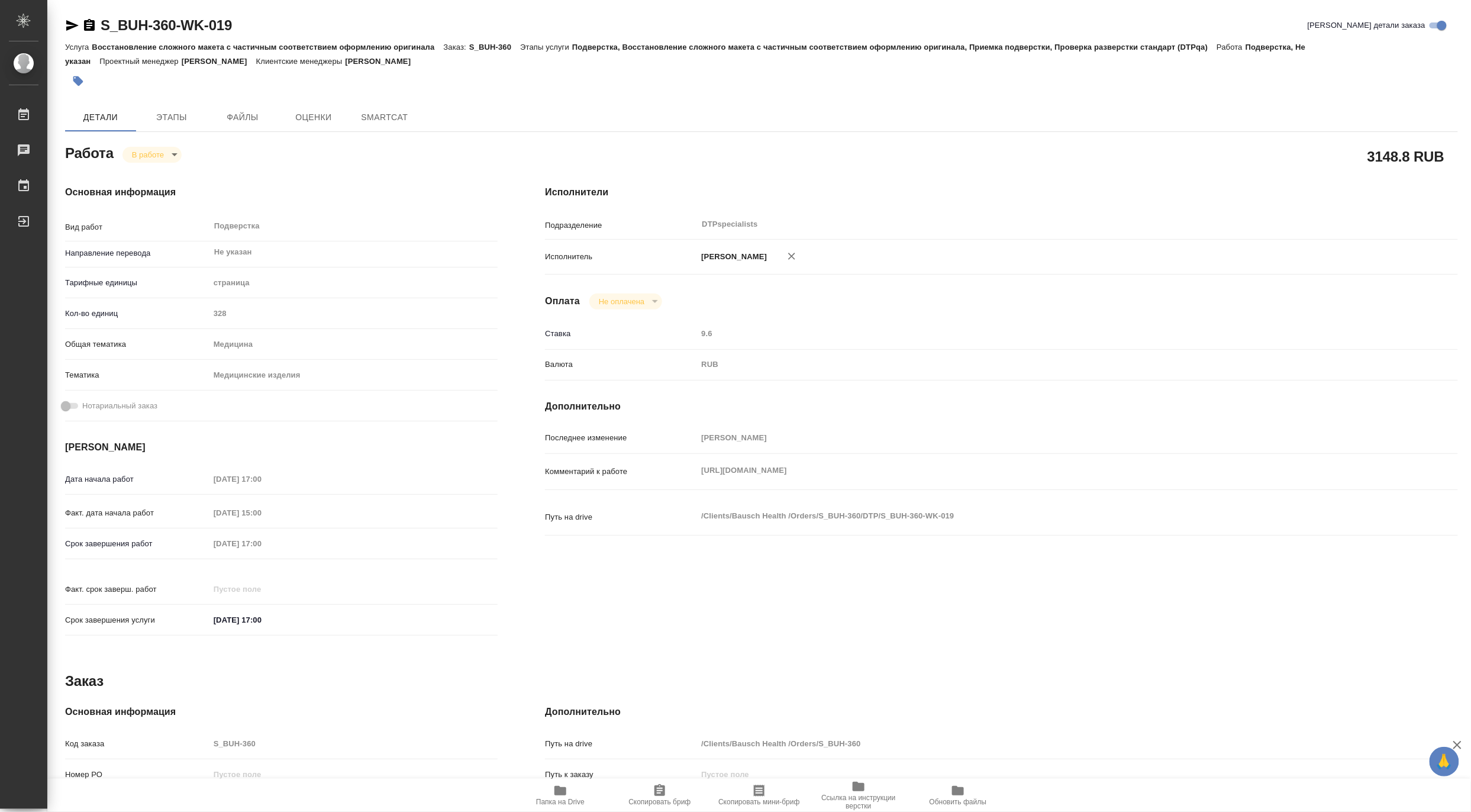
type textarea "x"
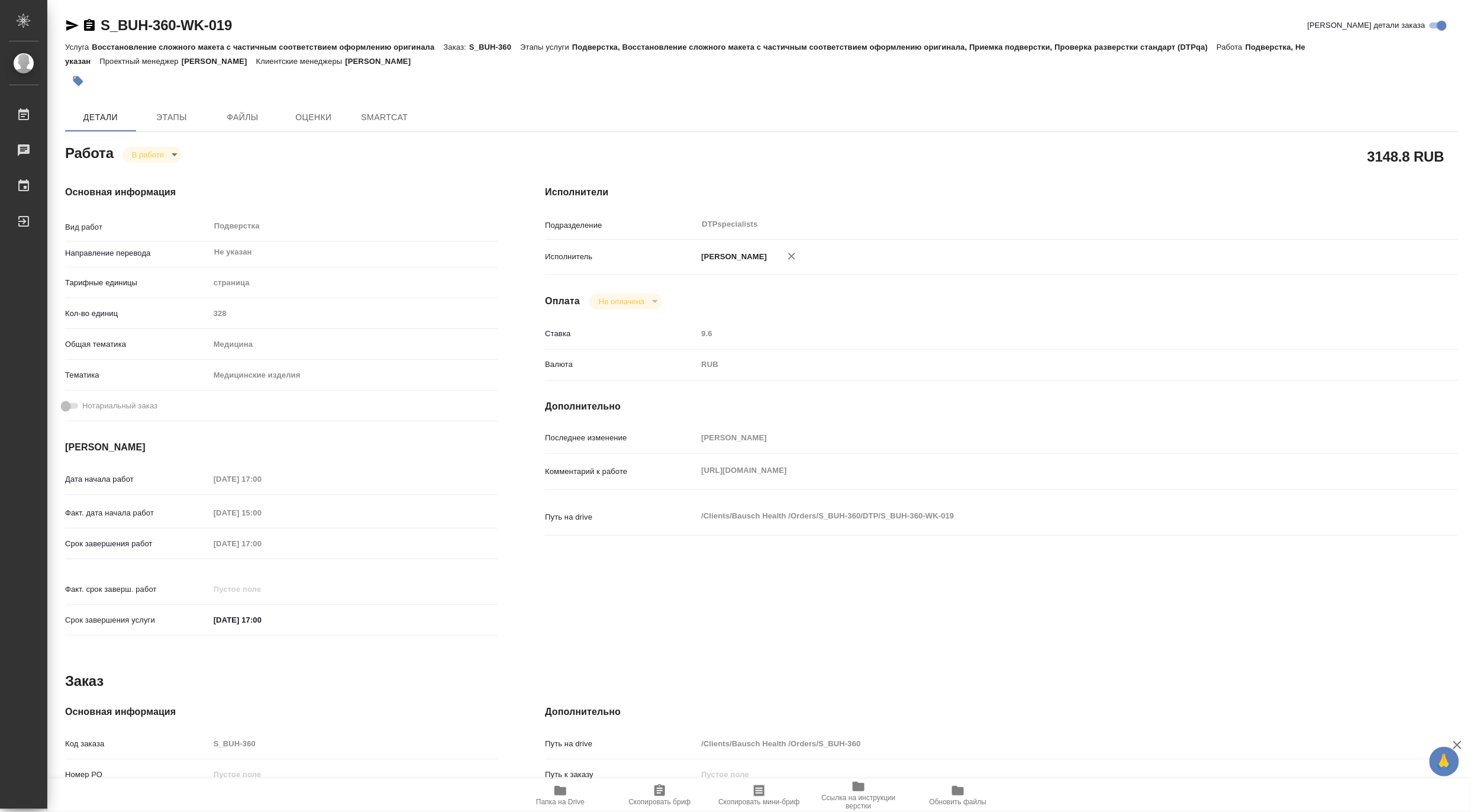
type textarea "x"
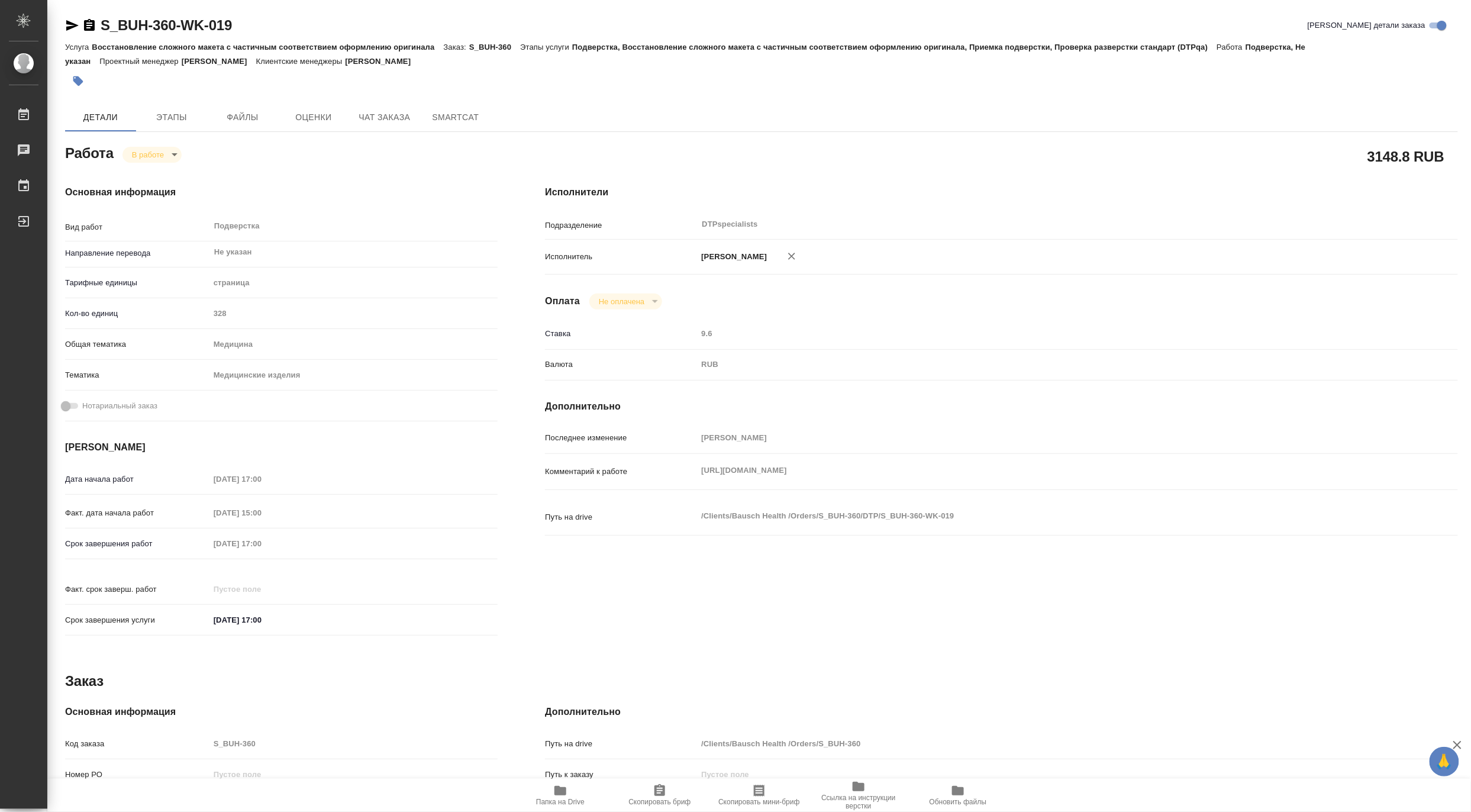
type textarea "x"
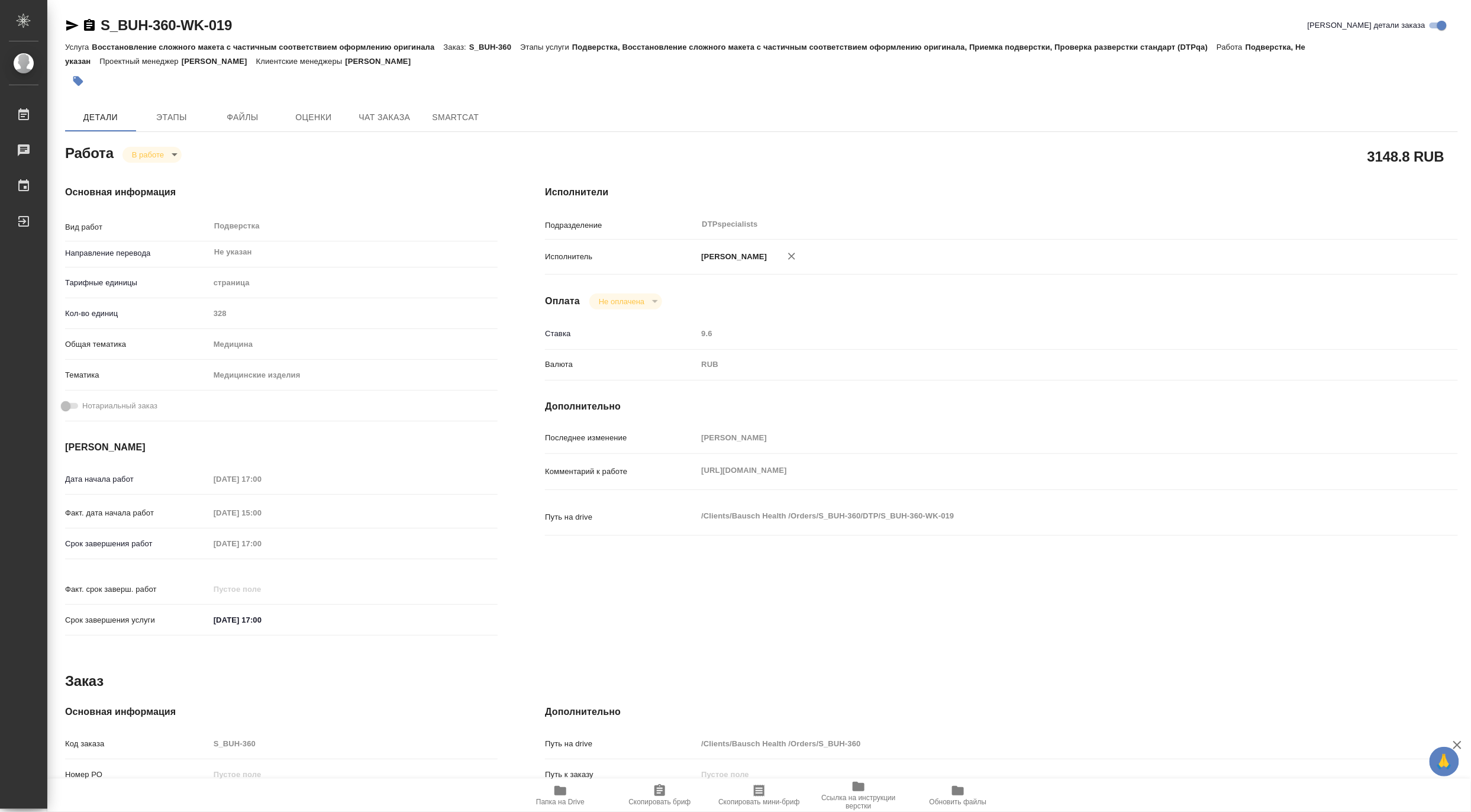
type textarea "x"
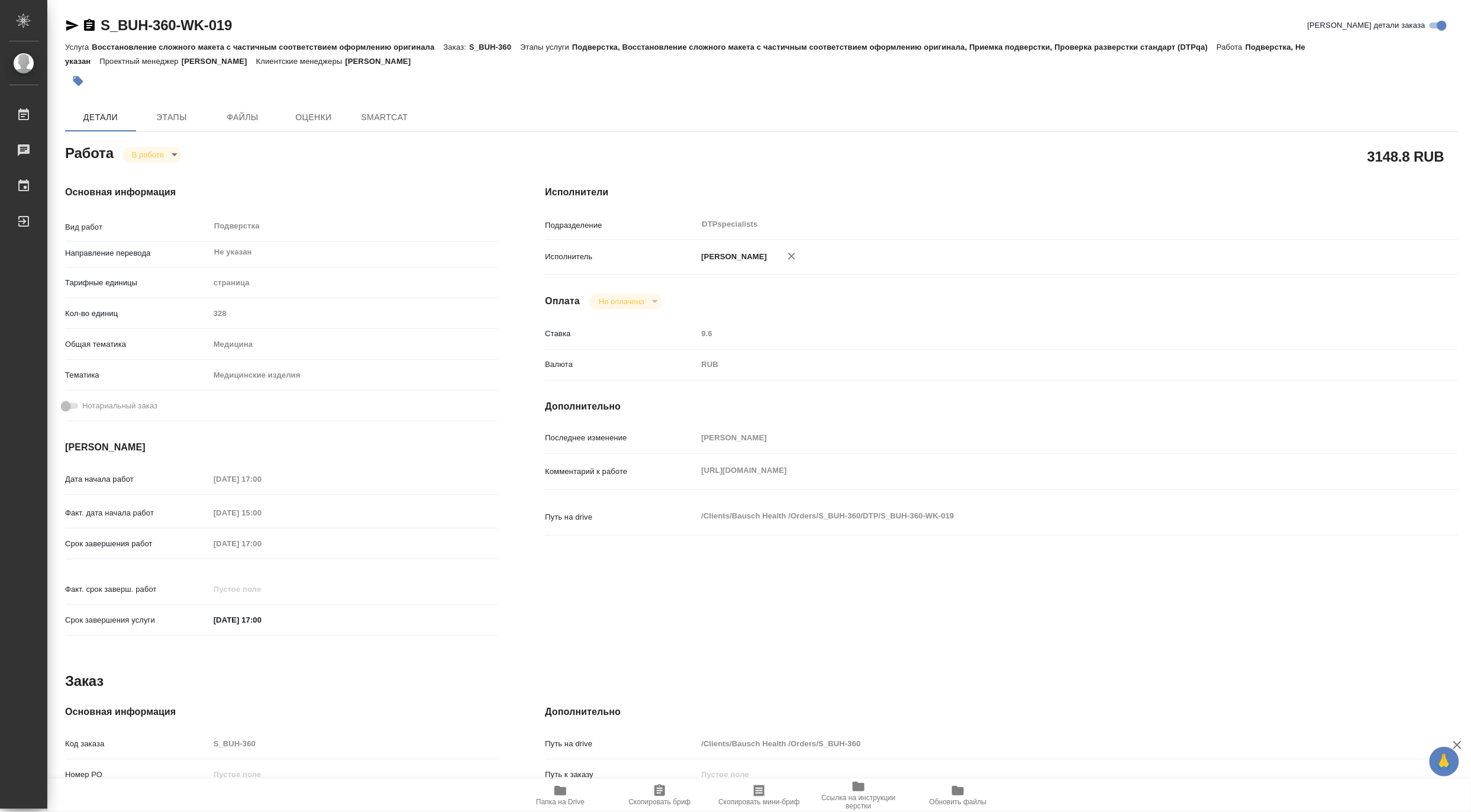
type textarea "x"
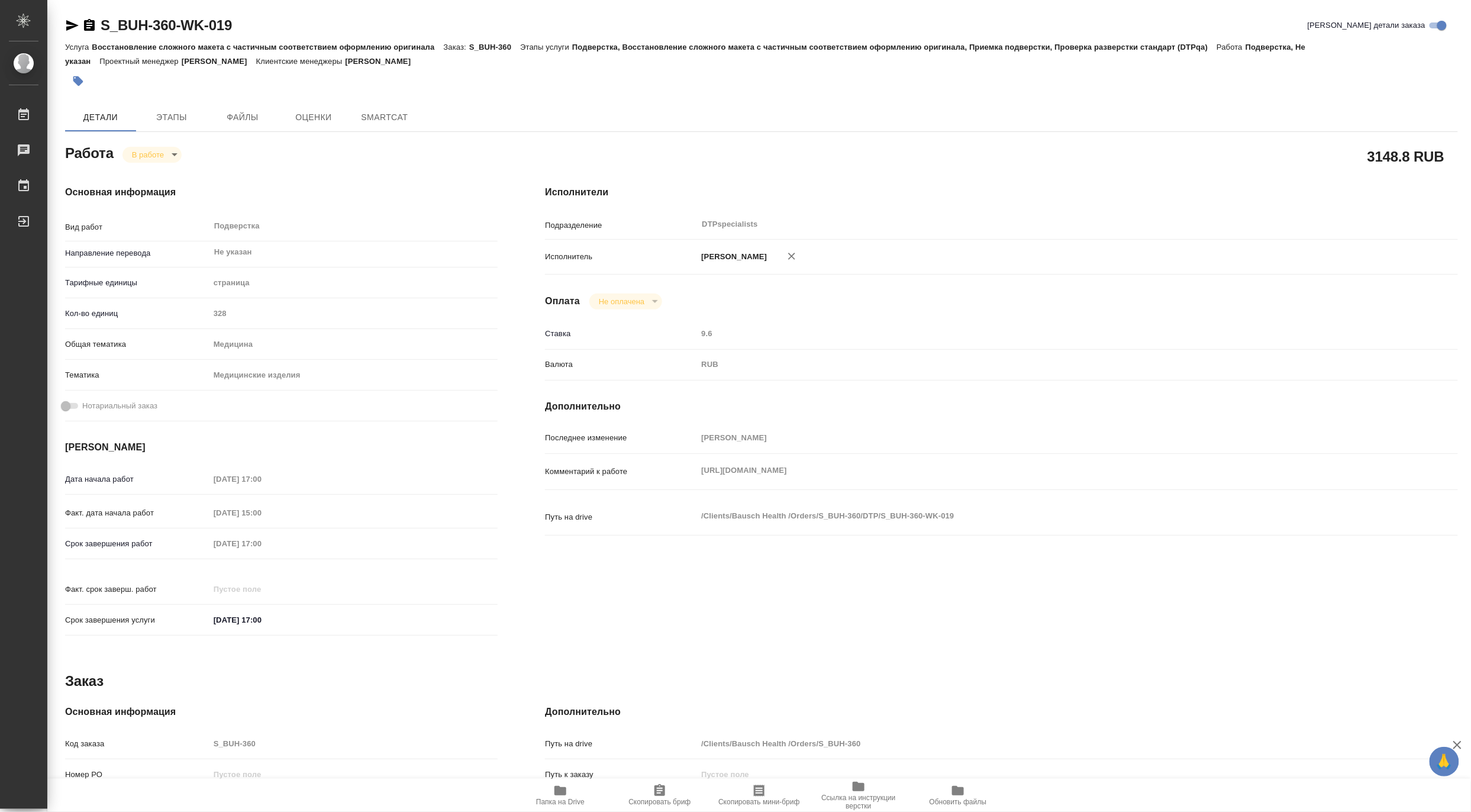
type textarea "x"
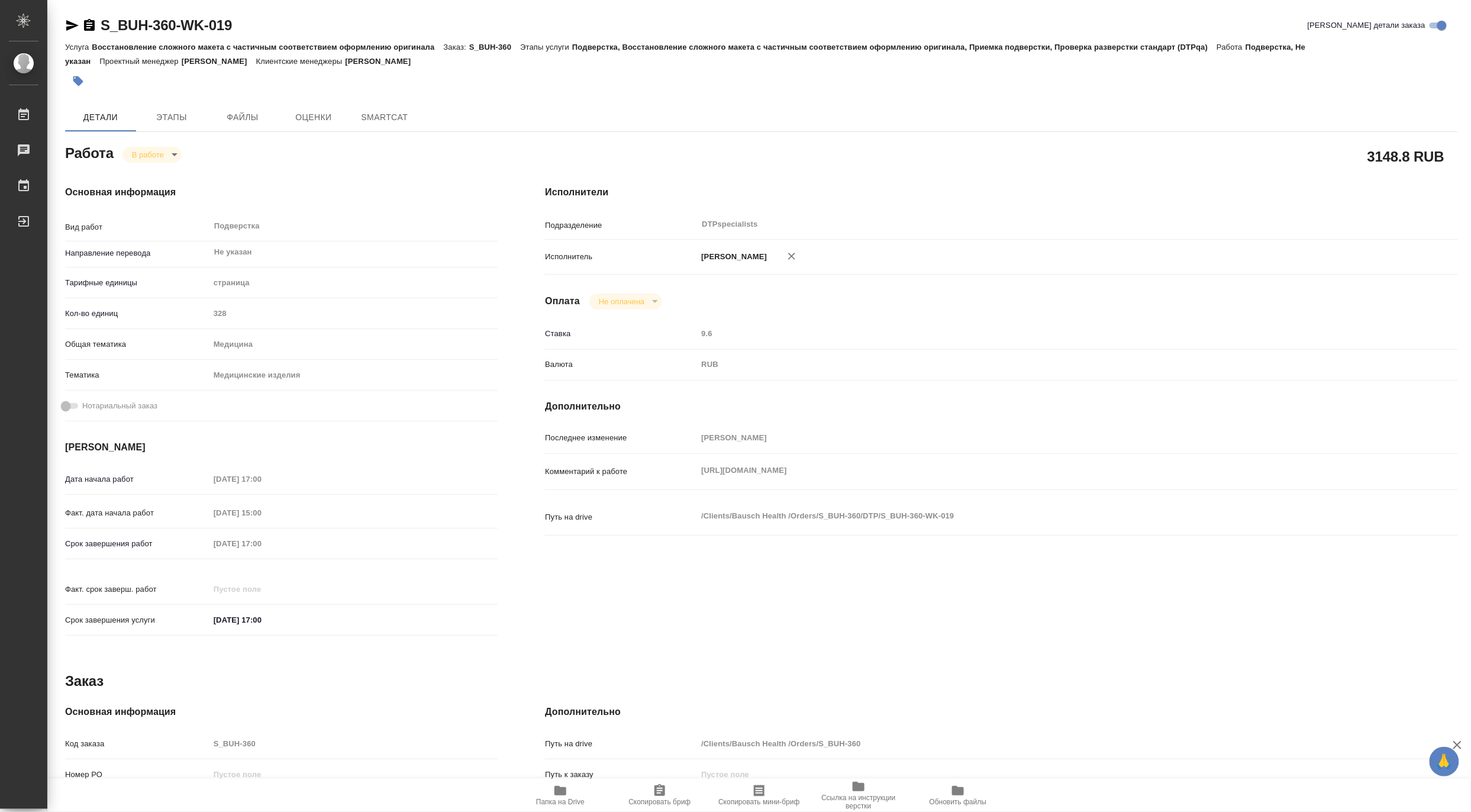
type textarea "x"
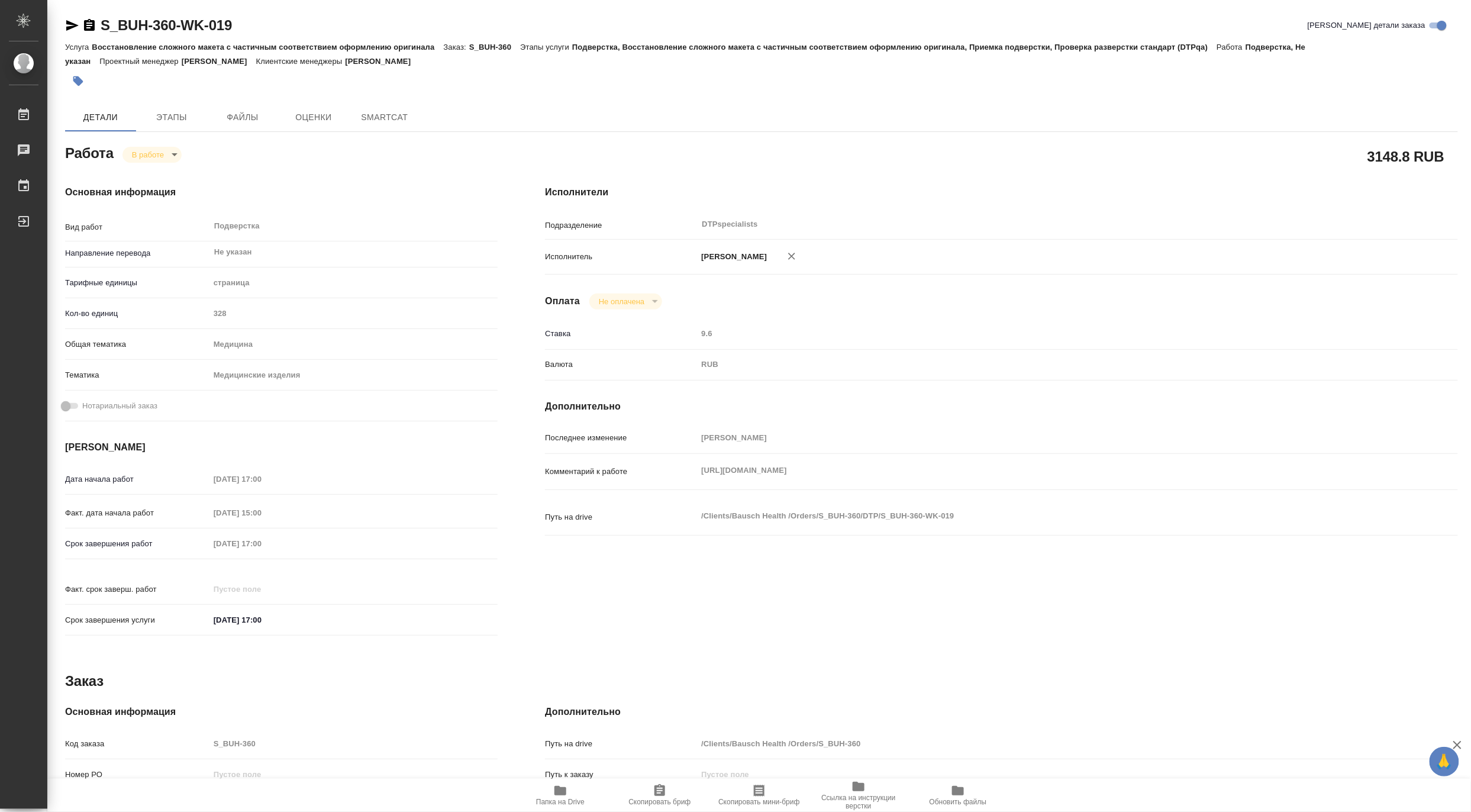
type textarea "x"
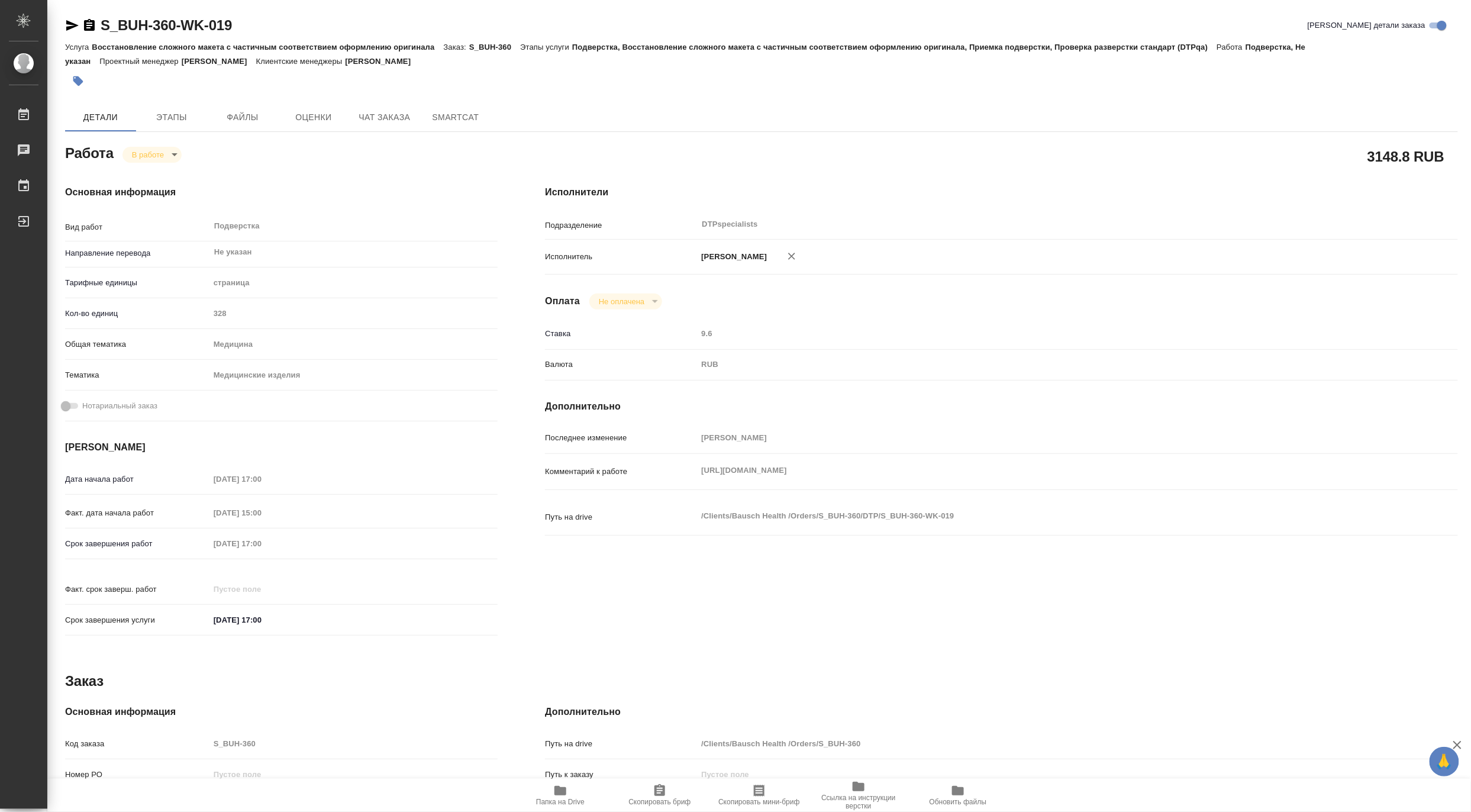
click at [552, 791] on span "Папка на Drive" at bounding box center [560, 794] width 85 height 23
type textarea "x"
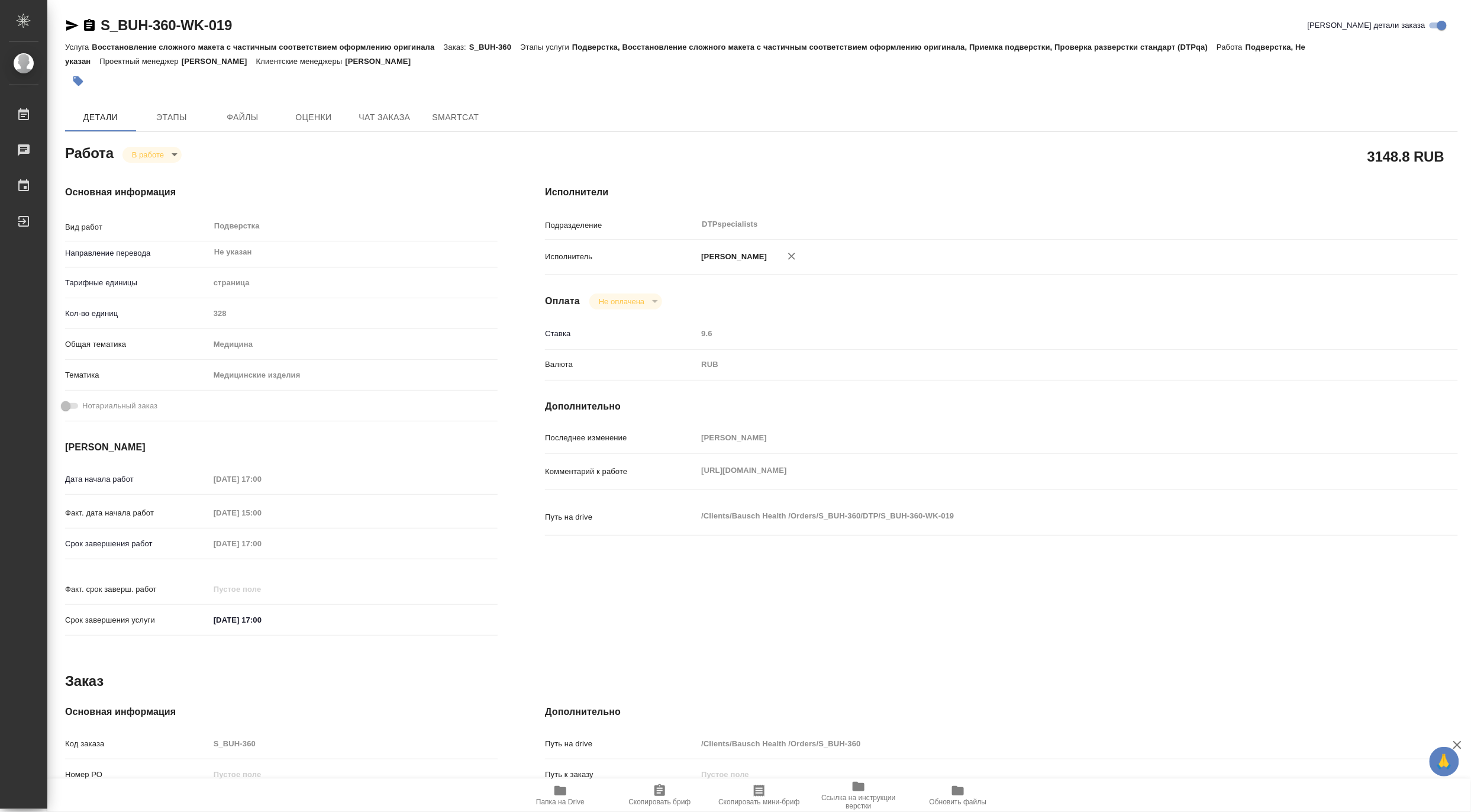
type textarea "x"
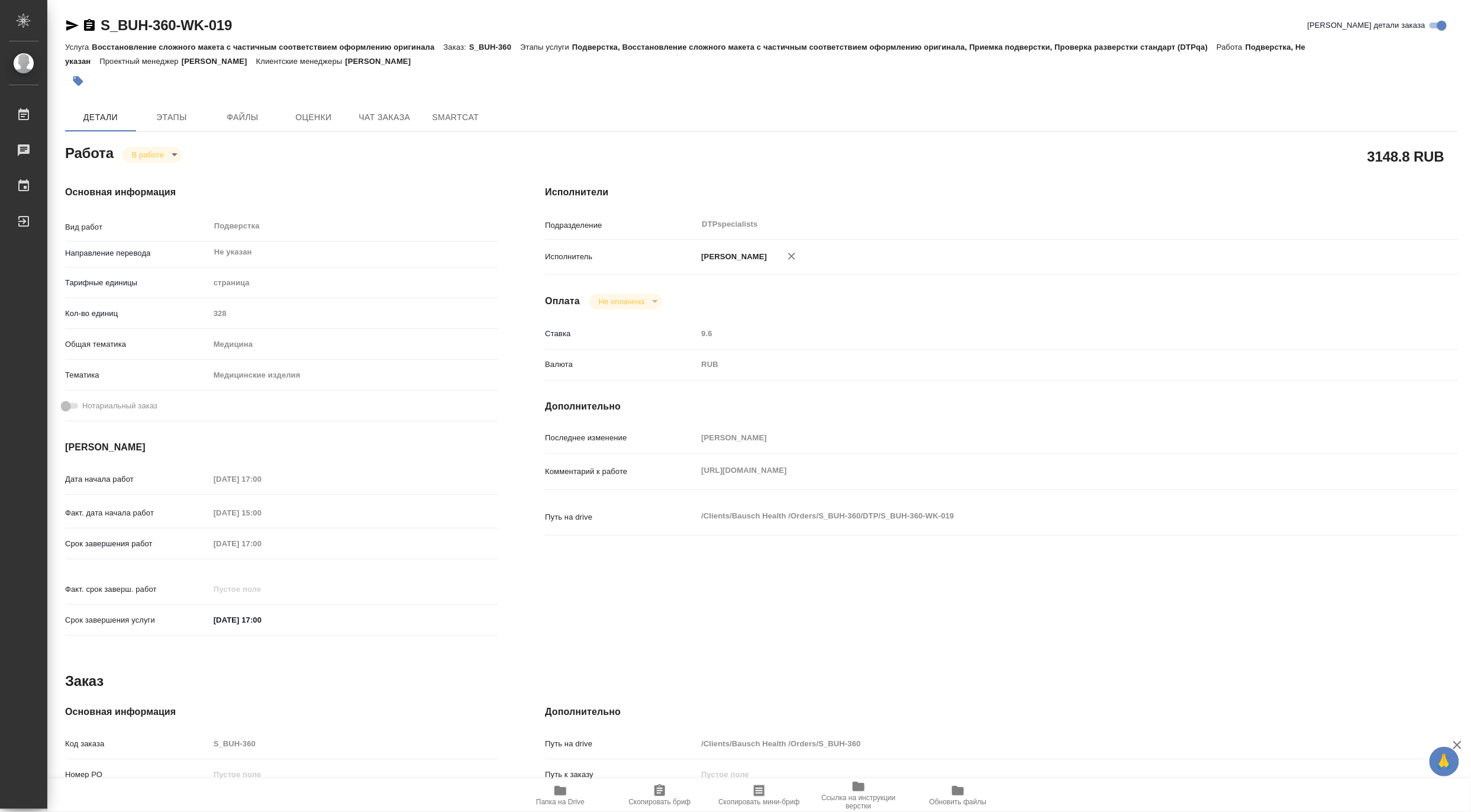
type textarea "x"
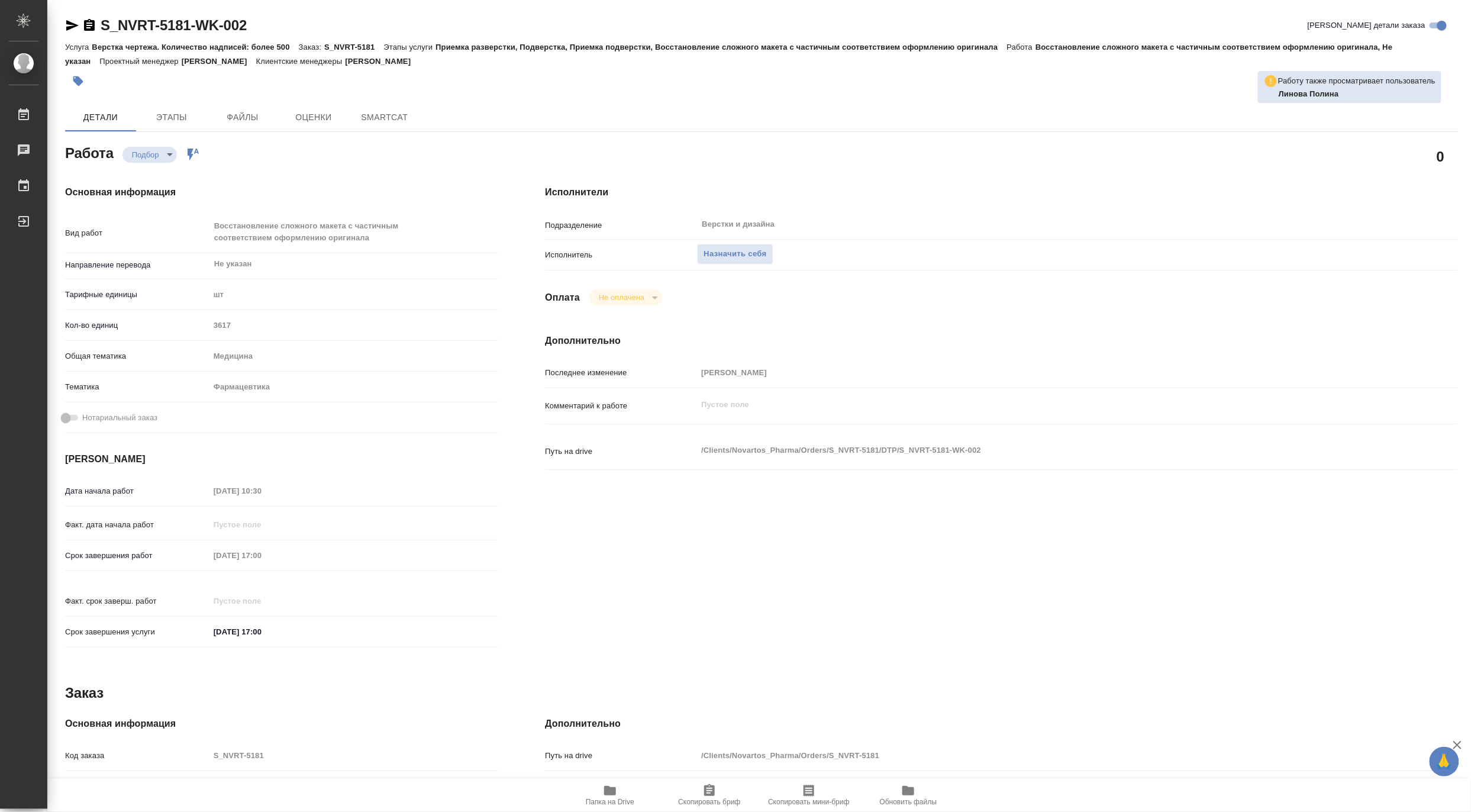
type textarea "x"
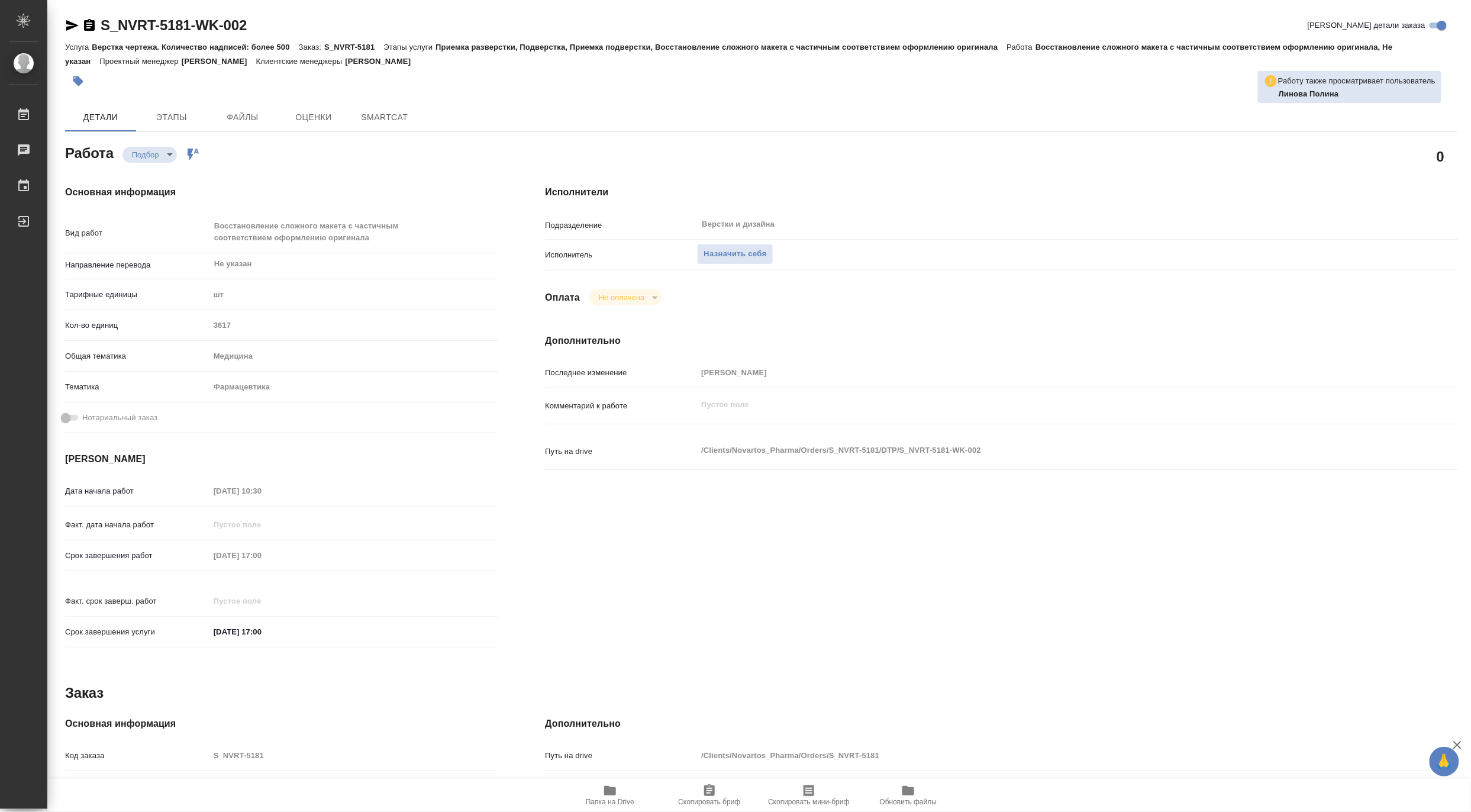
type textarea "x"
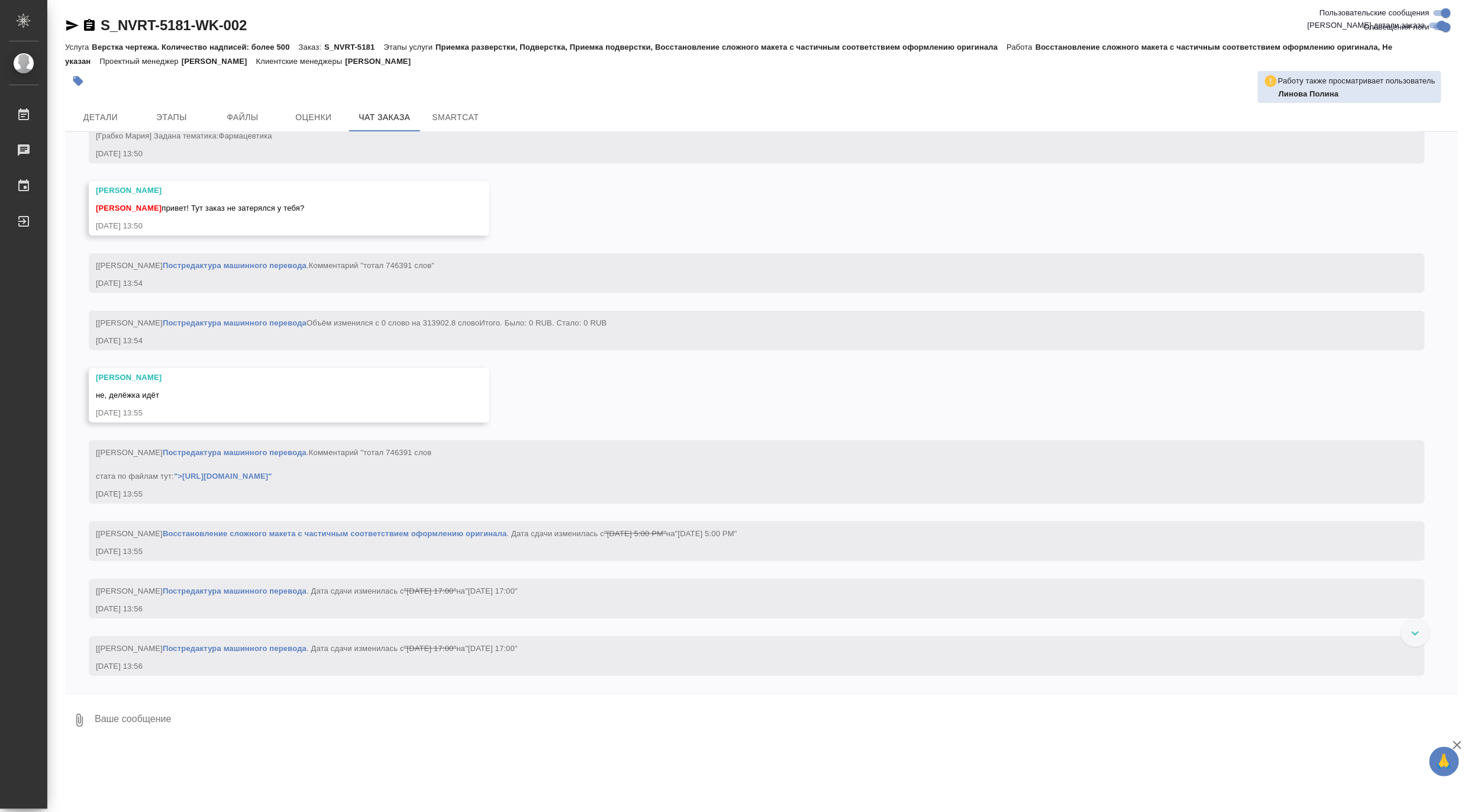
scroll to position [4609, 0]
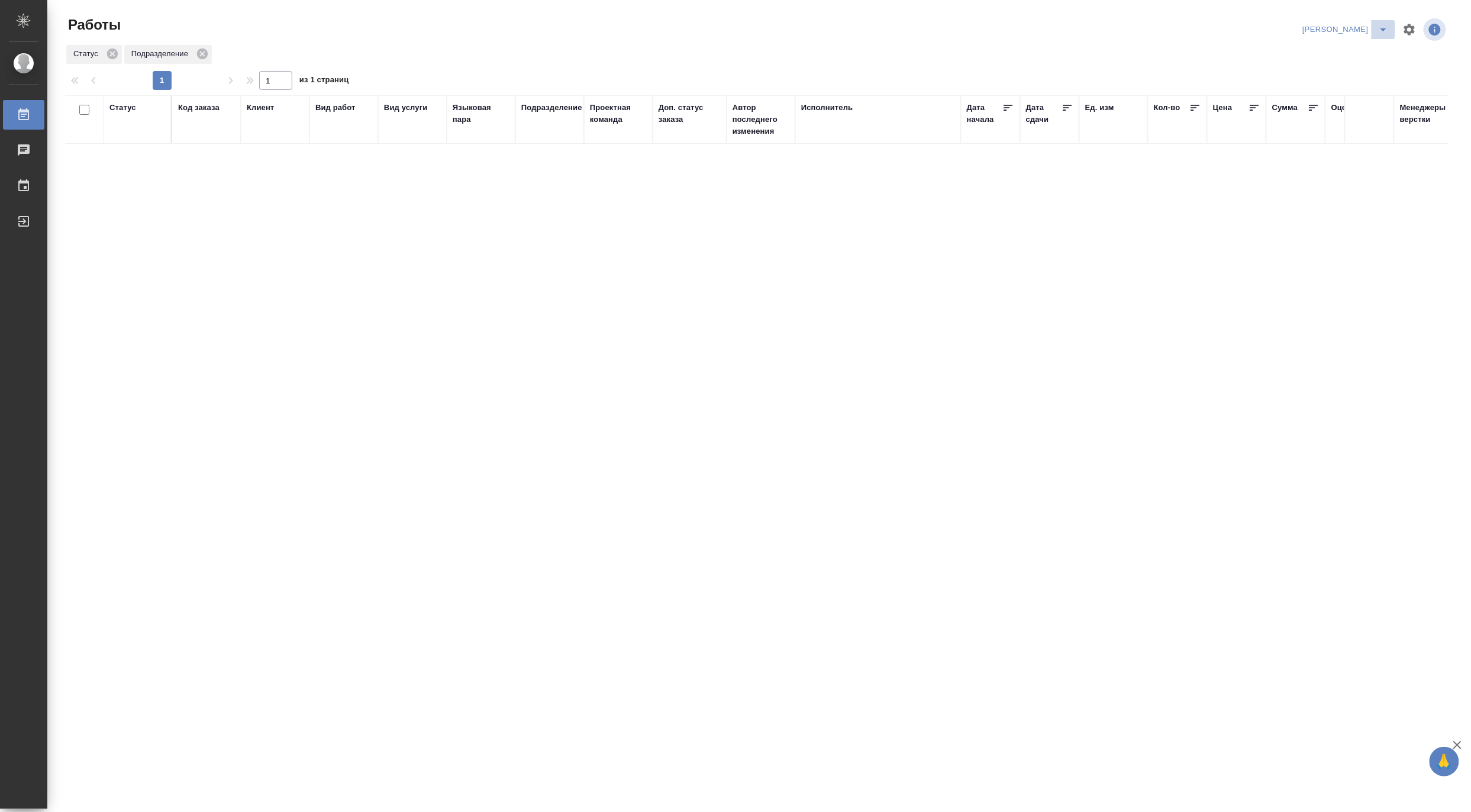
click at [1384, 24] on icon "split button" at bounding box center [1383, 30] width 15 height 15
click at [1341, 110] on li "Верстка и Дизайн" at bounding box center [1339, 110] width 113 height 19
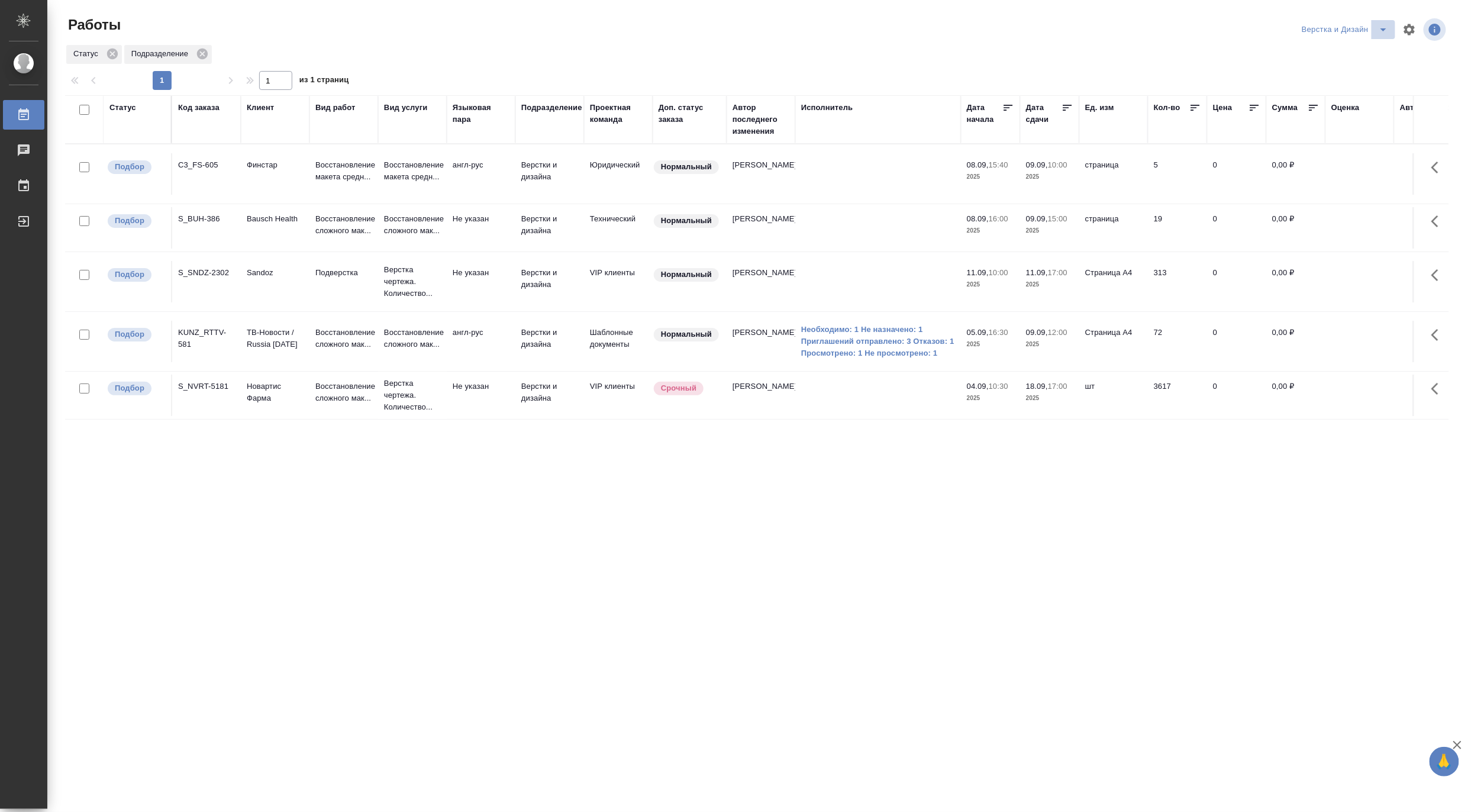
click at [1379, 23] on icon "split button" at bounding box center [1383, 30] width 15 height 15
click at [1350, 86] on li "[PERSON_NAME]" at bounding box center [1352, 91] width 113 height 19
